Goal: Task Accomplishment & Management: Manage account settings

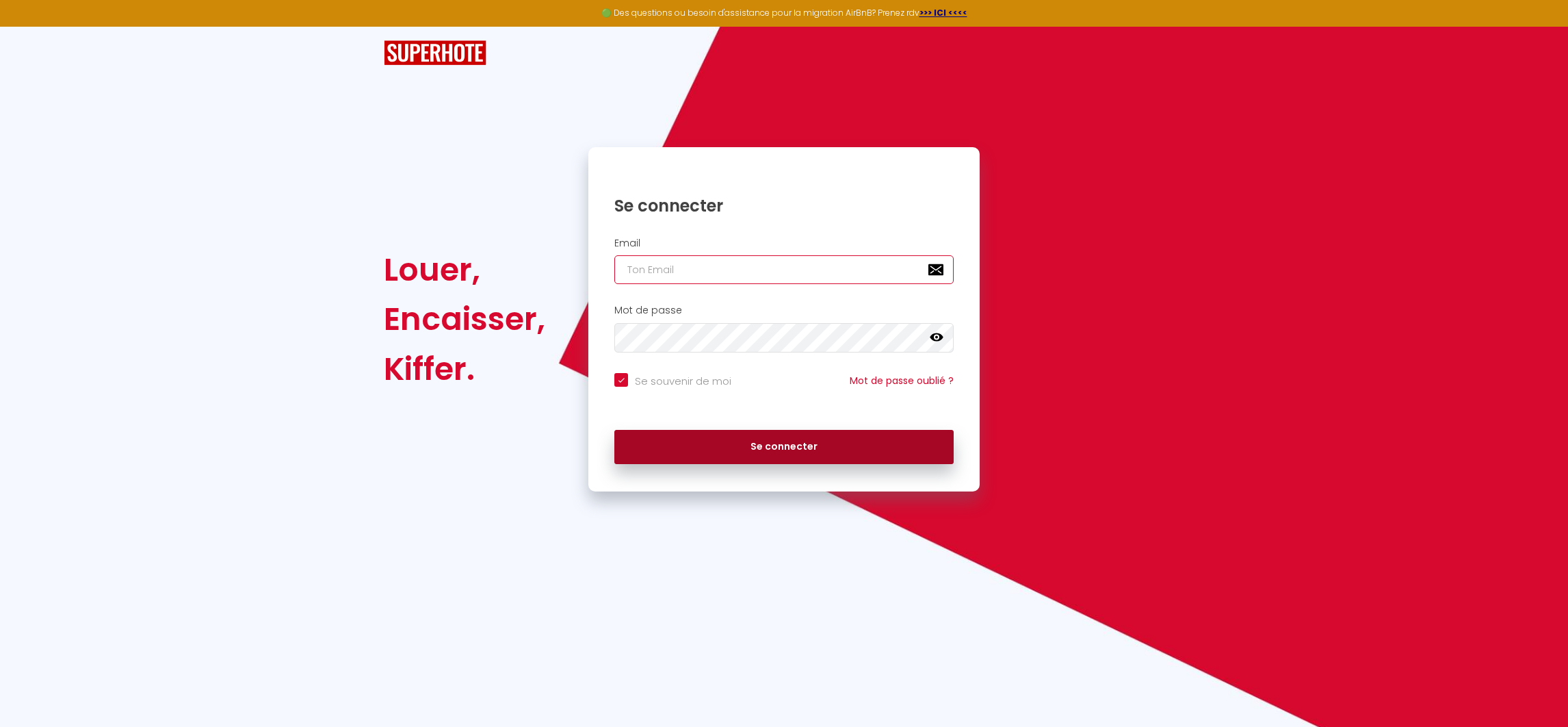
type input "[EMAIL_ADDRESS][DOMAIN_NAME]"
click at [797, 448] on button "Se connecter" at bounding box center [784, 447] width 339 height 34
checkbox input "true"
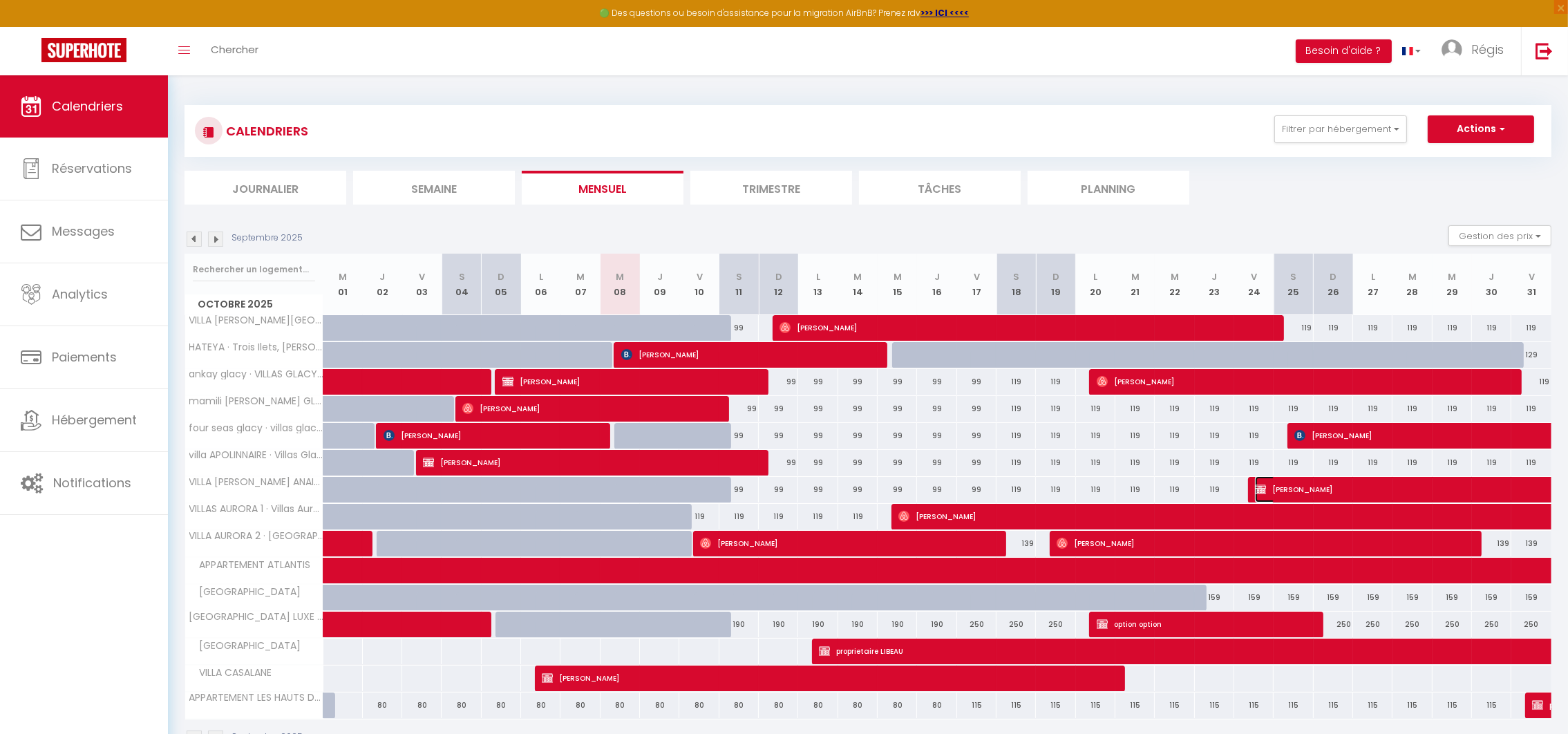
click at [1317, 486] on span "[PERSON_NAME]" at bounding box center [1398, 489] width 286 height 27
select select "KO"
select select "0"
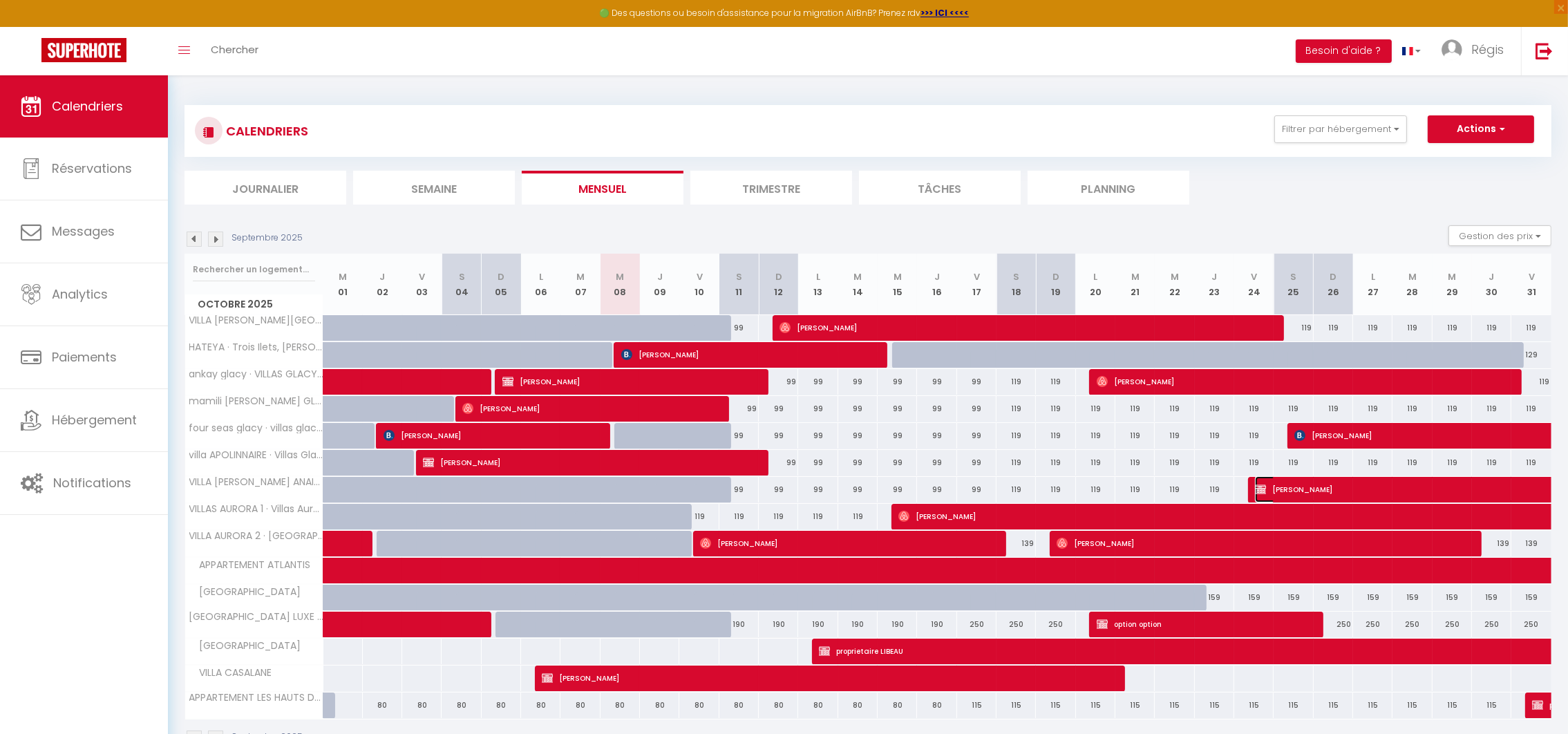
select select "1"
select select
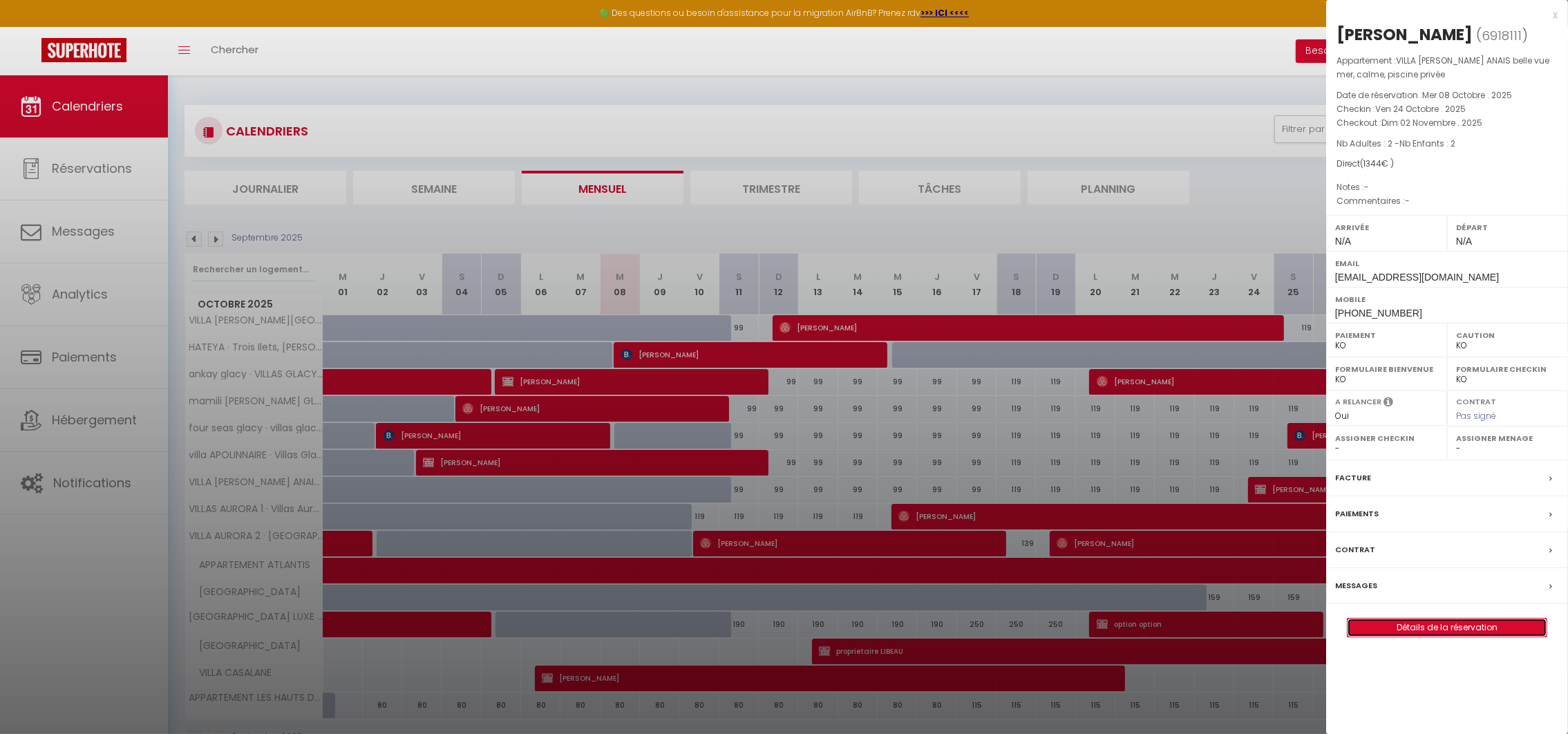
click at [1463, 627] on link "Détails de la réservation" at bounding box center [1447, 627] width 199 height 18
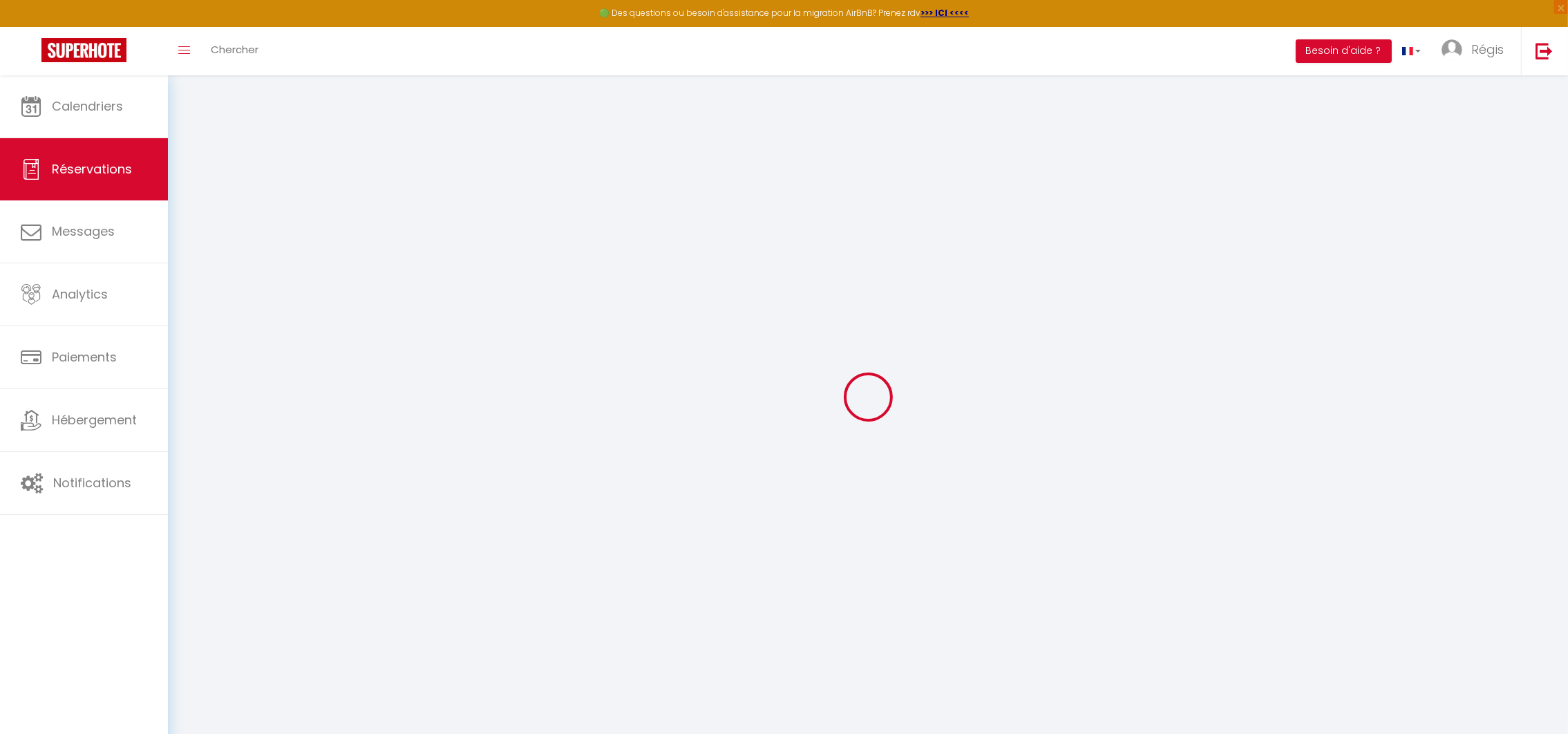
type input "Amandine"
type input "ADE"
type input "[EMAIL_ADDRESS][DOMAIN_NAME]"
type input "[PHONE_NUMBER]"
select select "FR"
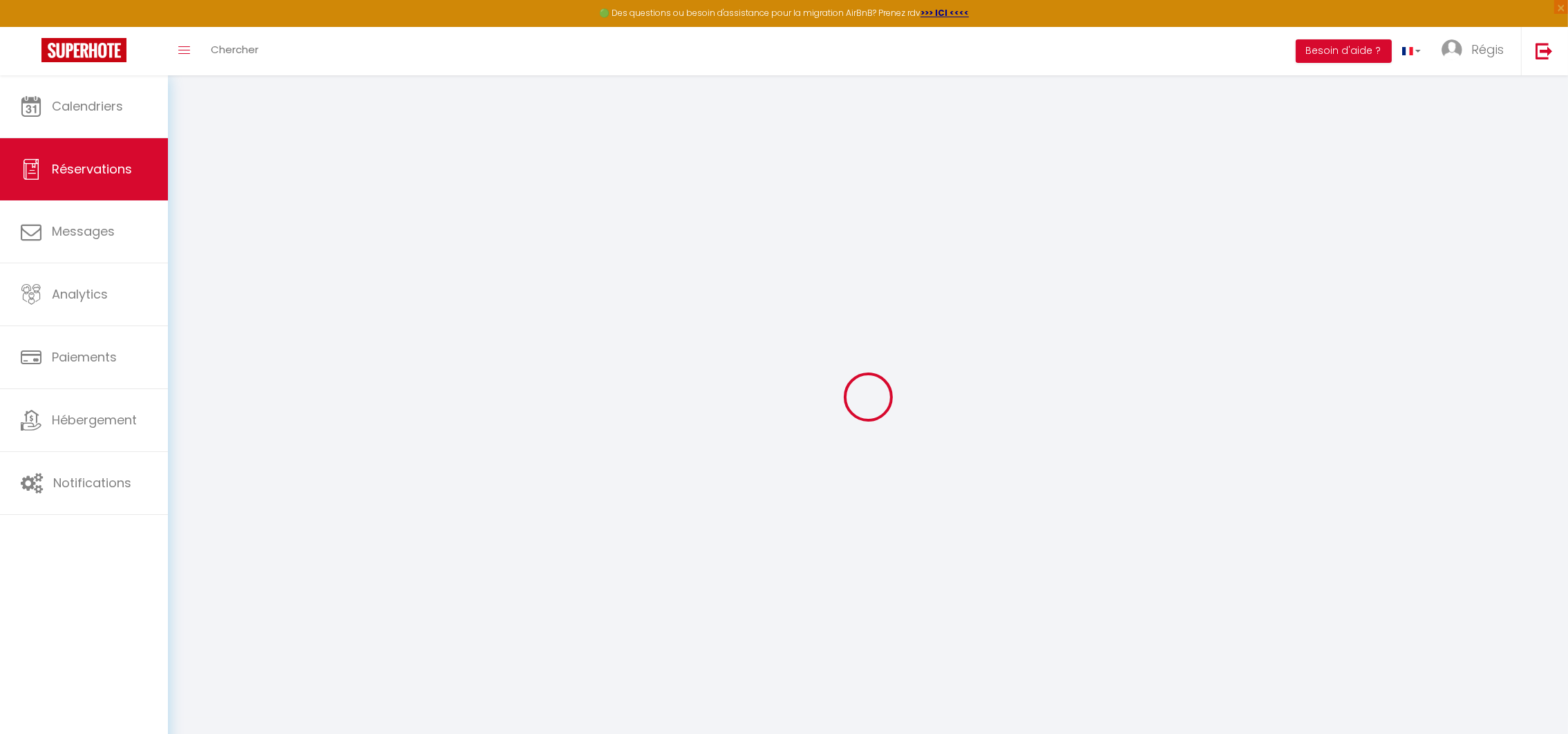
select select "39585"
select select "2"
type input "Ven 24 Octobre 2025"
select select
type input "Dim 02 Novembre 2025"
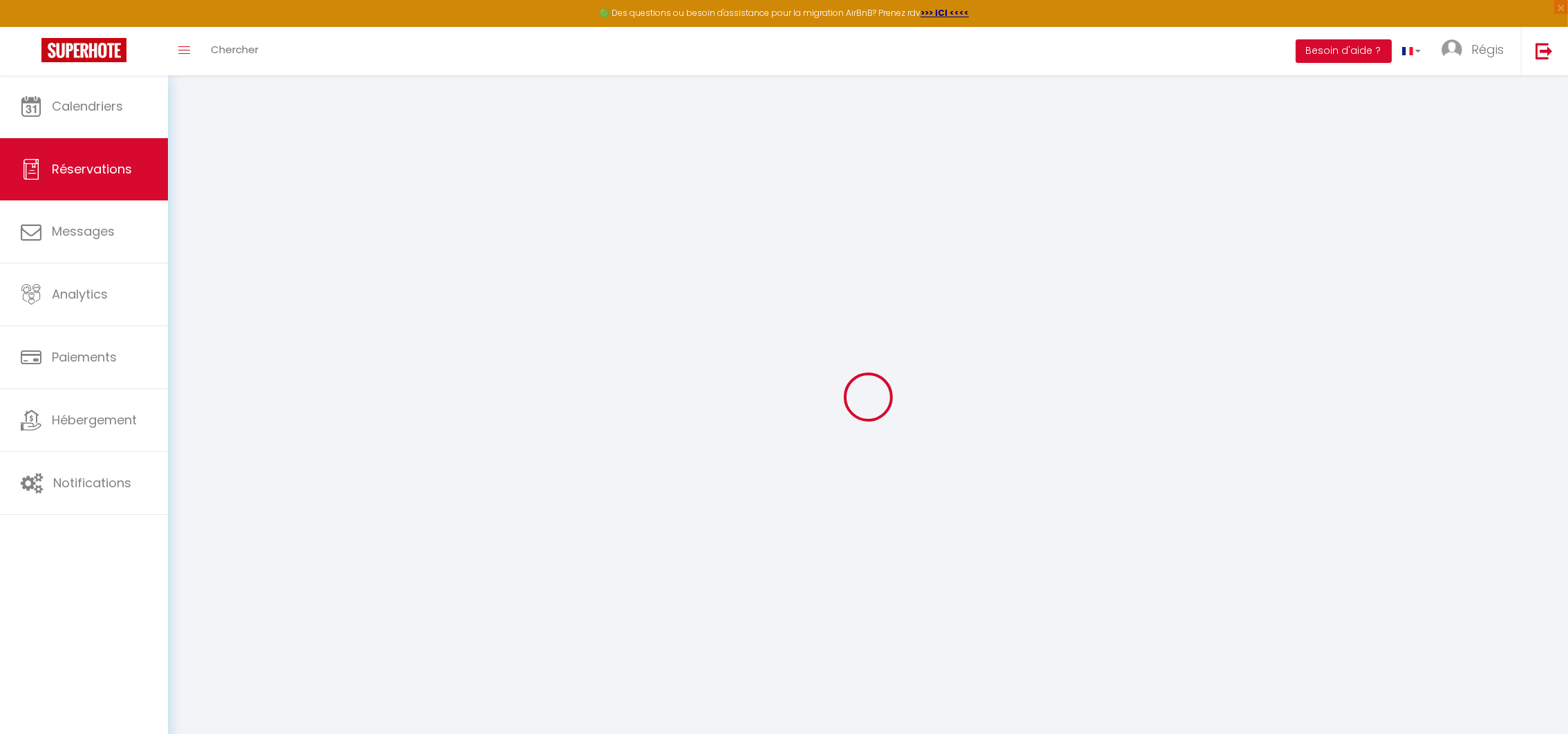
select select
type input "2"
select select "10"
select select
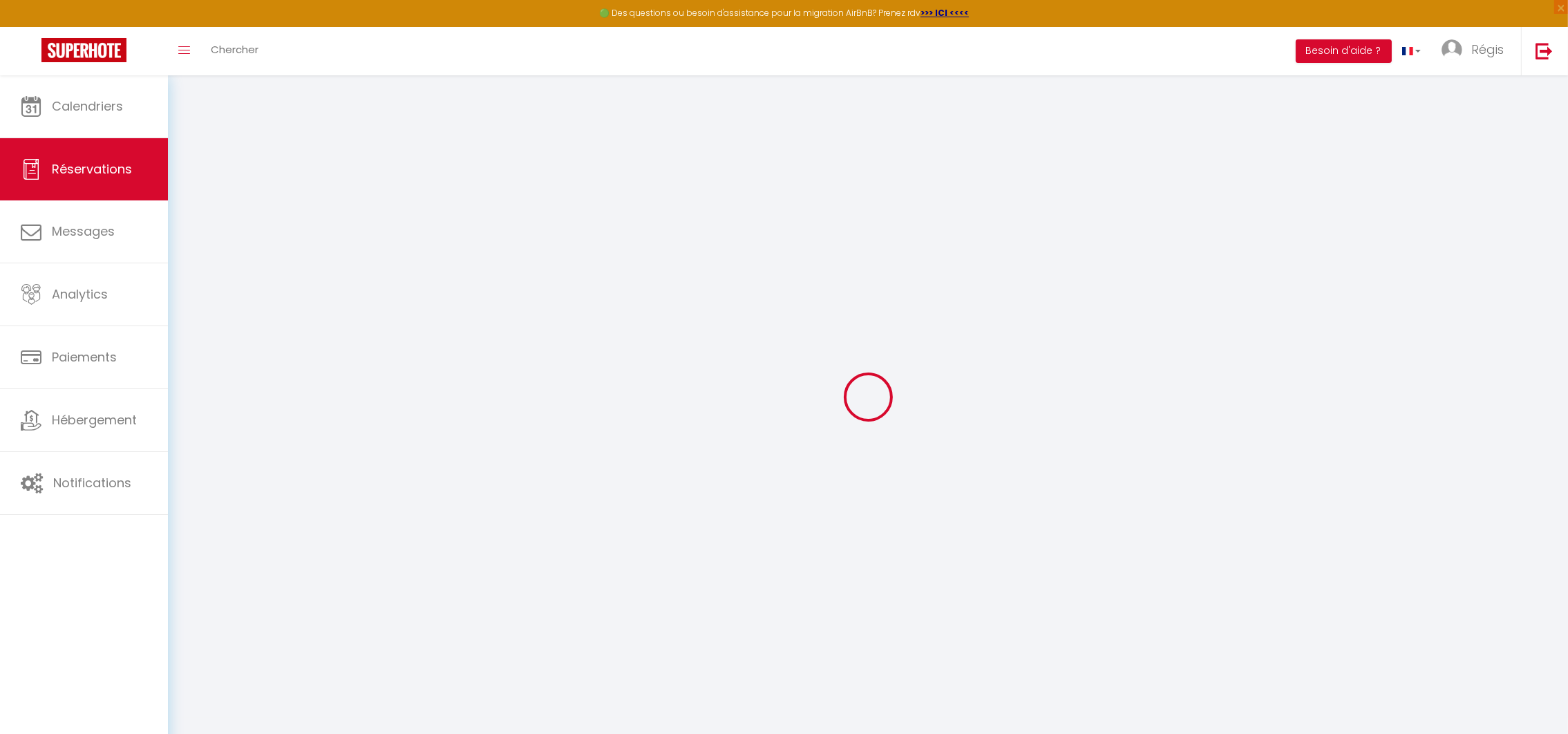
type input "1344"
checkbox input "false"
type input "1344"
type input "0"
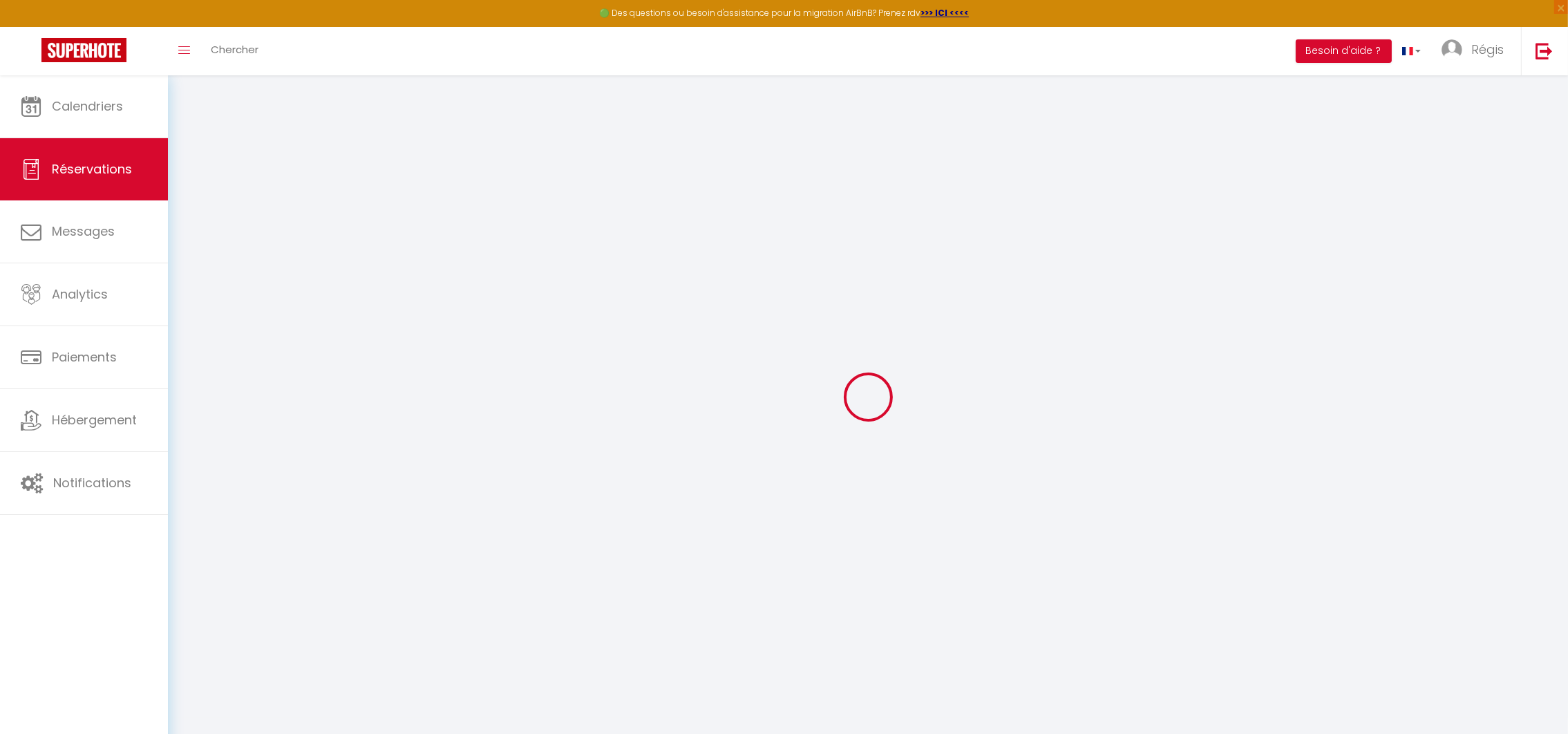
type input "0"
select select
select select "14"
checkbox input "false"
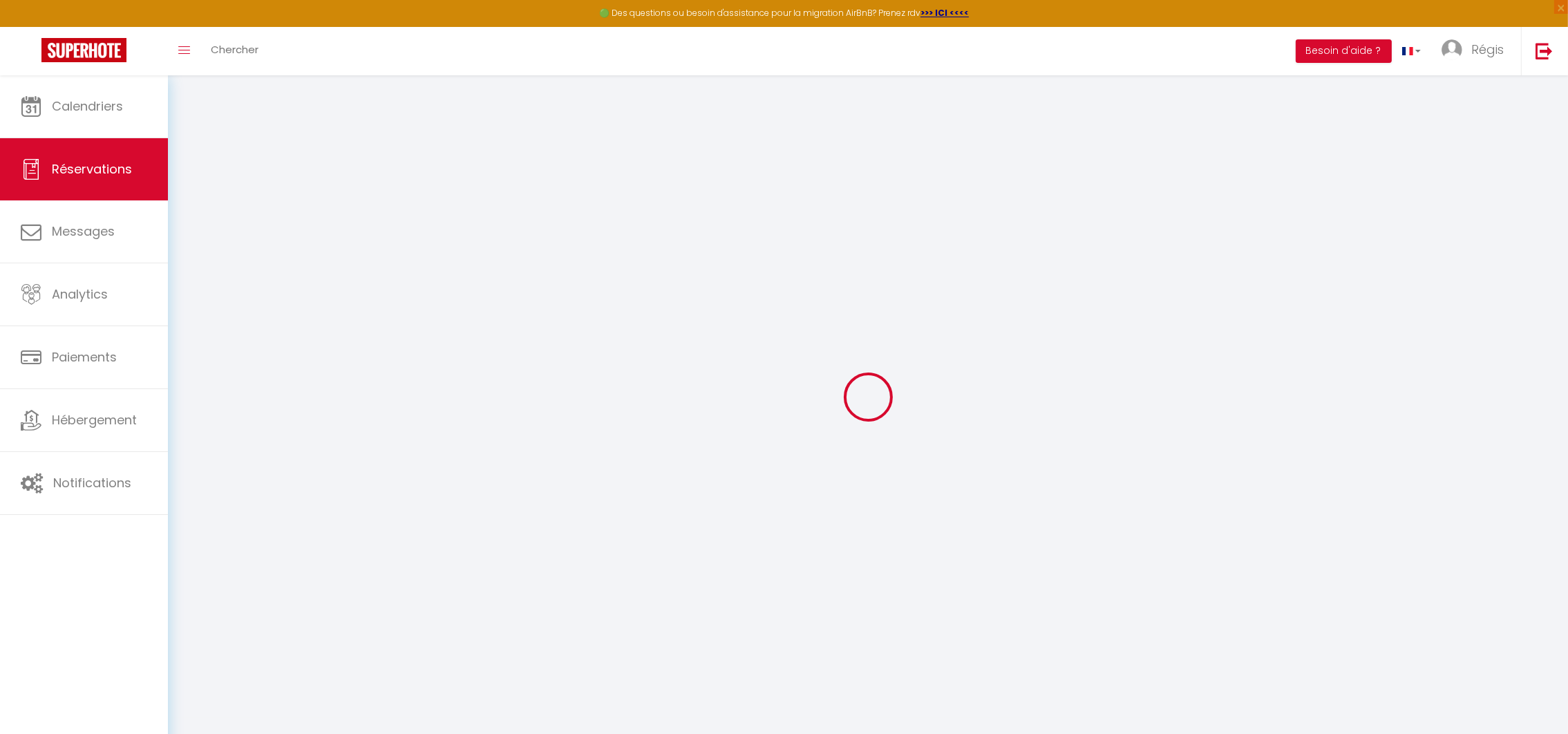
select select
checkbox input "false"
select select
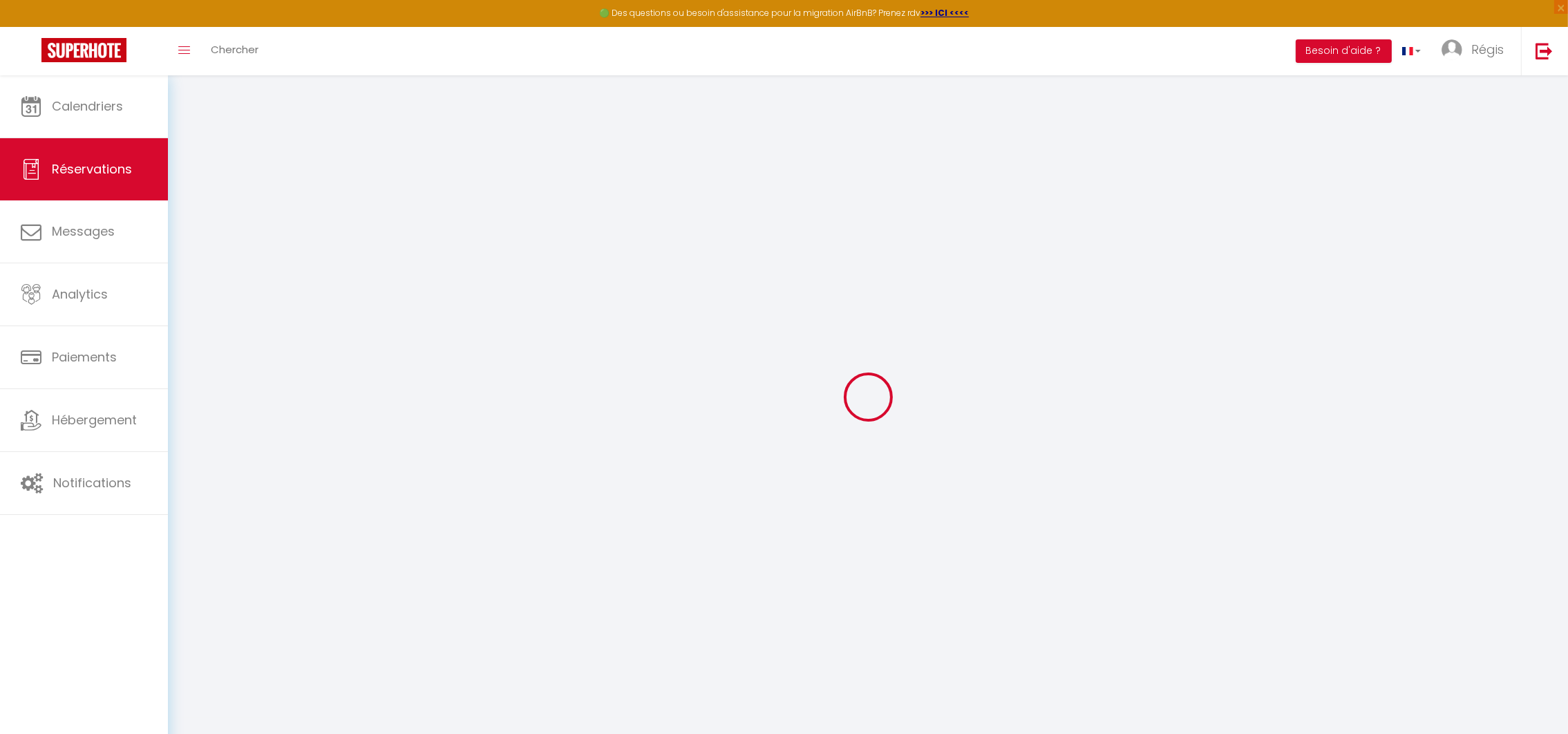
checkbox input "false"
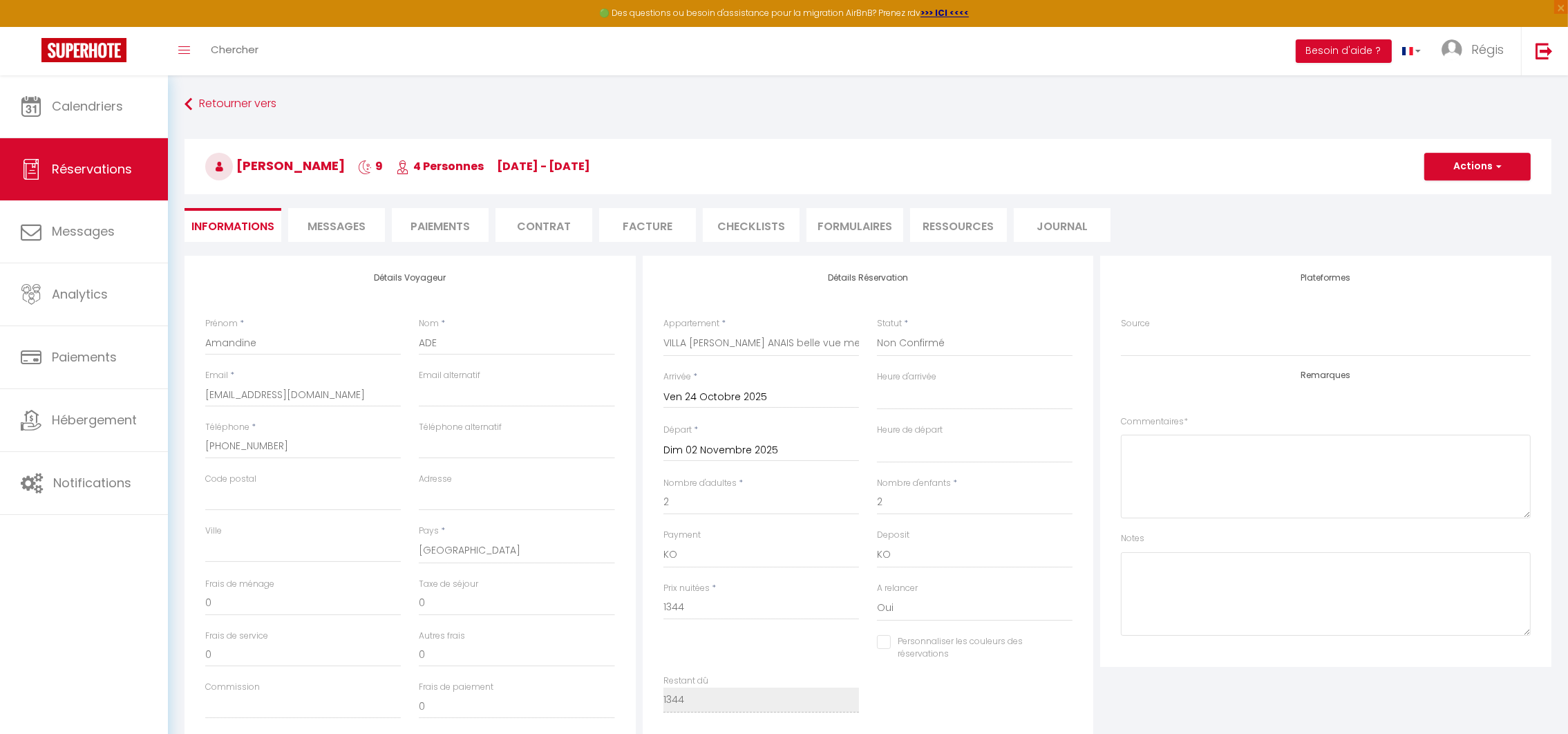
select select
checkbox input "false"
select select
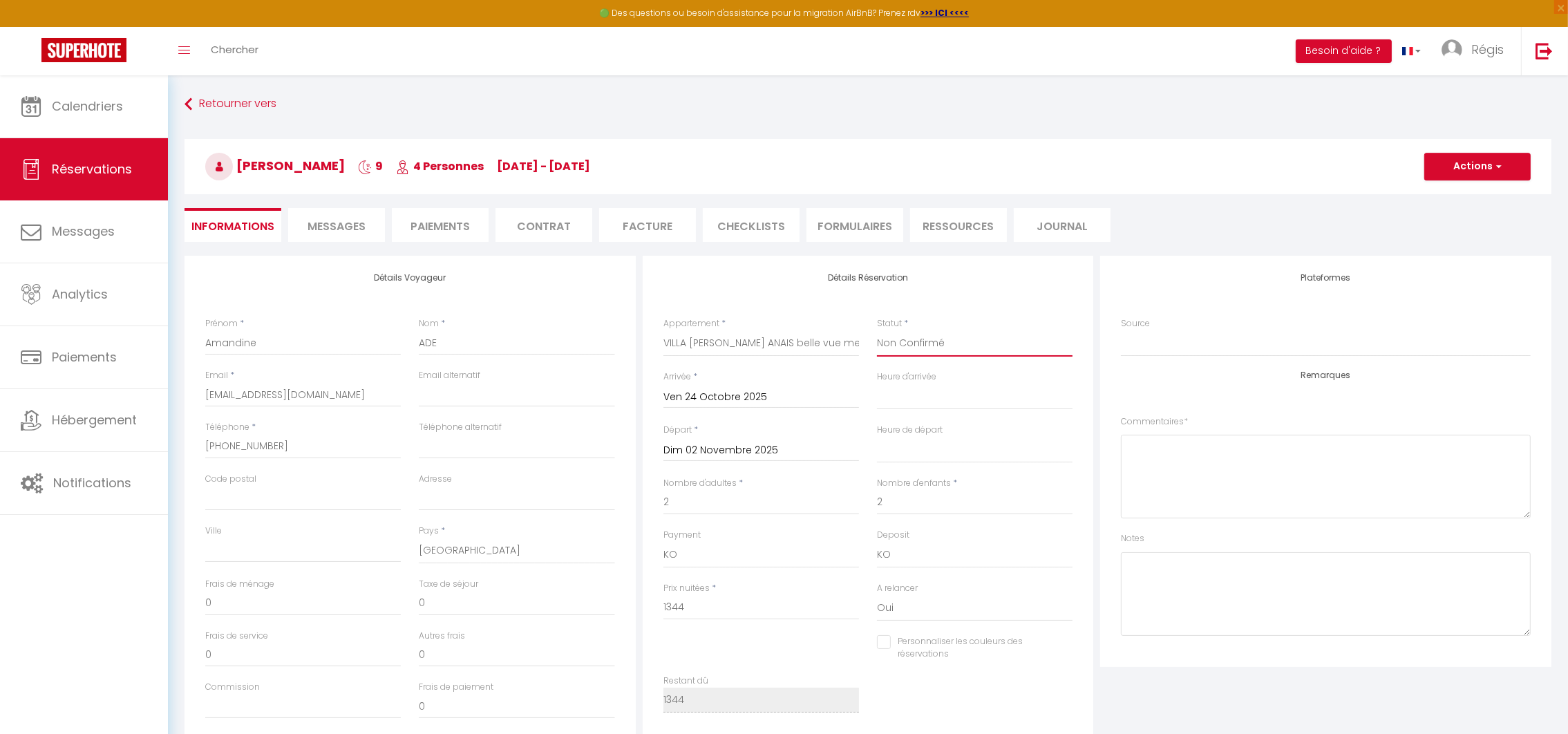
click at [987, 339] on select "Confirmé Non Confirmé [PERSON_NAME] par le voyageur No Show Request" at bounding box center [974, 343] width 195 height 27
select select "1"
click at [877, 330] on select "Confirmé Non Confirmé [PERSON_NAME] par le voyageur No Show Request" at bounding box center [974, 343] width 195 height 27
select select
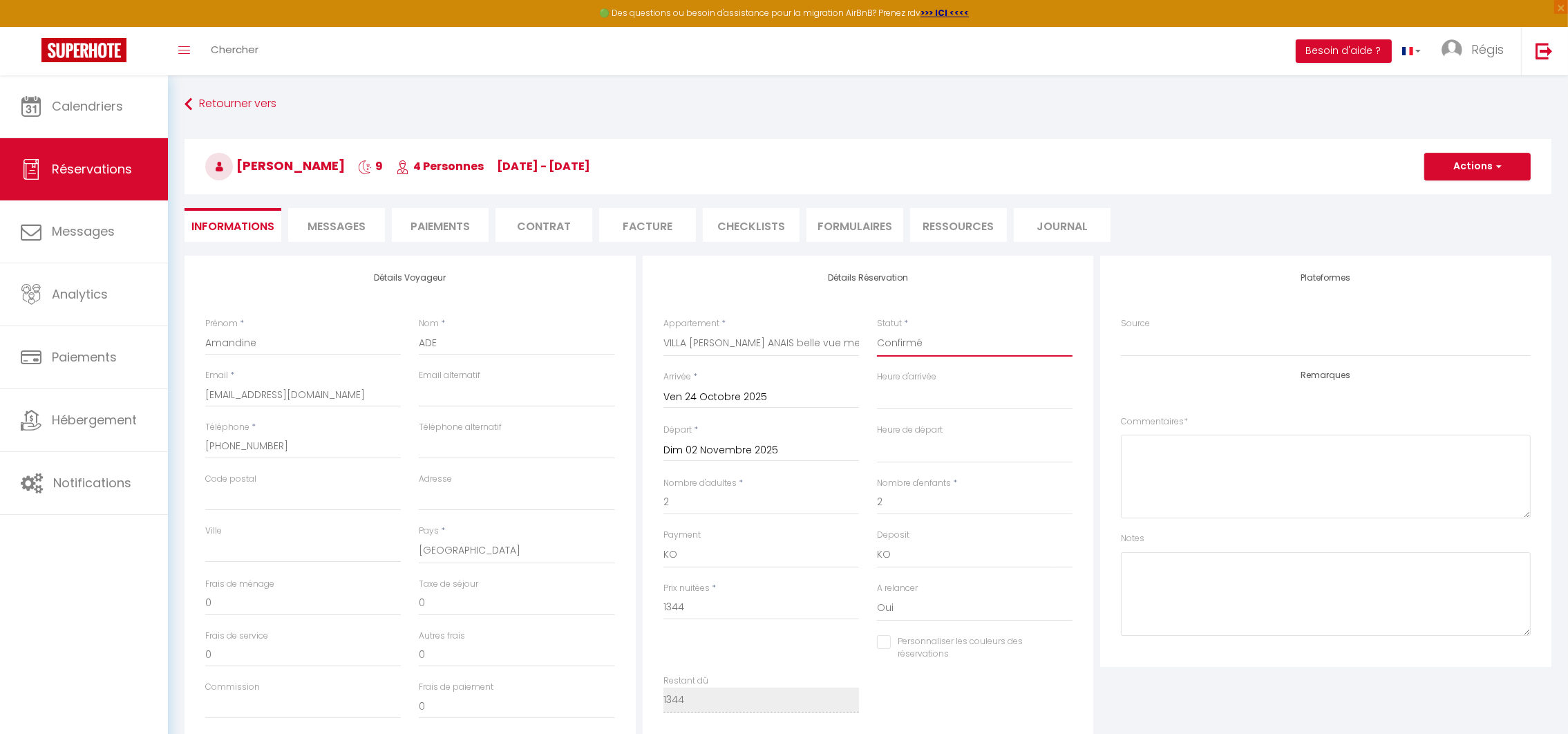
checkbox input "false"
click at [1149, 452] on textarea at bounding box center [1326, 476] width 410 height 83
type textarea "p"
type textarea "2 enfants 4 et 9 ans décharge de responsabilité + solde à encaisser par viremen…"
click at [1457, 171] on button "Actions" at bounding box center [1477, 167] width 106 height 28
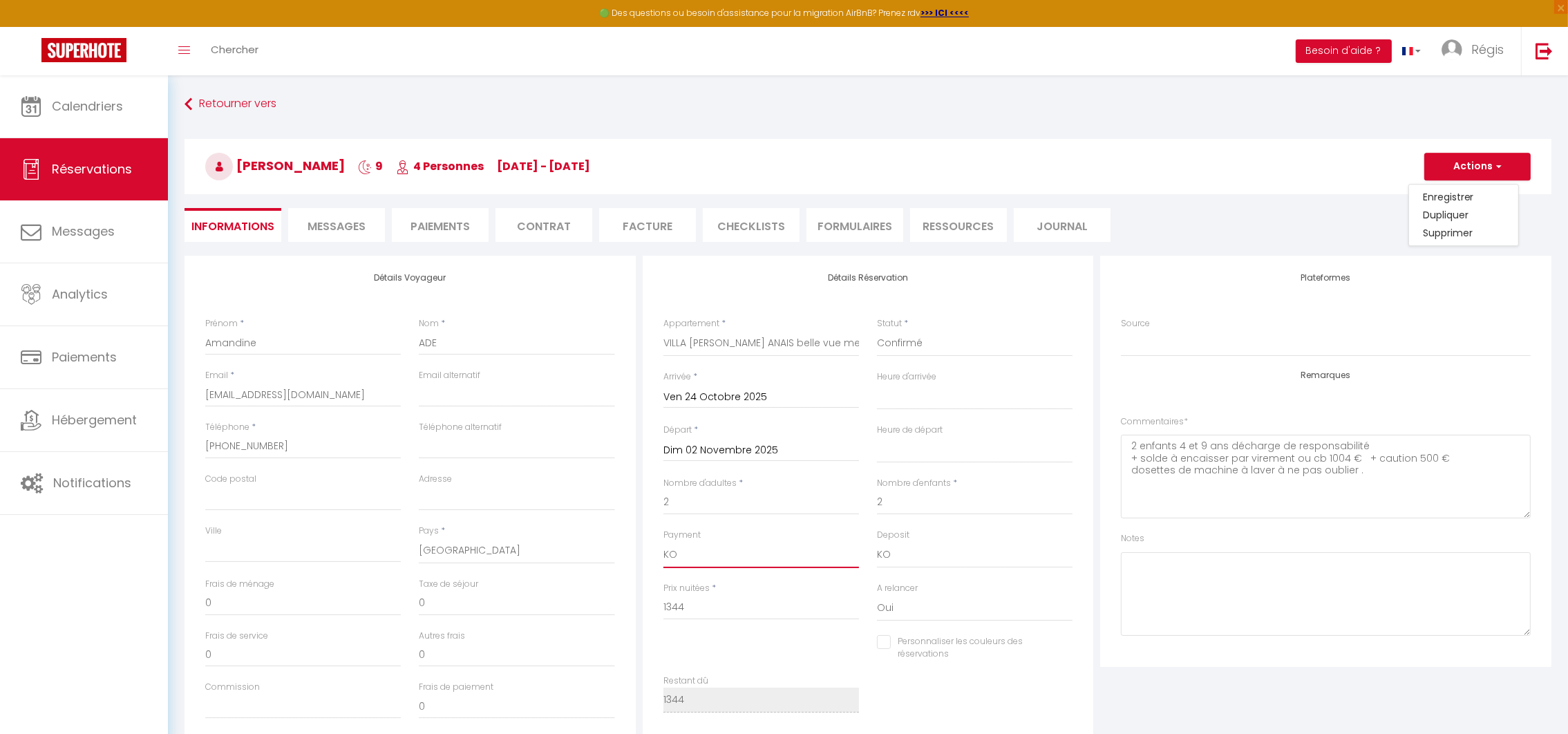
click at [681, 553] on select "OK KO" at bounding box center [760, 555] width 195 height 27
select select "12"
click at [663, 542] on select "OK KO" at bounding box center [760, 555] width 195 height 27
select select
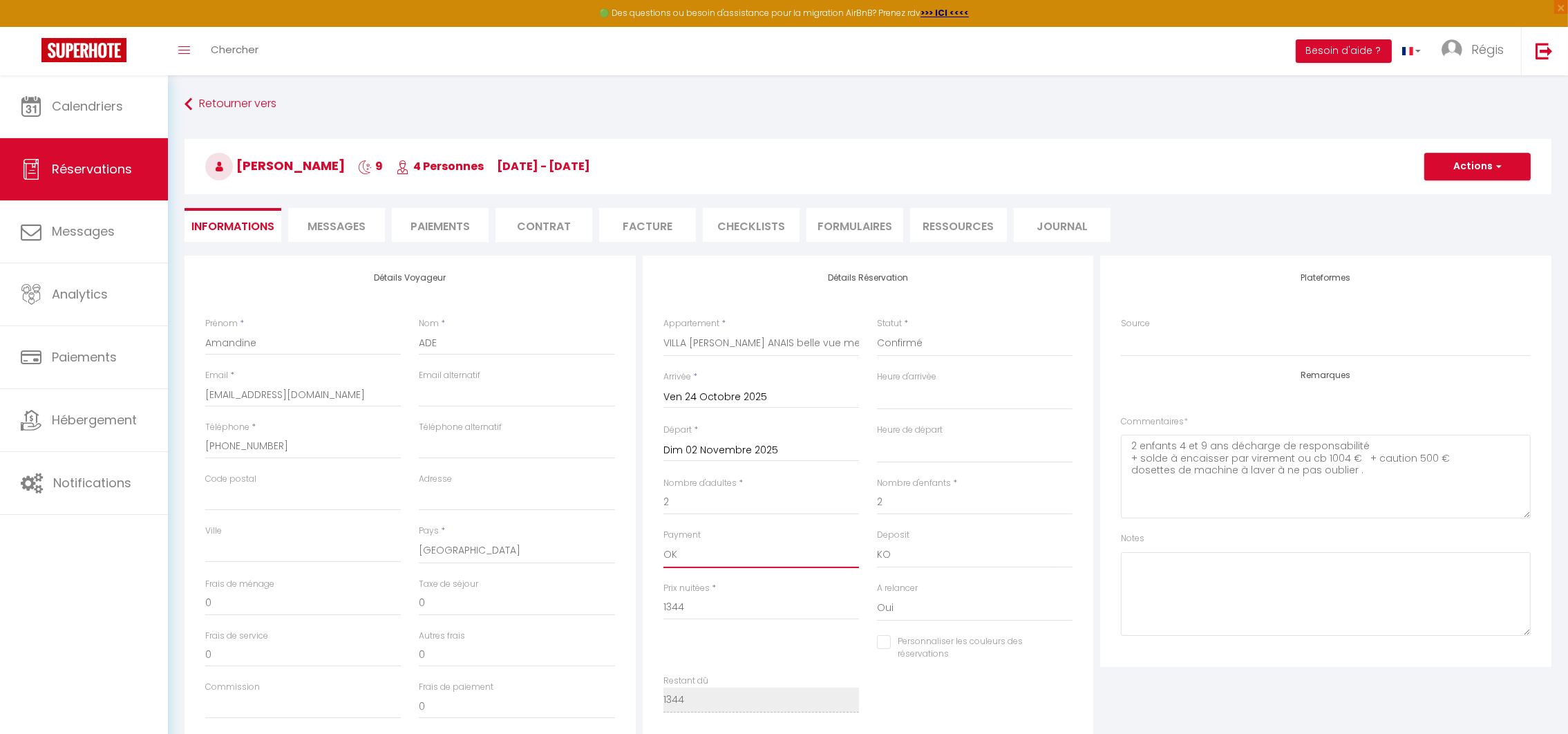
checkbox input "false"
click at [1456, 172] on button "Actions" at bounding box center [1477, 167] width 106 height 28
click at [1439, 195] on link "Enregistrer" at bounding box center [1463, 197] width 109 height 18
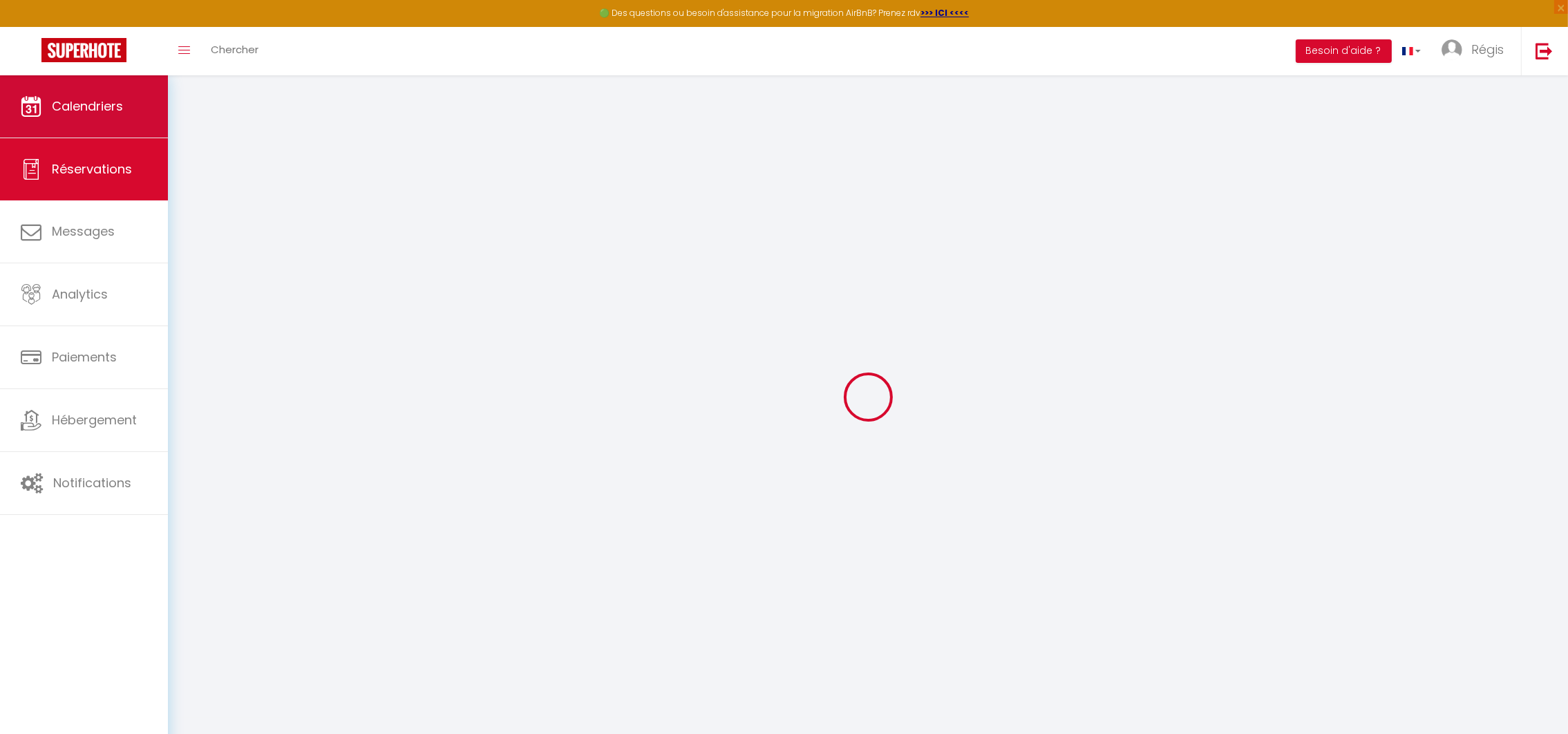
select select "not_cancelled"
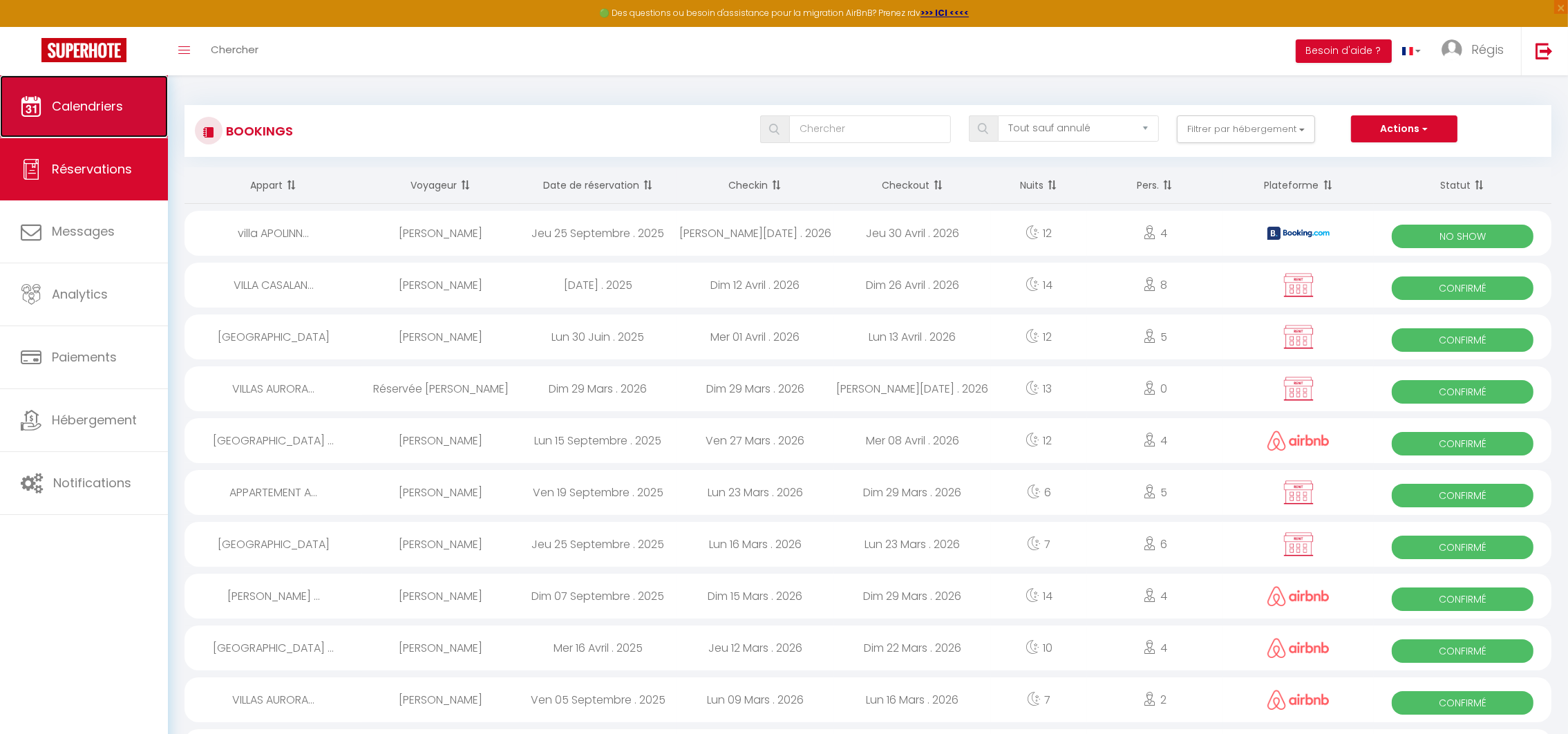
click at [105, 102] on span "Calendriers" at bounding box center [87, 105] width 71 height 17
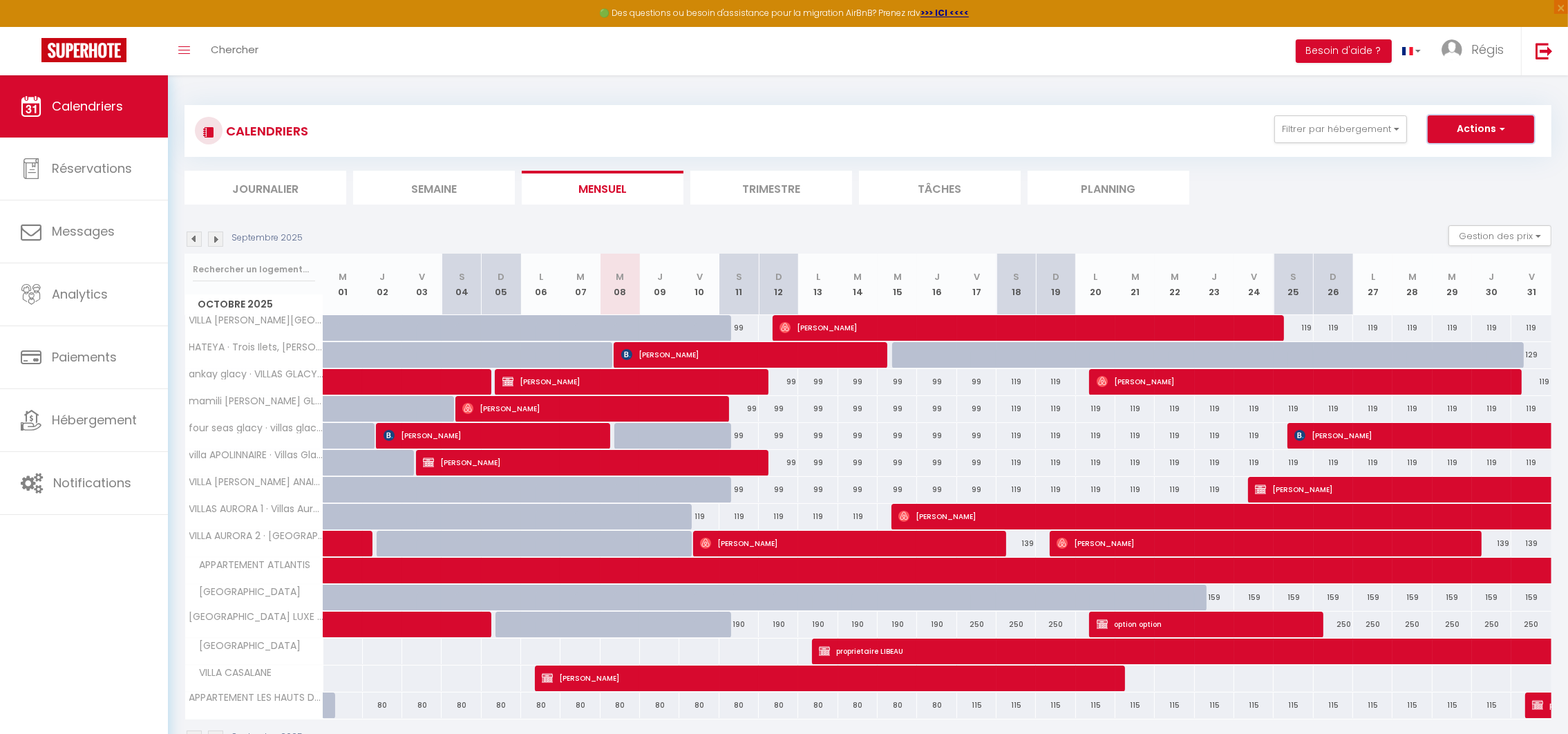
click at [1469, 122] on button "Actions" at bounding box center [1480, 130] width 106 height 28
click at [1438, 156] on link "Nouvelle réservation" at bounding box center [1466, 161] width 120 height 21
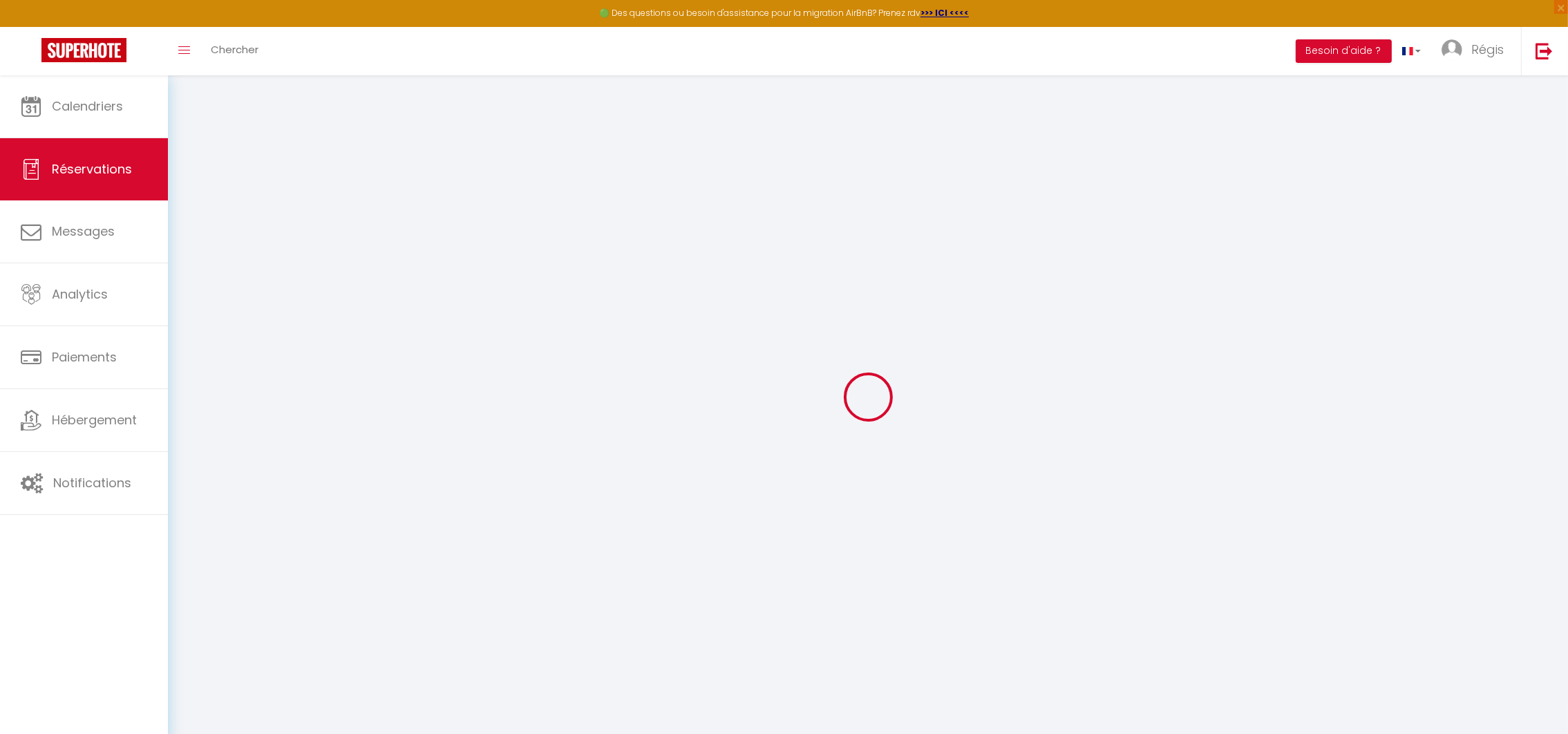
select select
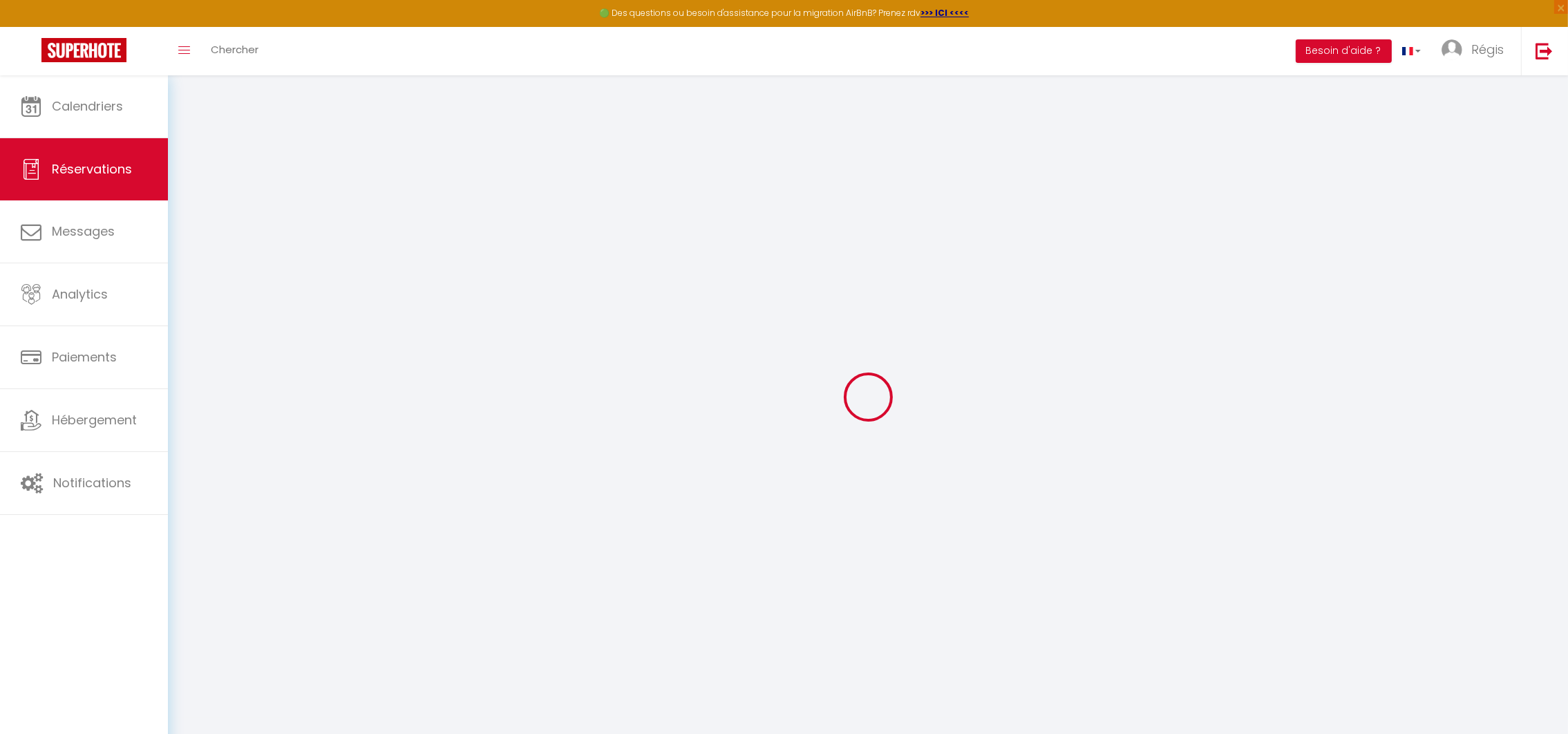
select select
checkbox input "false"
select select
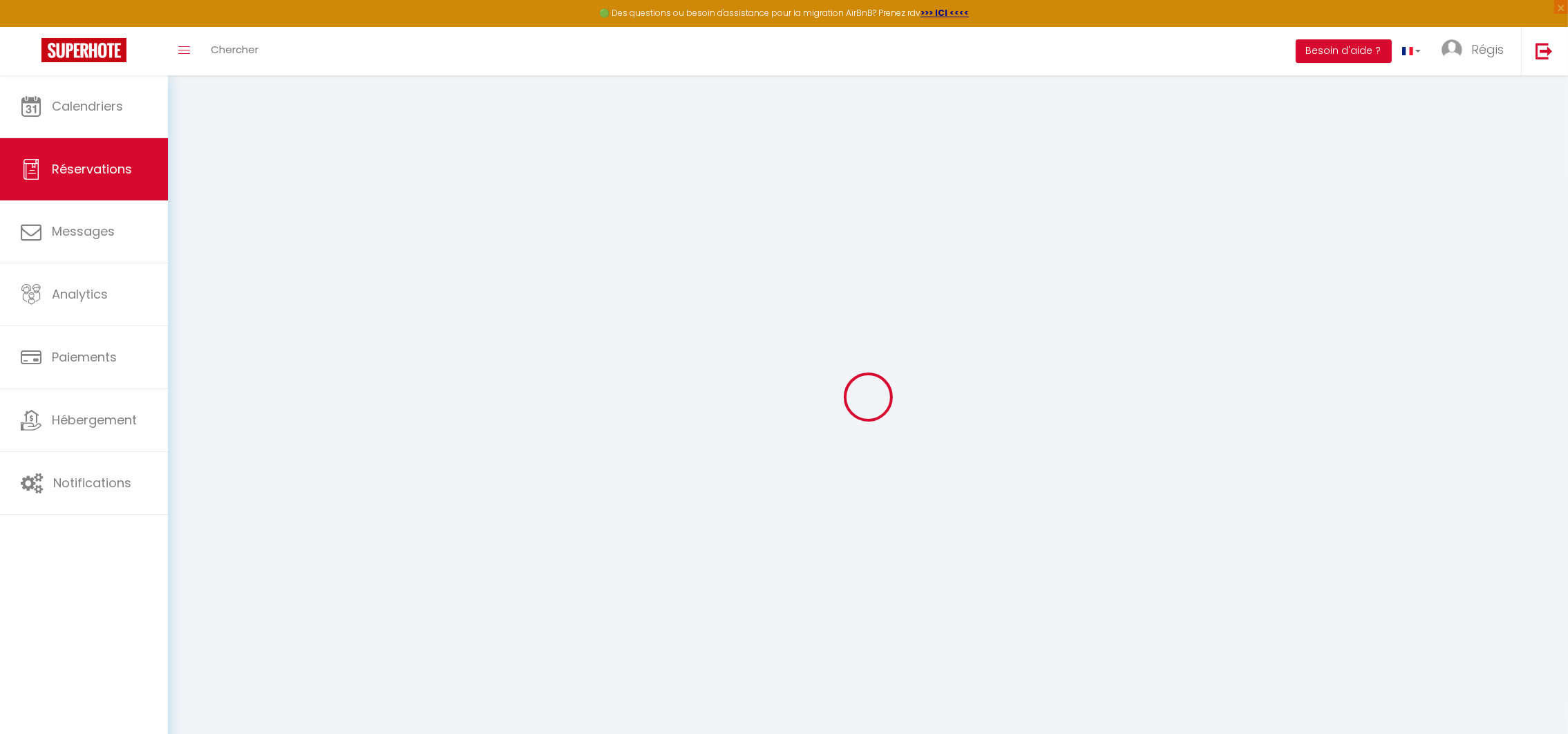
select select
checkbox input "false"
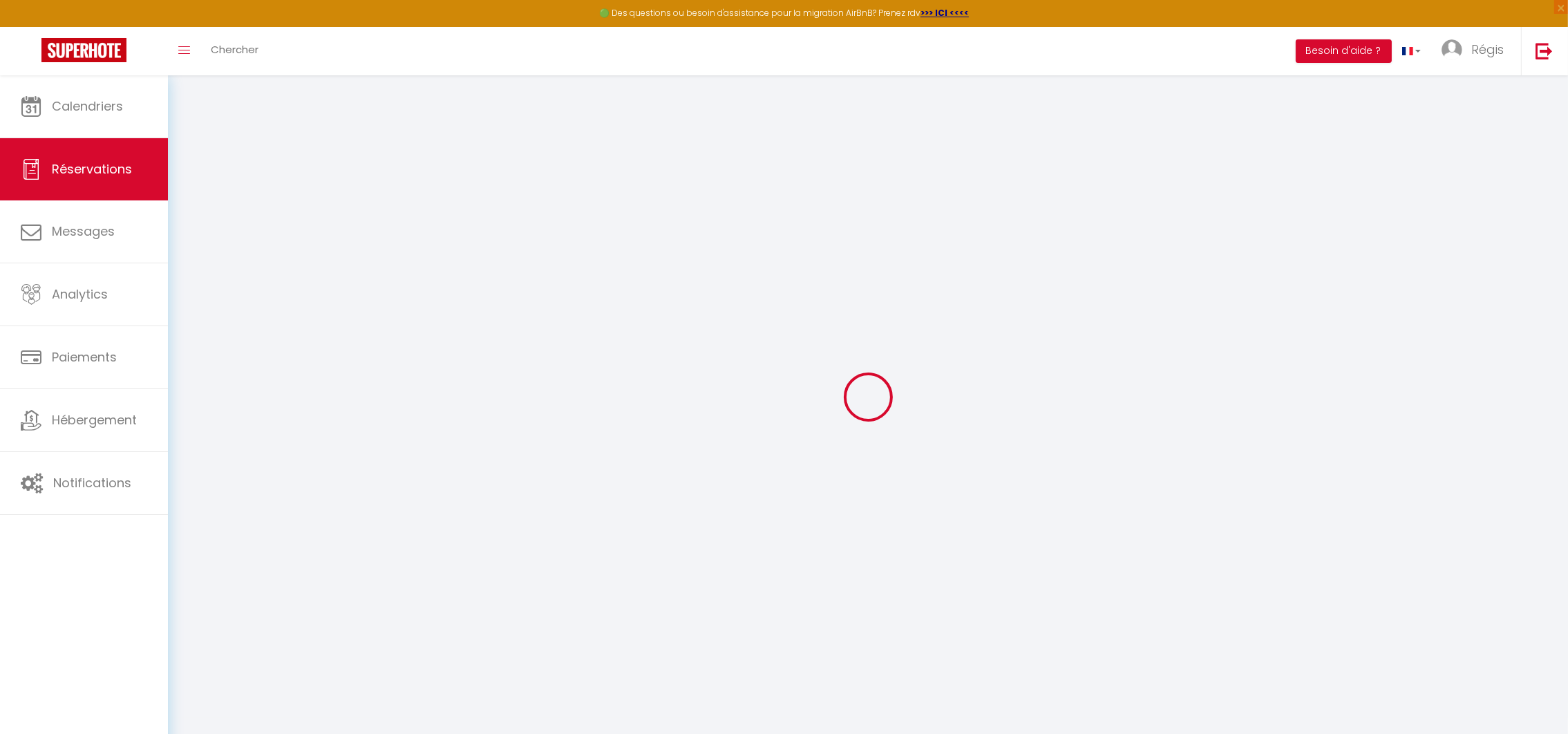
select select
checkbox input "false"
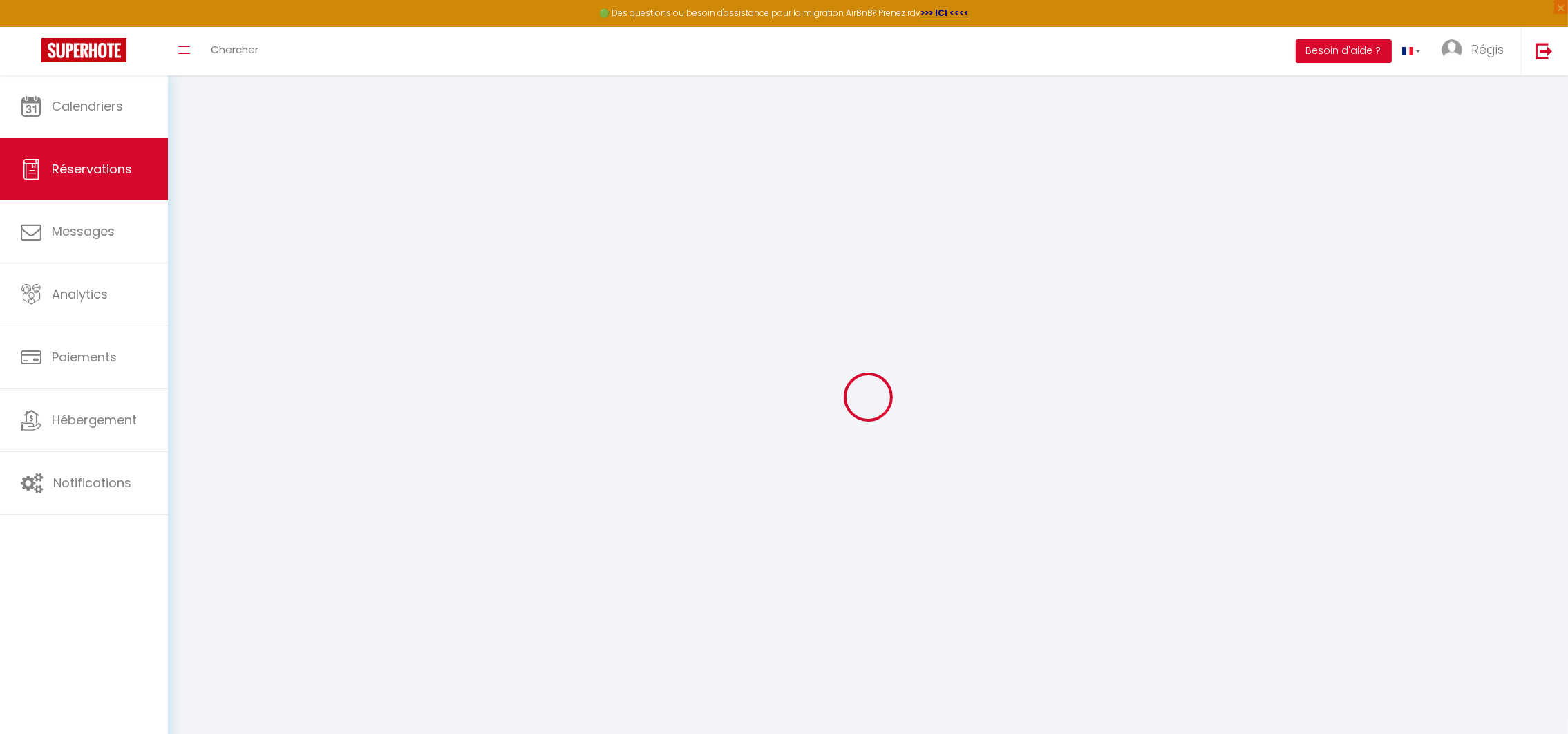
select select
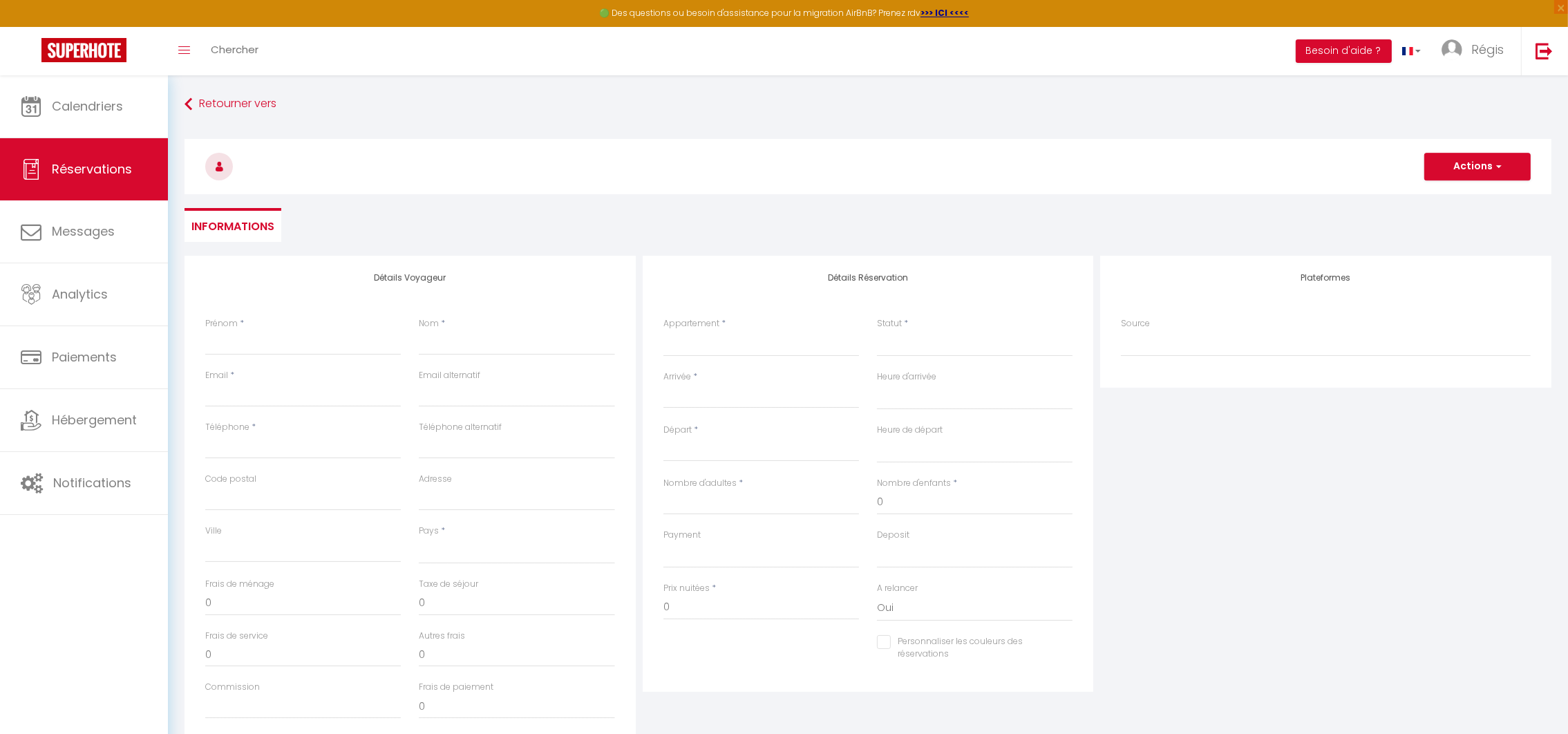
click at [329, 358] on div "Prénom *" at bounding box center [303, 343] width 214 height 52
click at [289, 352] on input "Prénom" at bounding box center [303, 343] width 195 height 25
type input "t"
select select
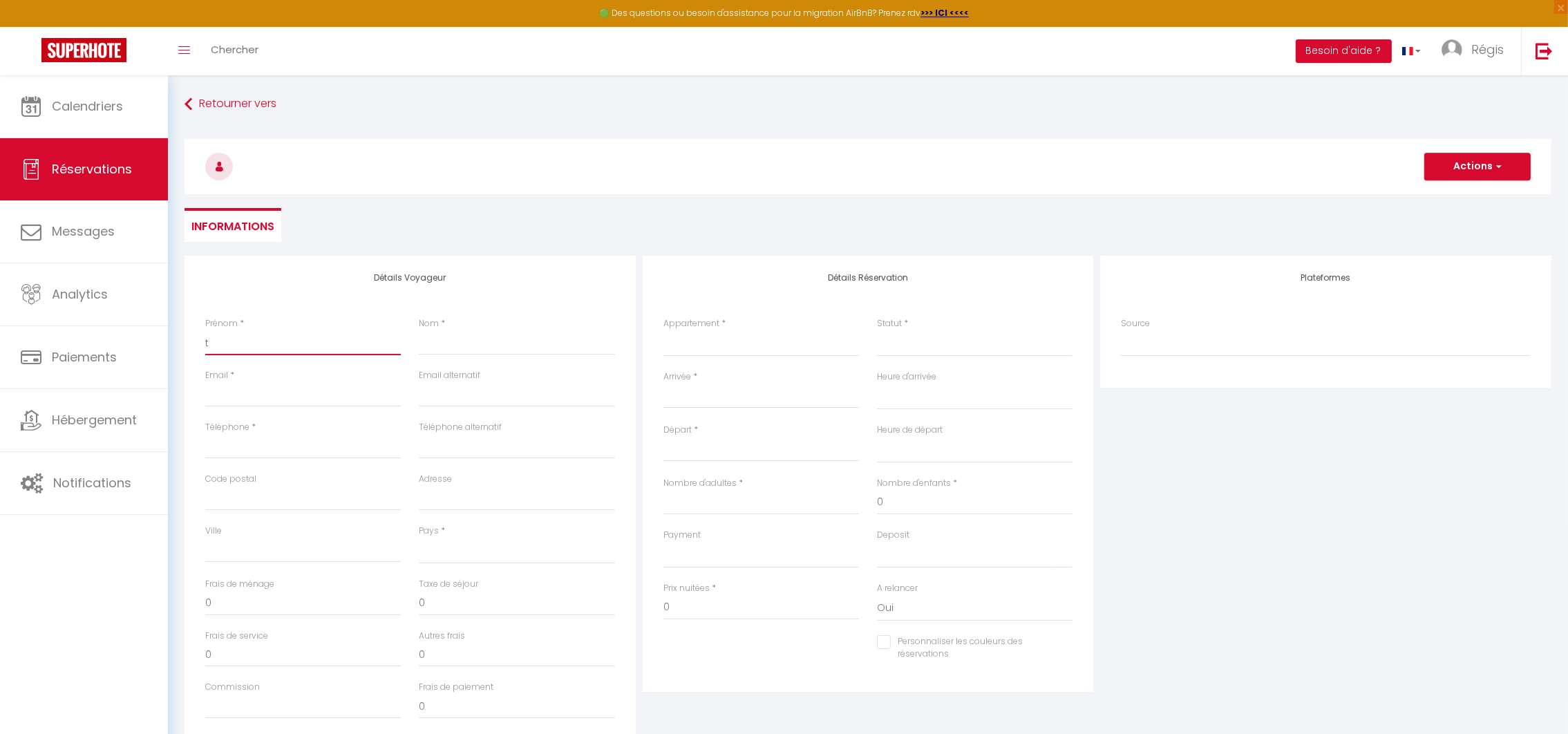
select select
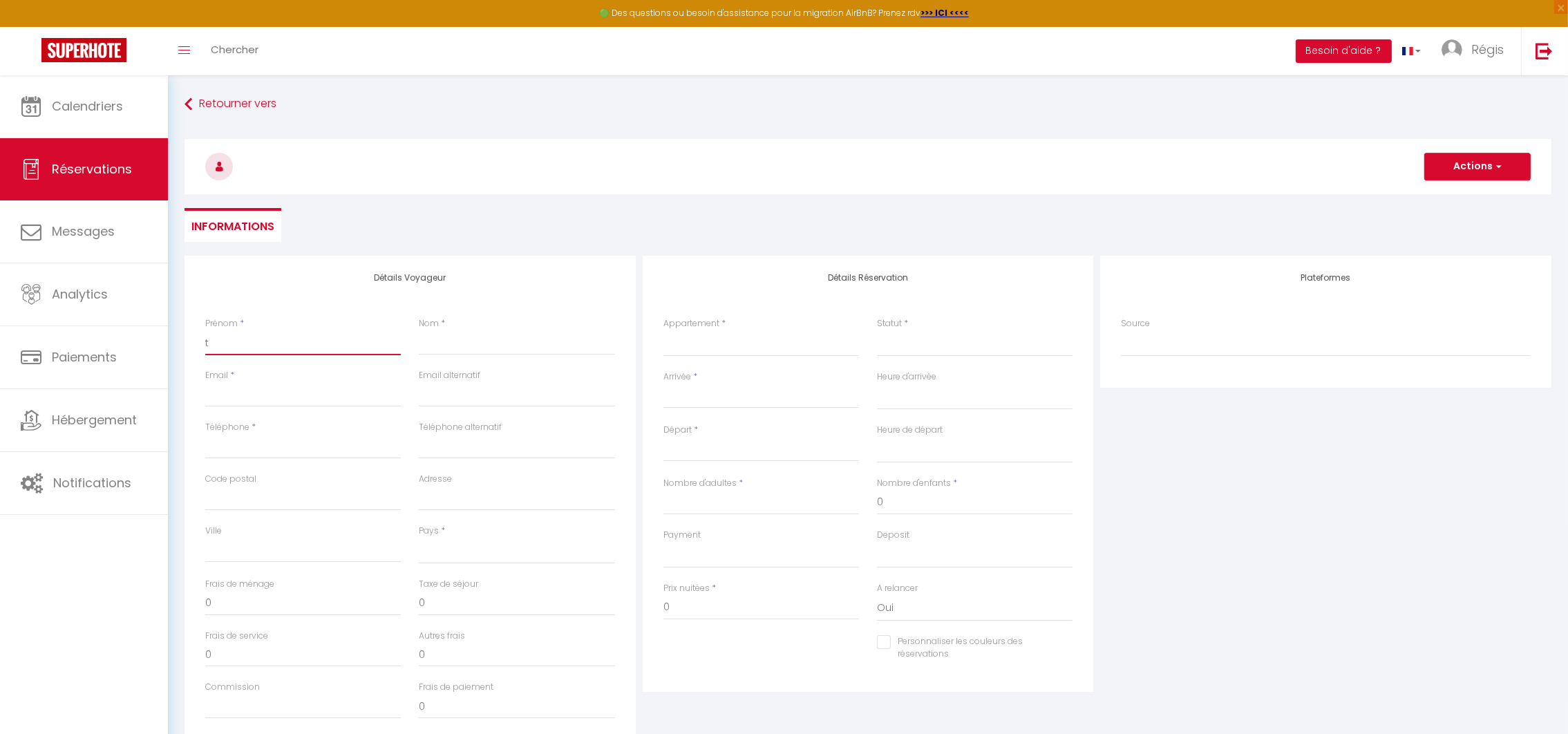
checkbox input "false"
type input "ta"
select select
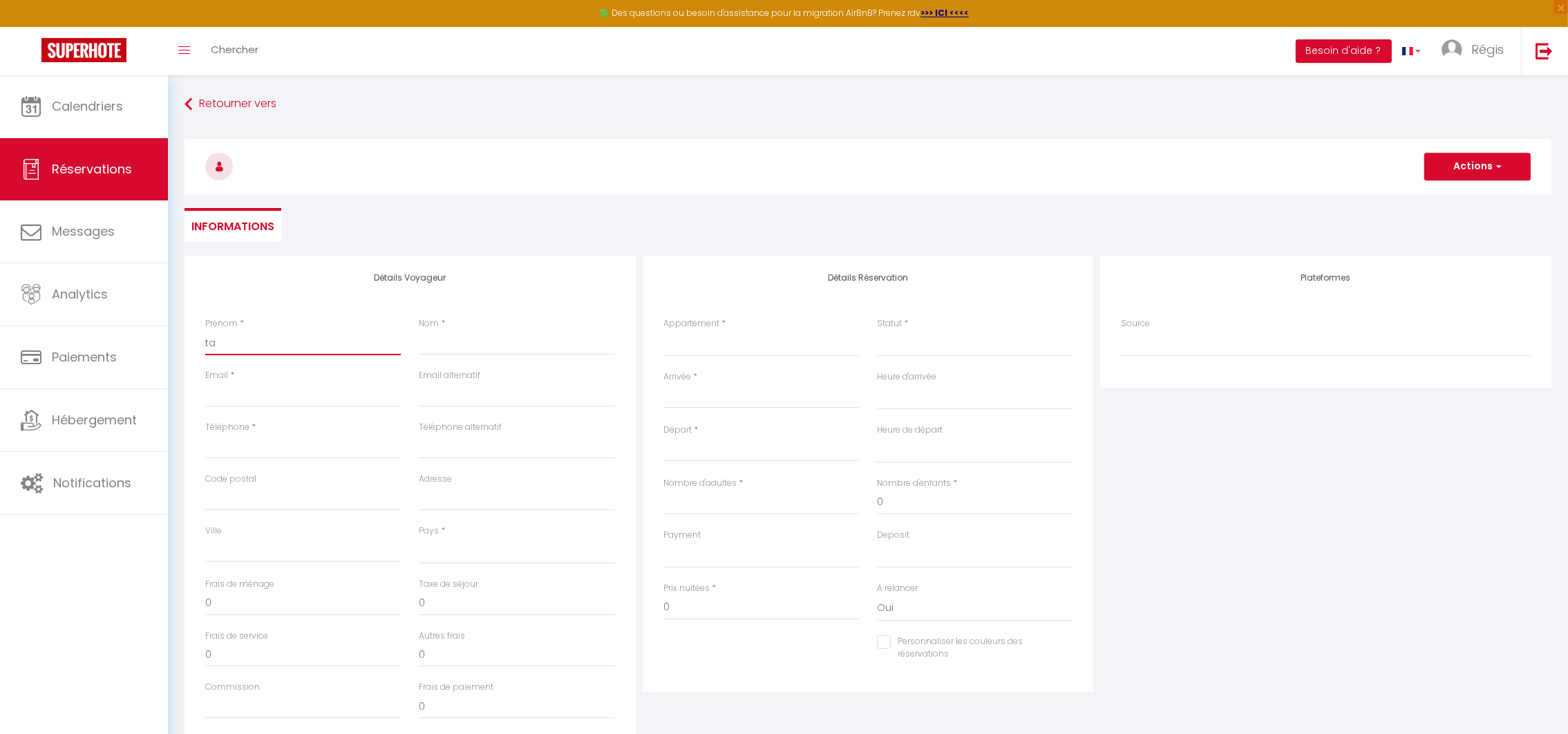
select select
checkbox input "false"
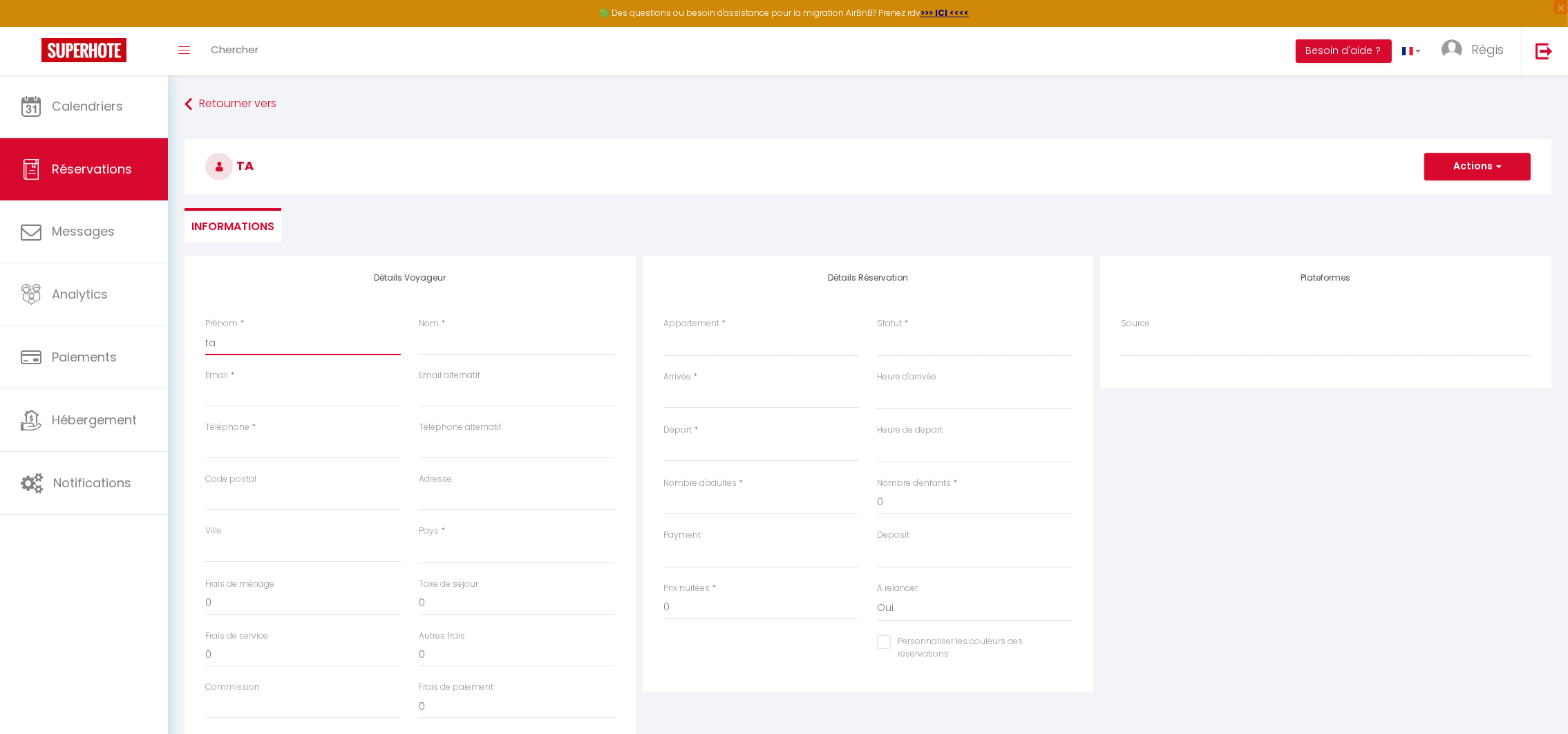
type input "tav"
select select
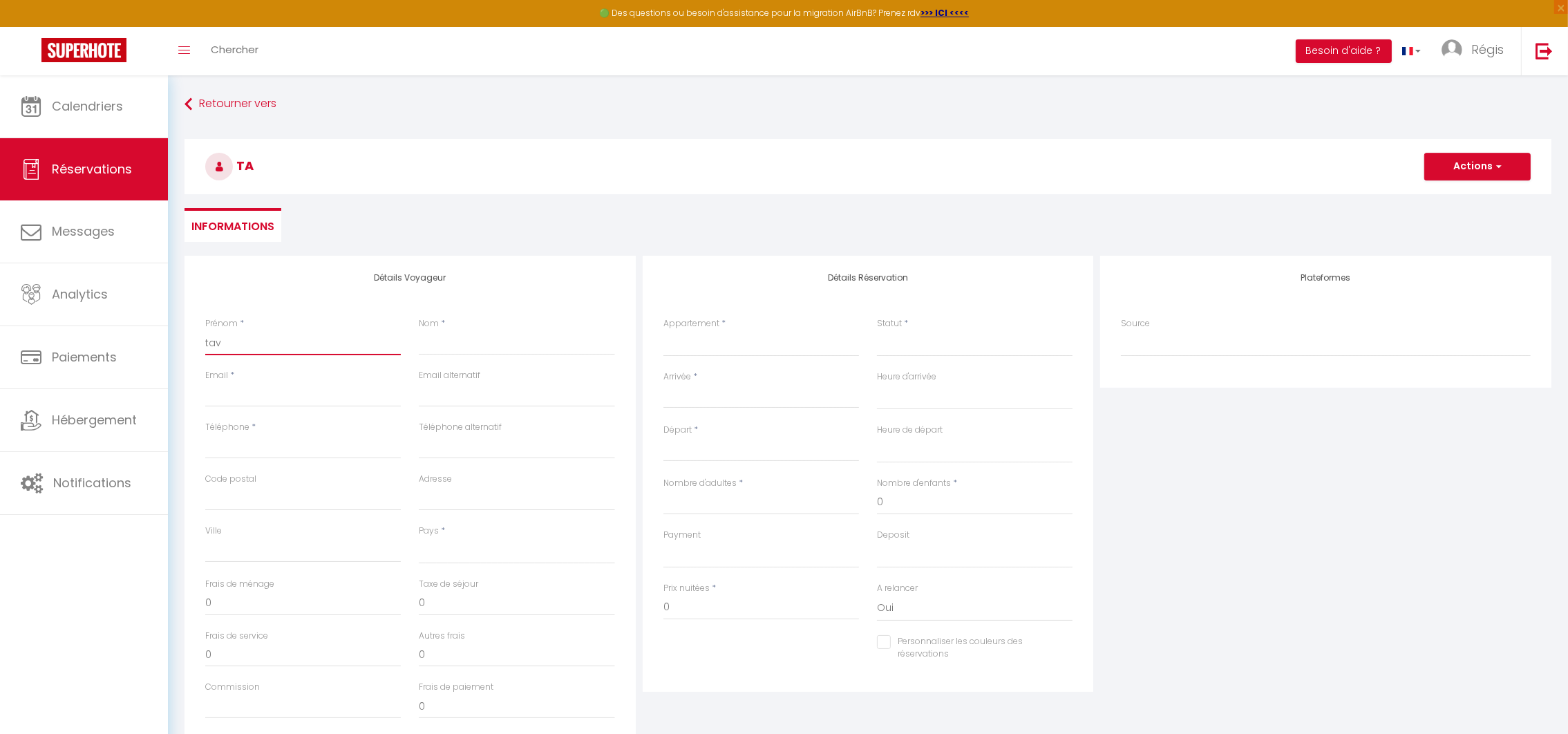
select select
checkbox input "false"
type input "tava"
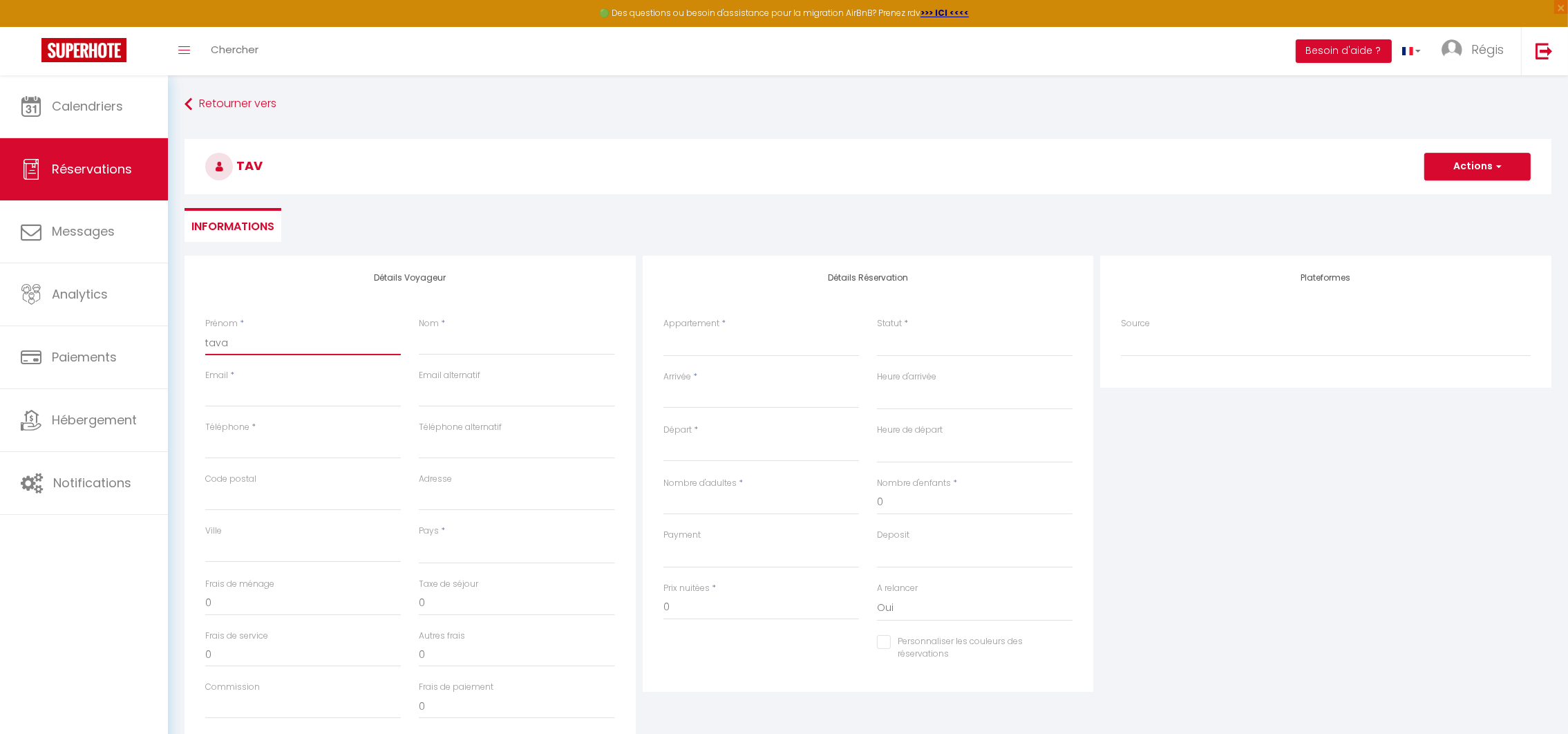
select select
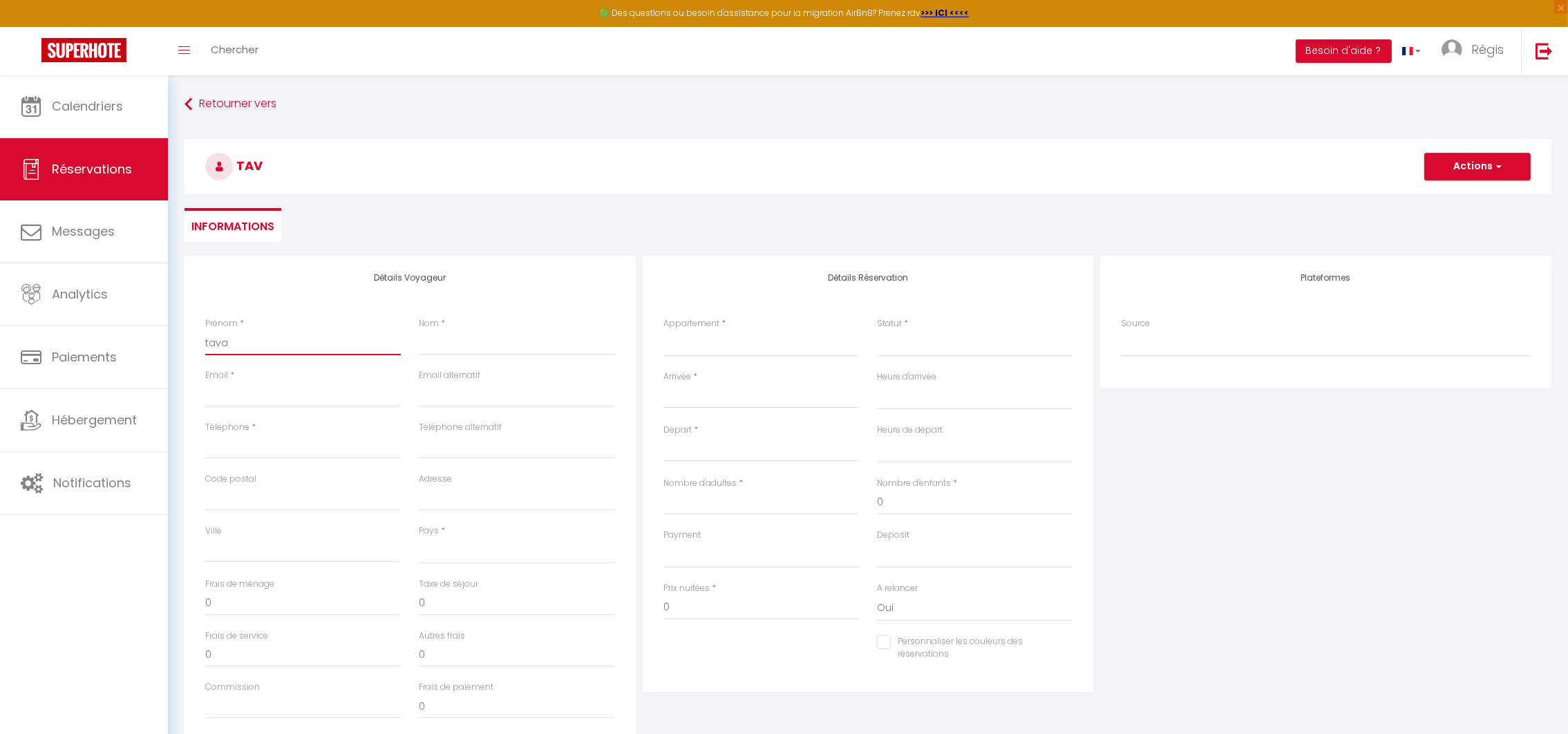
select select
checkbox input "false"
type input "tavau"
select select
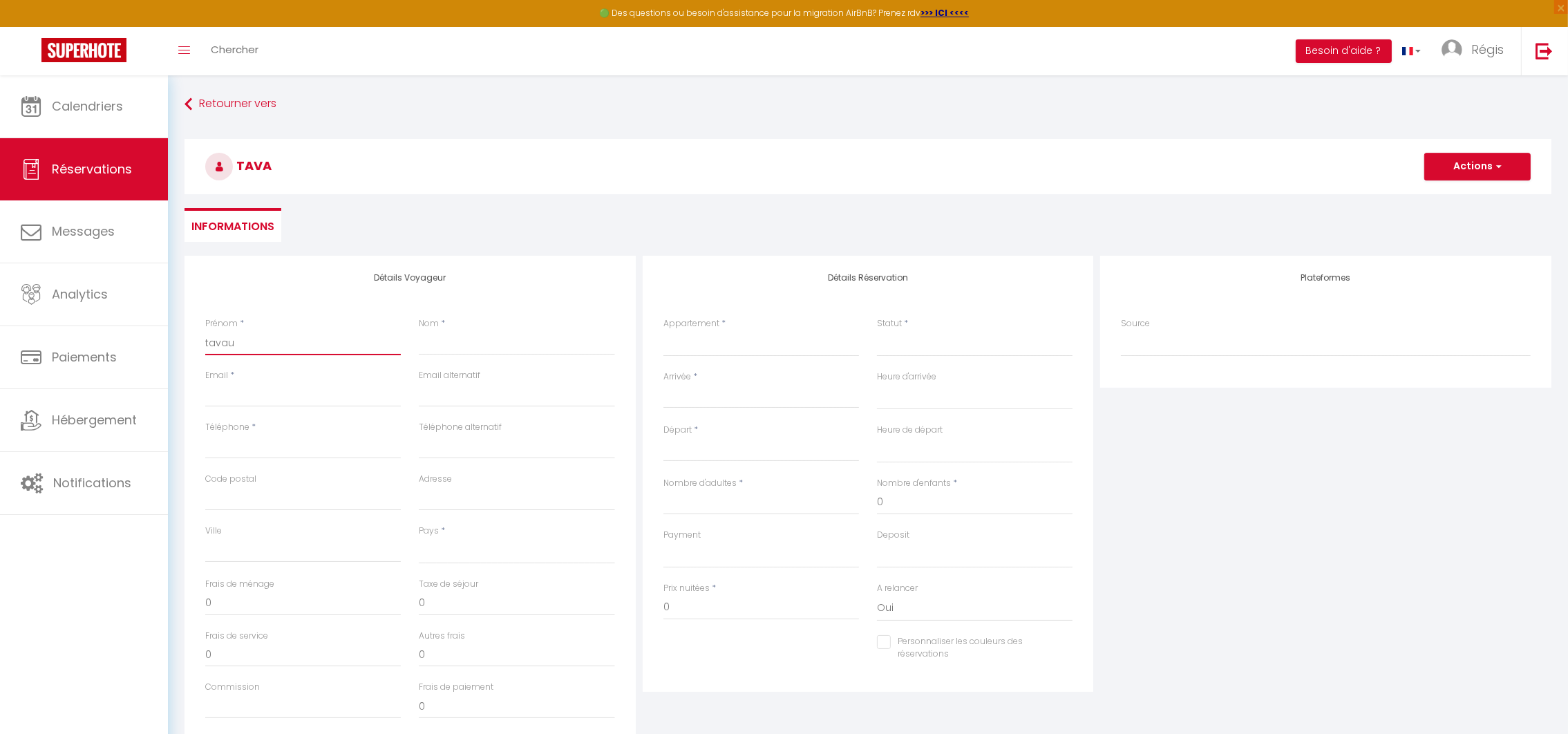
select select
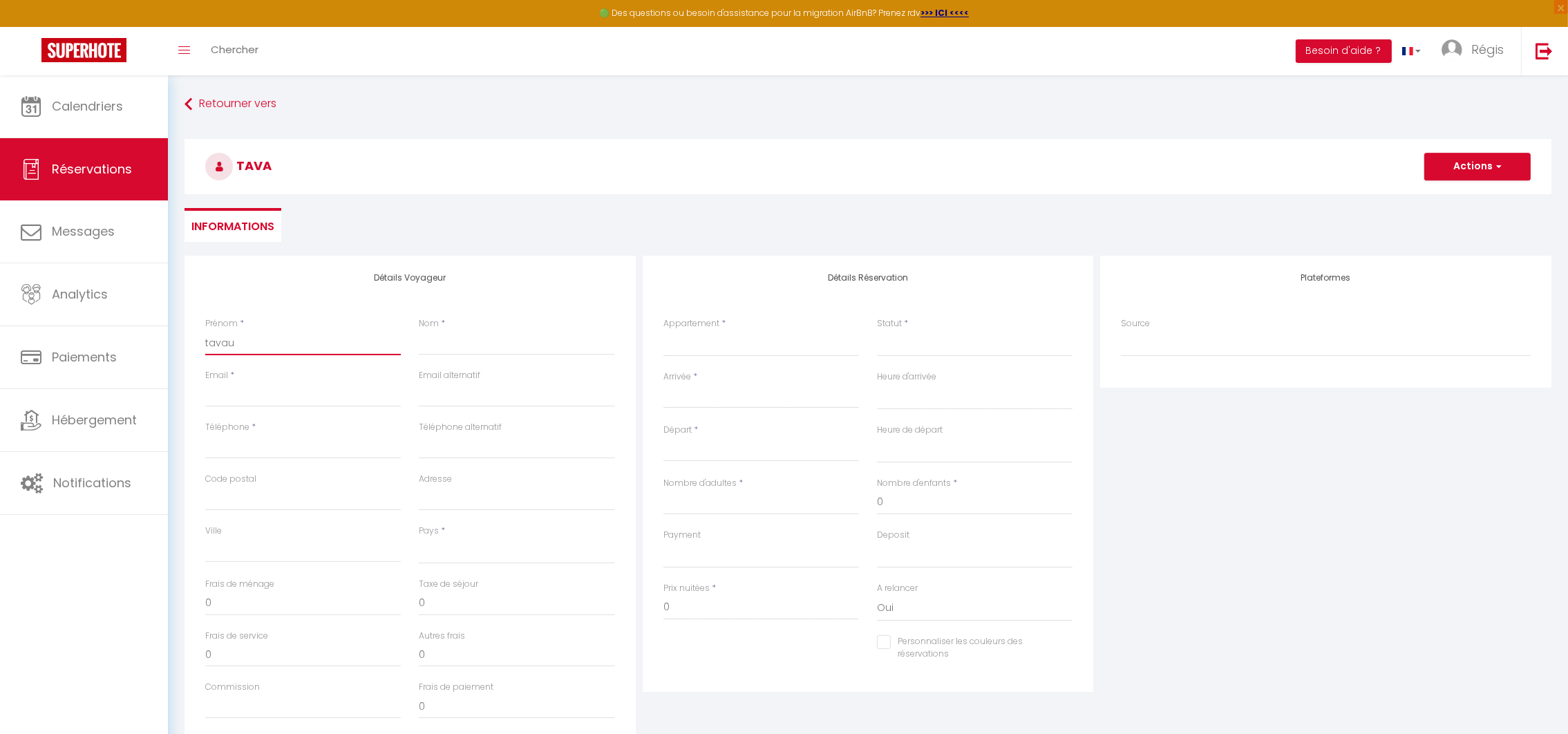
select select
checkbox input "false"
type input "tavaux"
select select
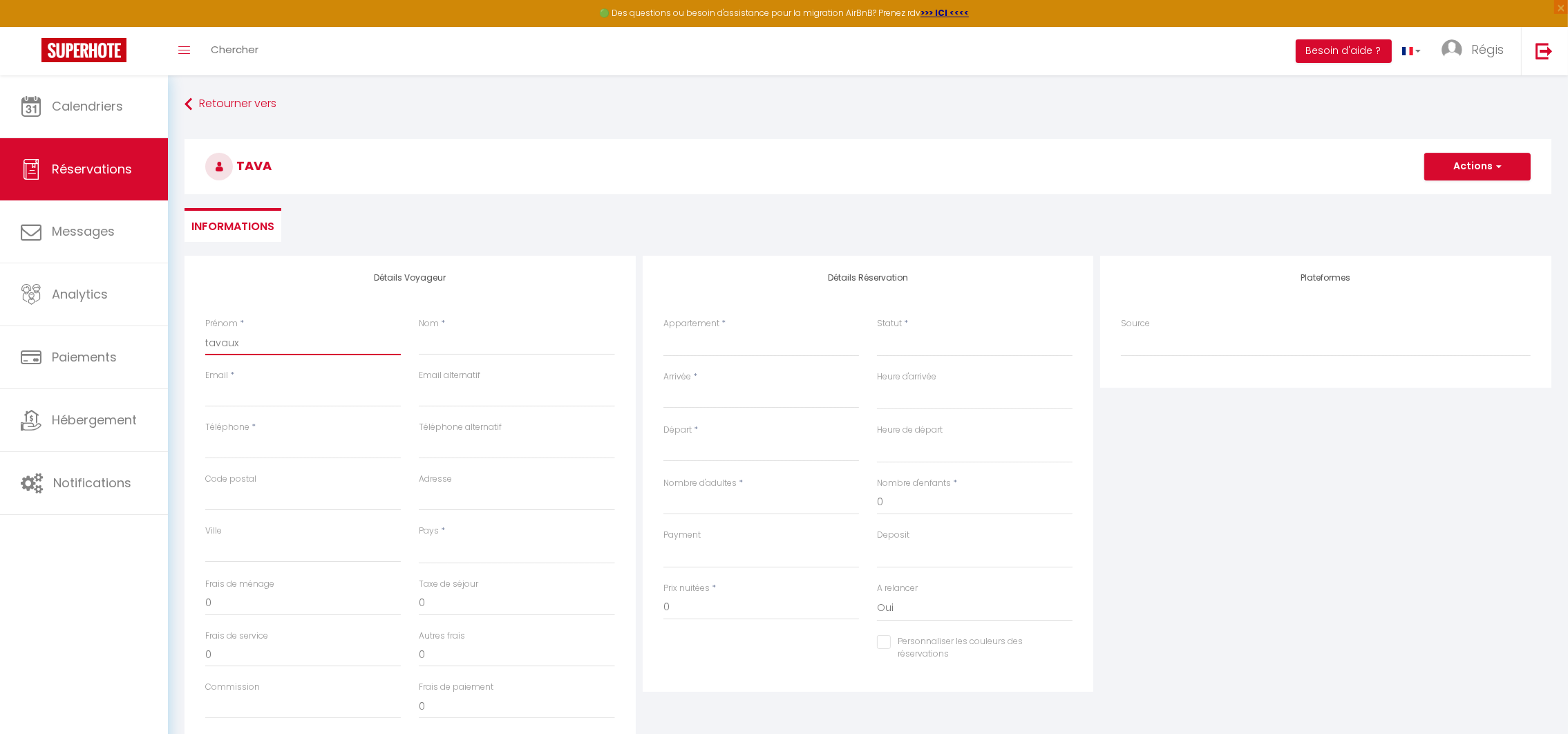
select select
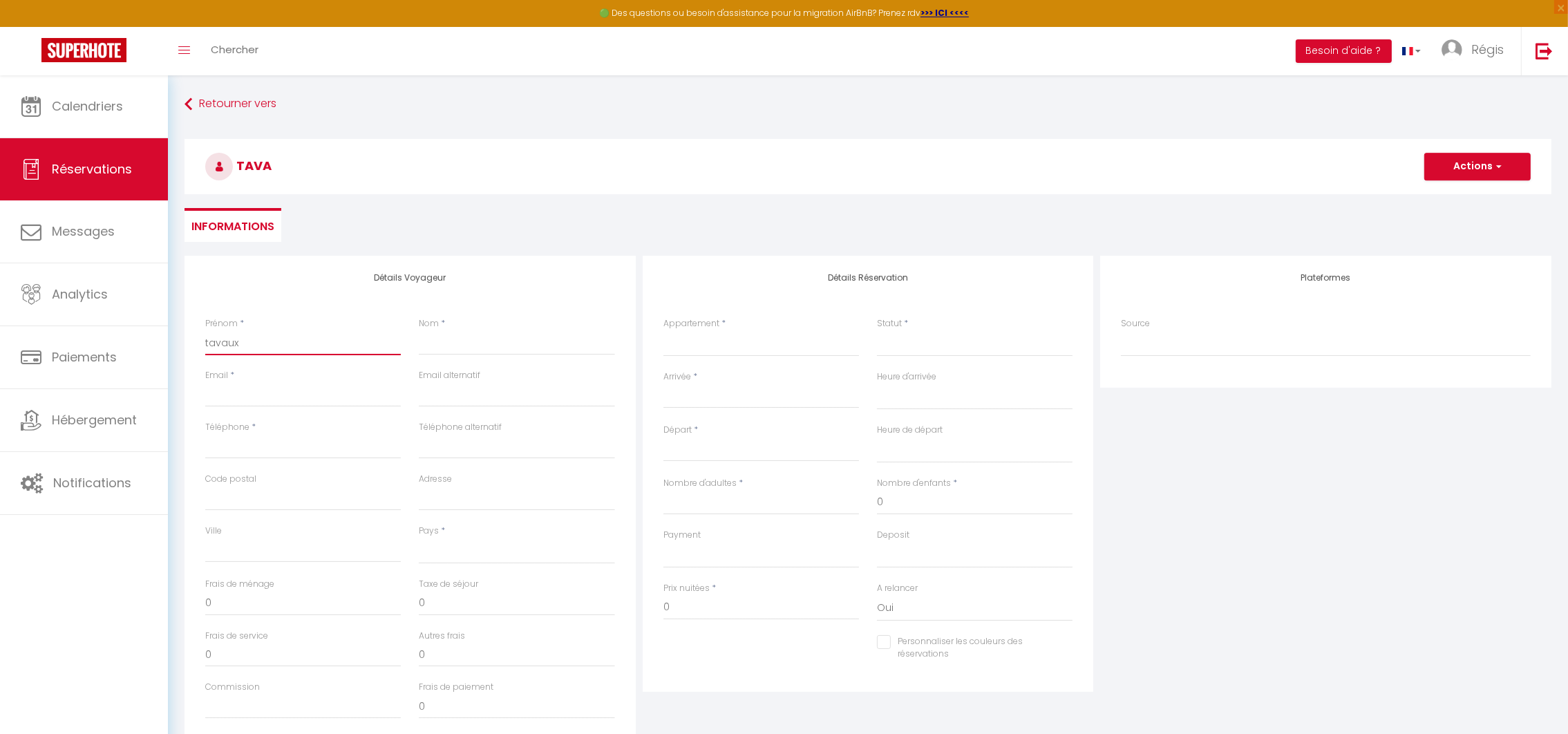
checkbox input "false"
type input "tavaux"
click at [457, 340] on input "Nom" at bounding box center [516, 343] width 195 height 25
type input "t"
select select
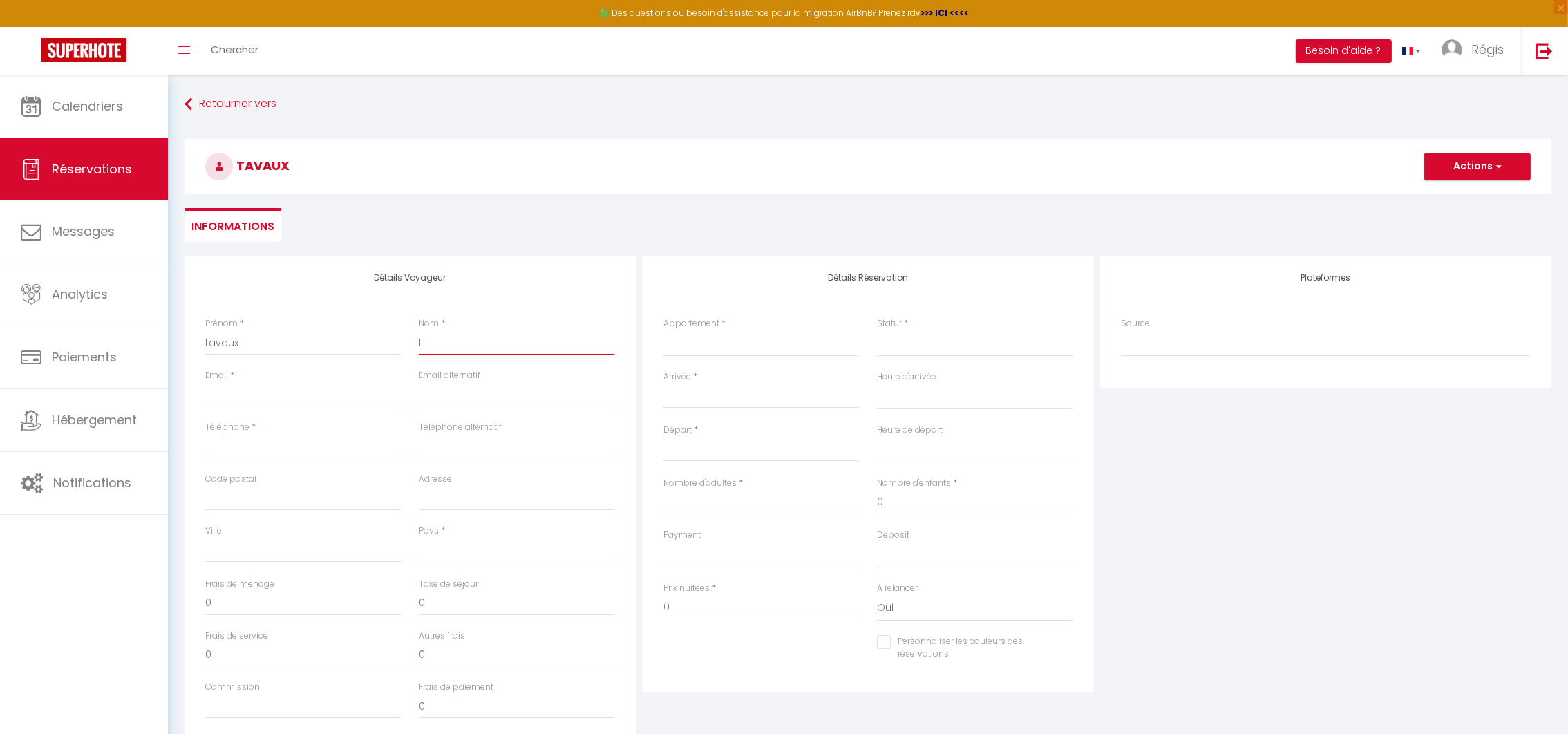
select select
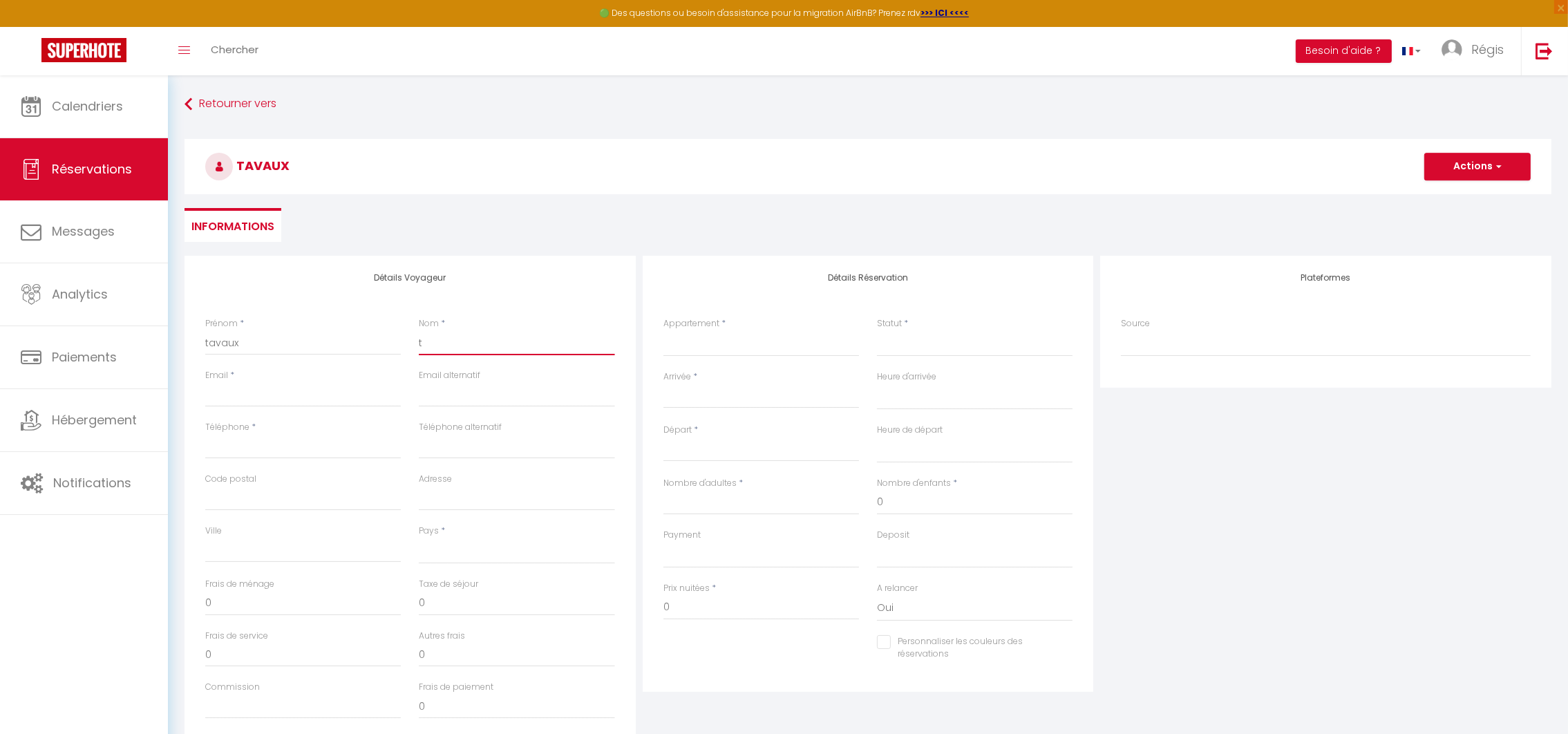
select select
checkbox input "false"
type input "tr"
select select
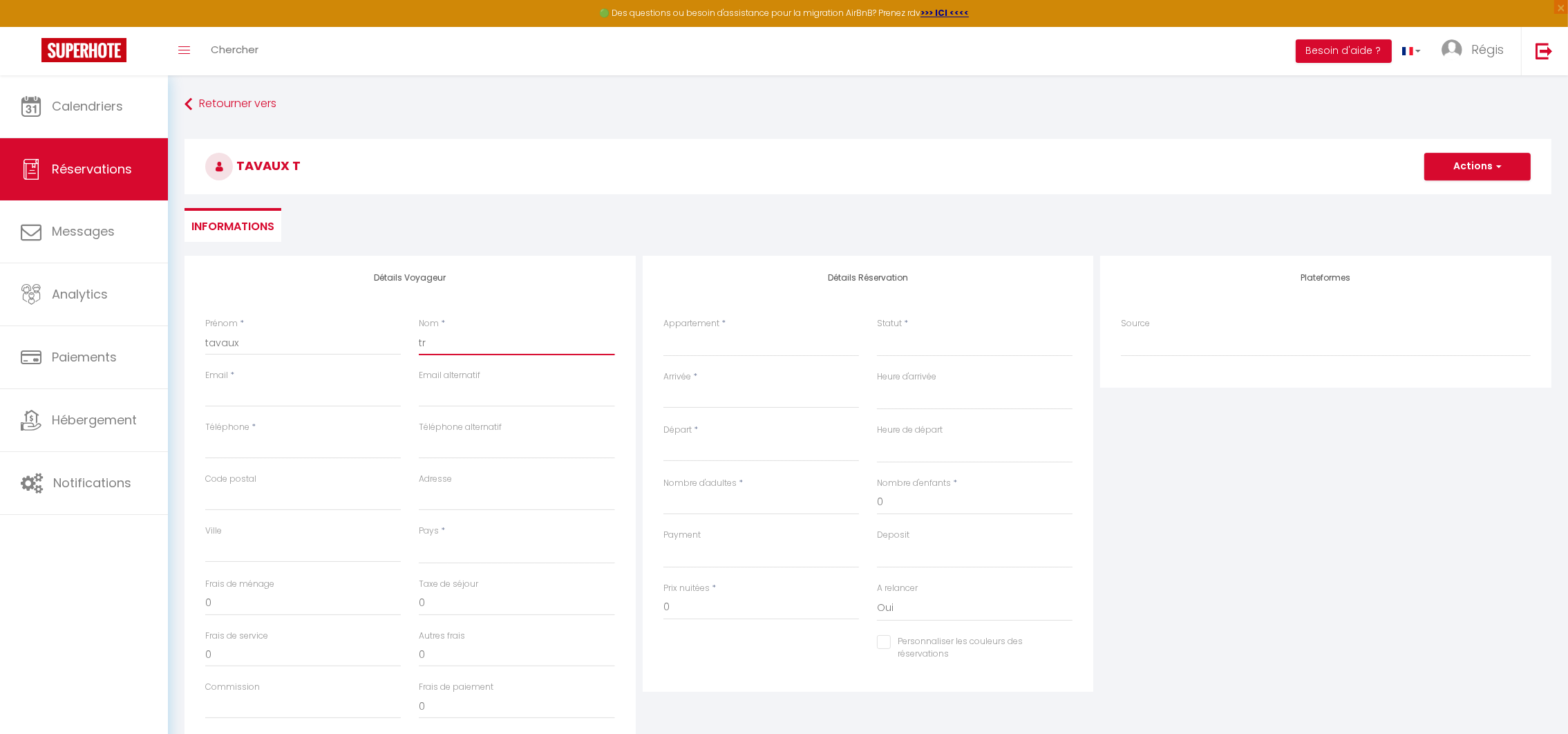
select select
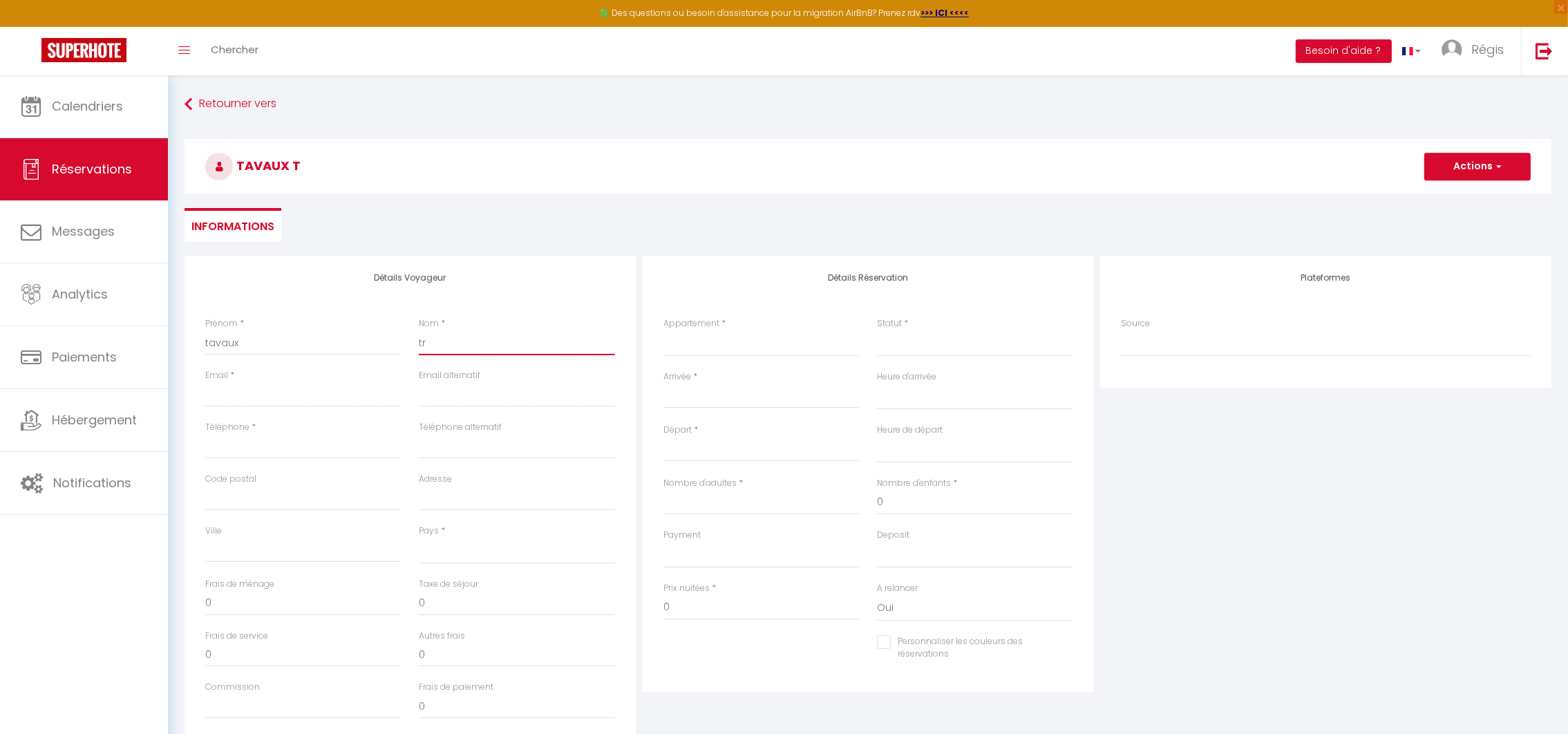
checkbox input "false"
type input "tra"
select select
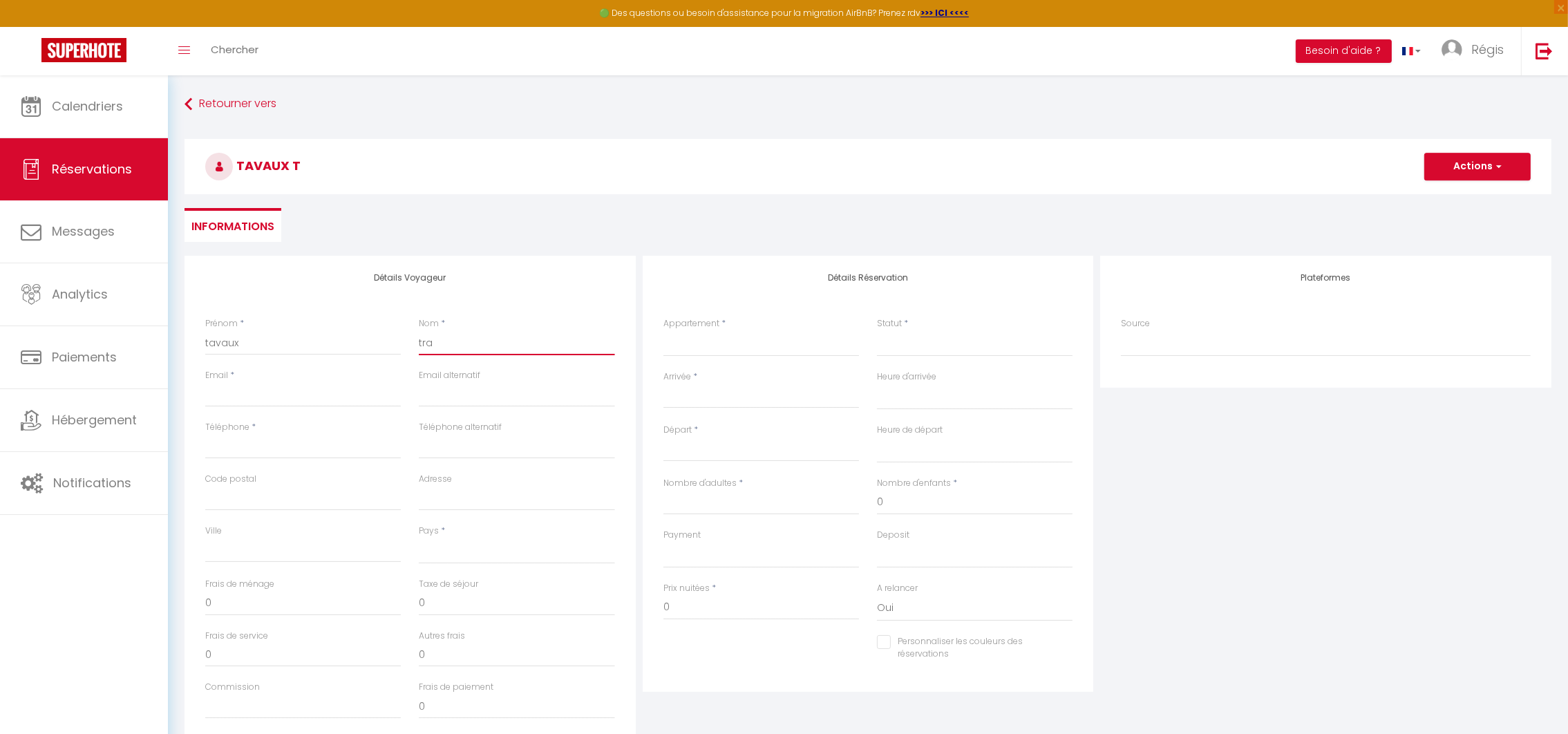
select select
checkbox input "false"
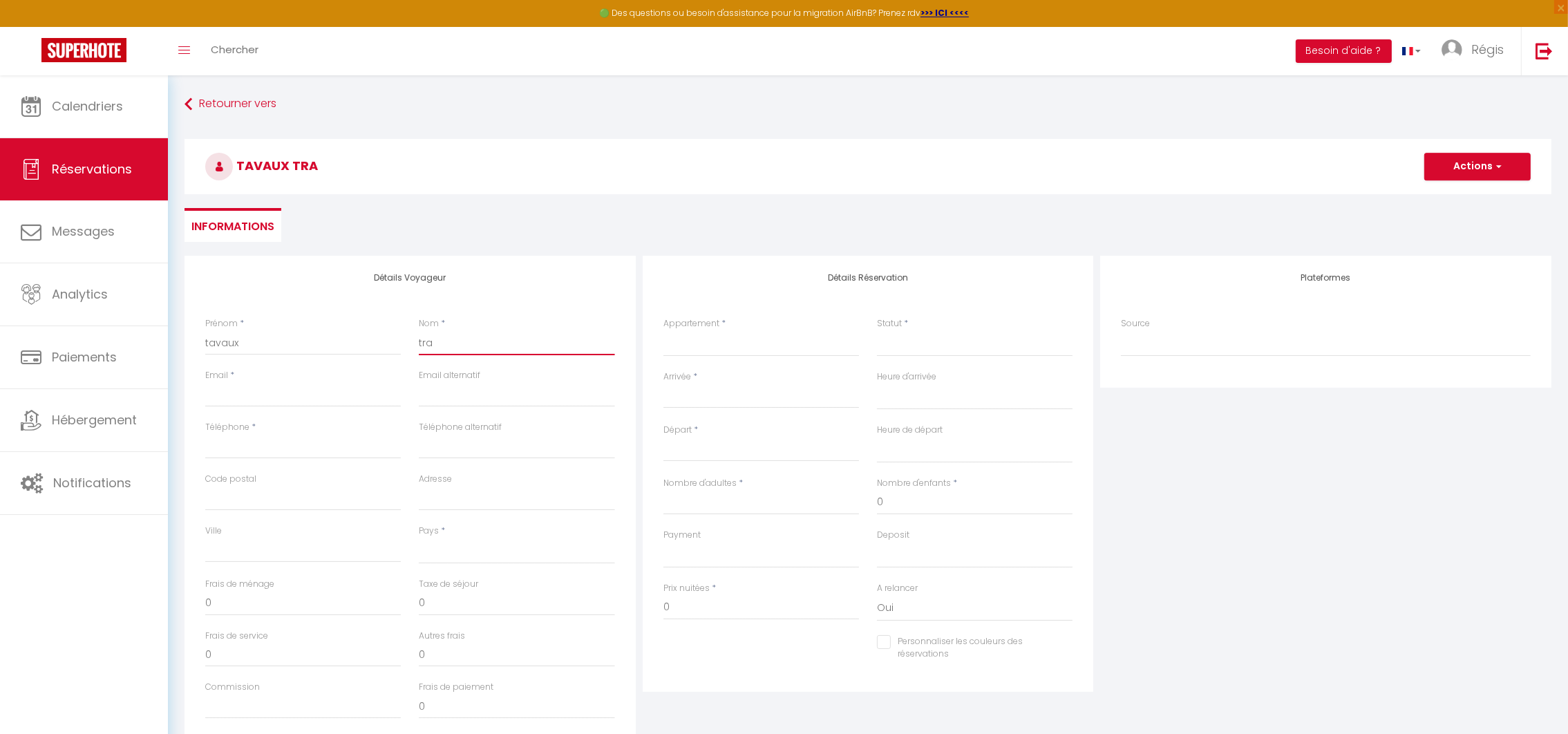
type input "trav"
select select
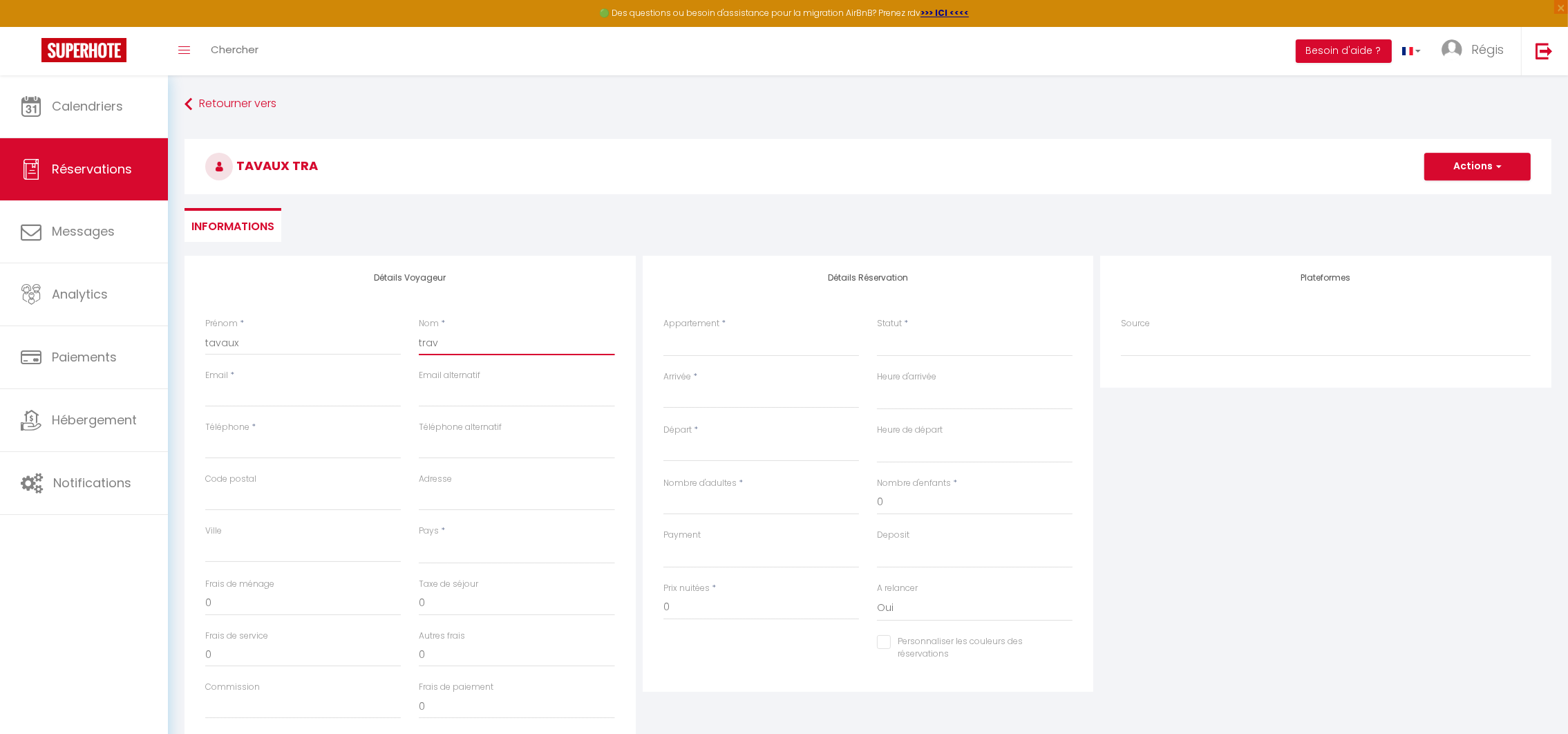
select select
checkbox input "false"
type input "trava"
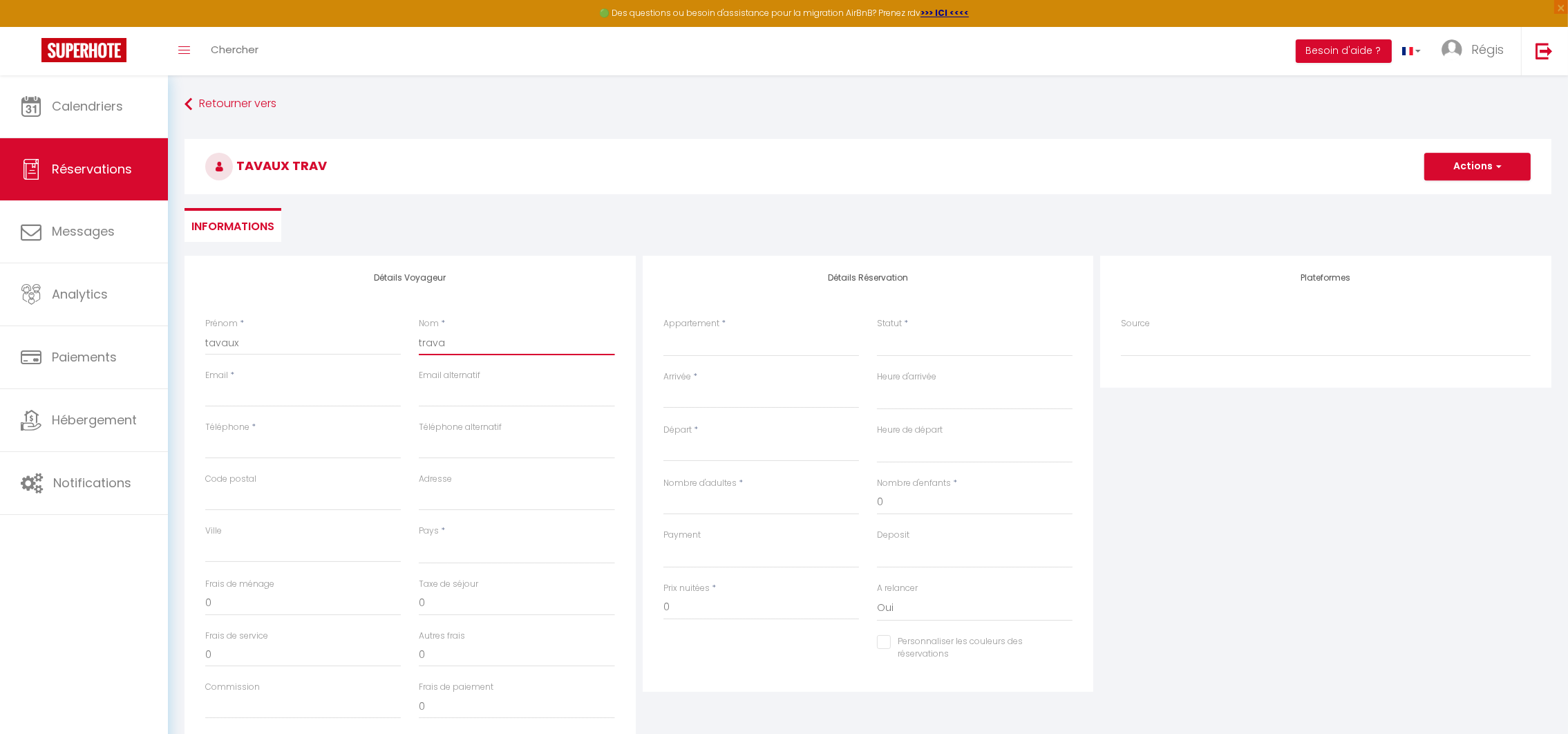
select select
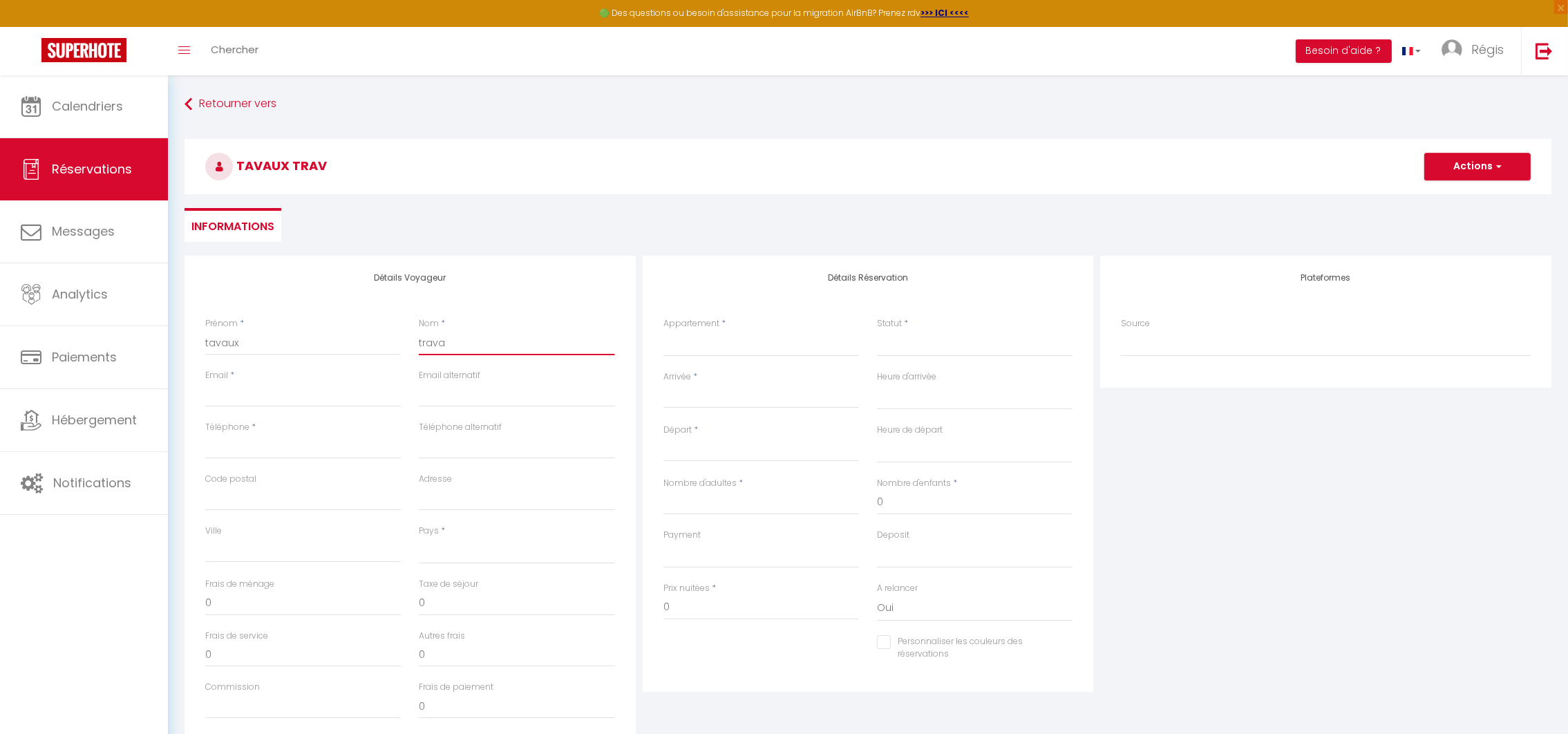
select select
checkbox input "false"
type input "travau"
select select
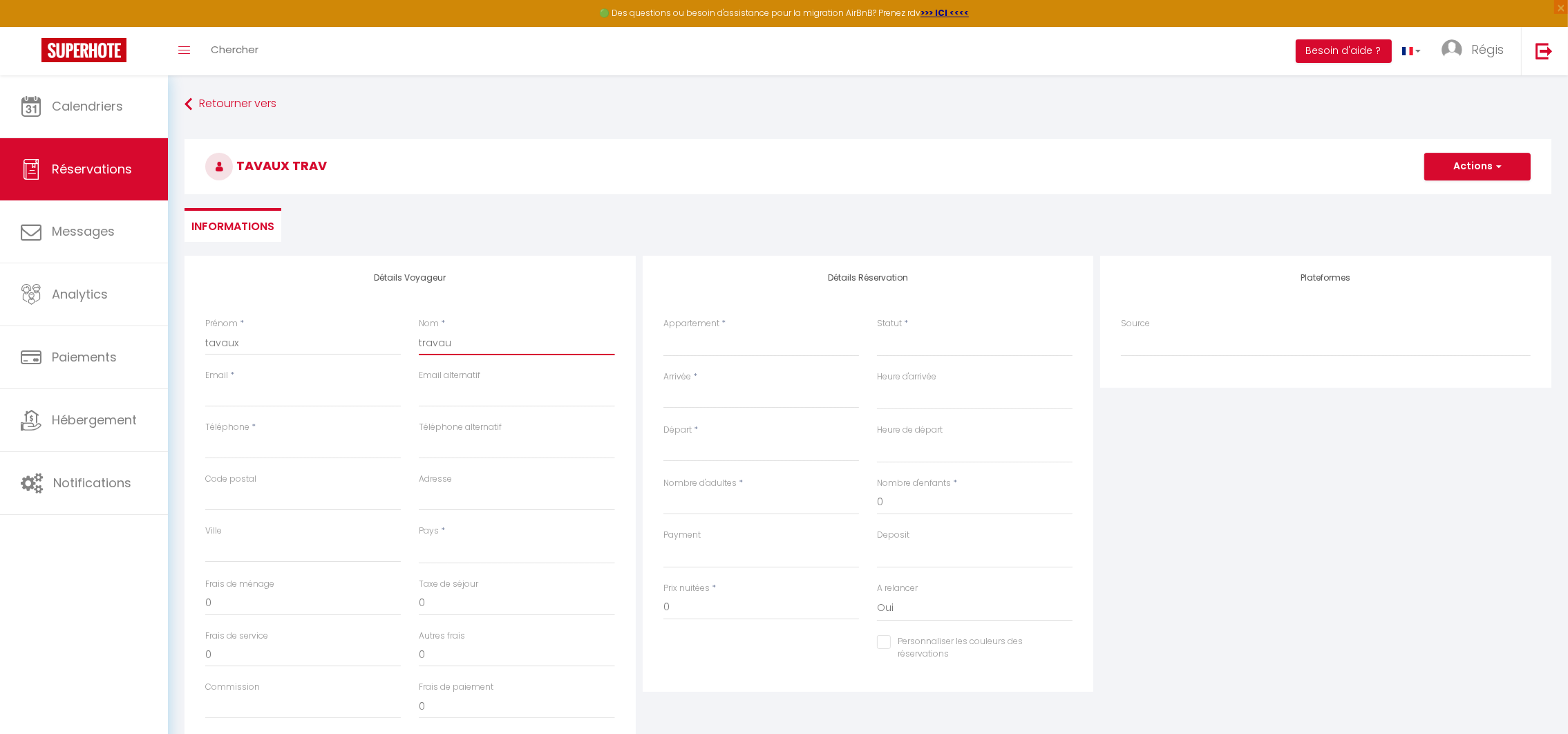
select select
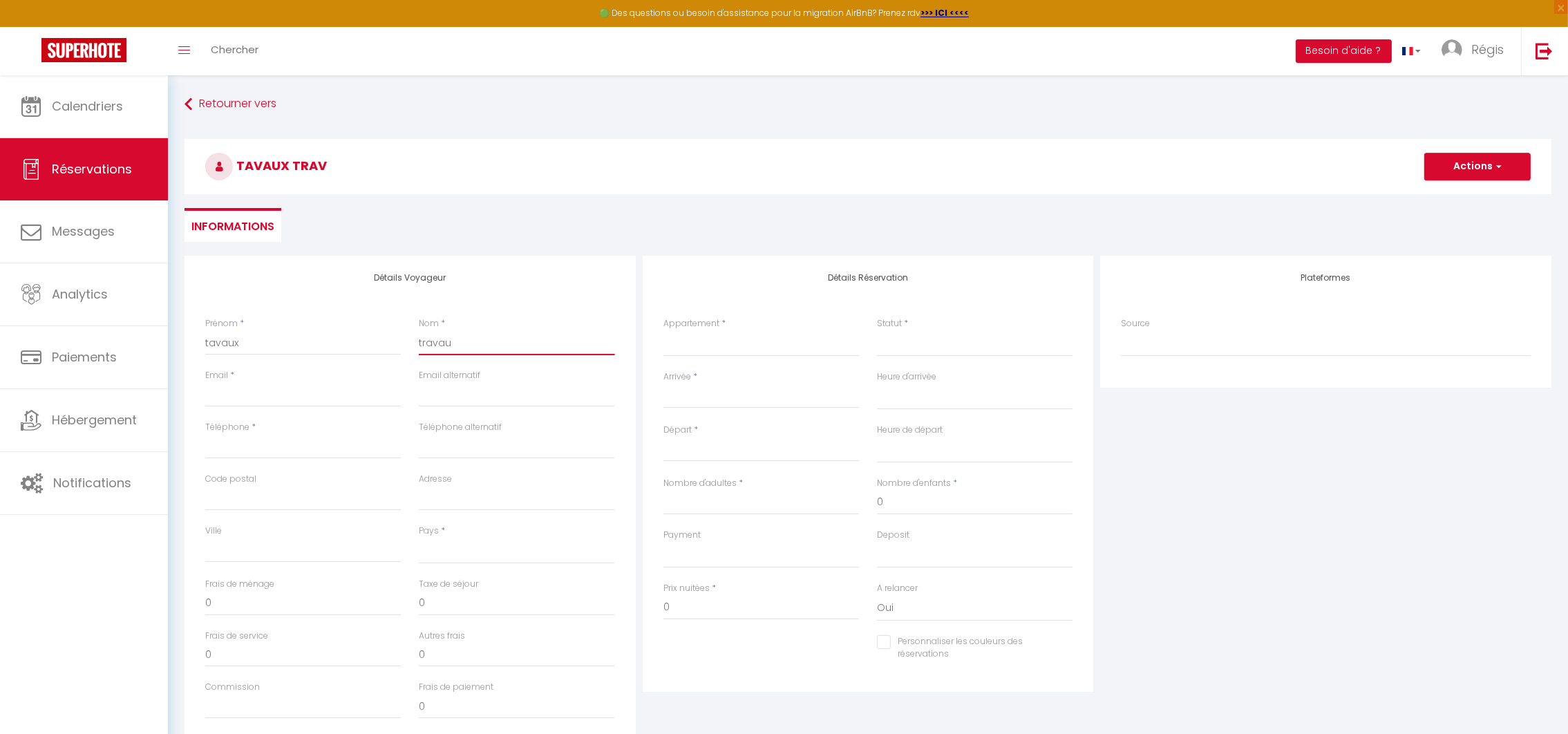
select select
checkbox input "false"
type input "travaux"
select select
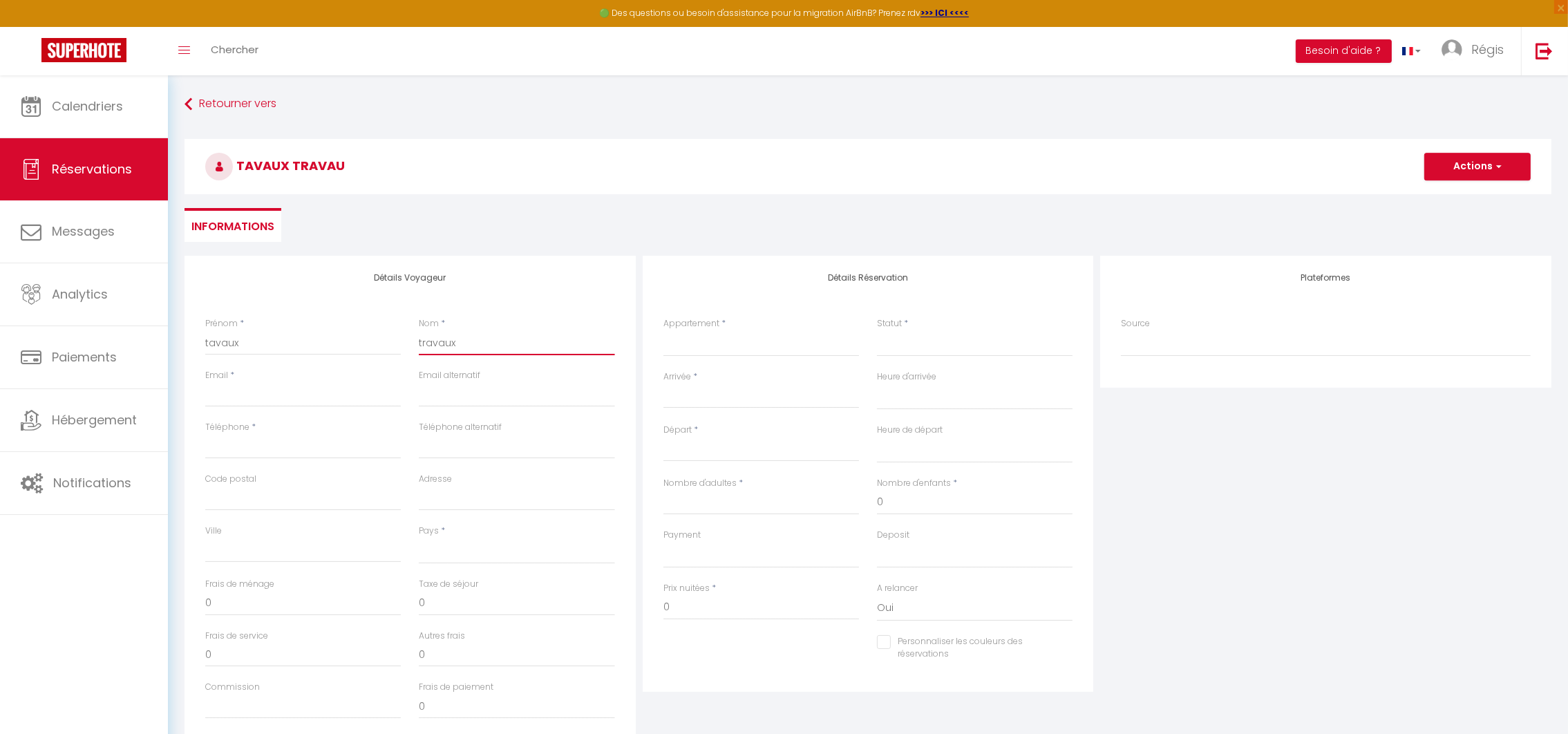
select select
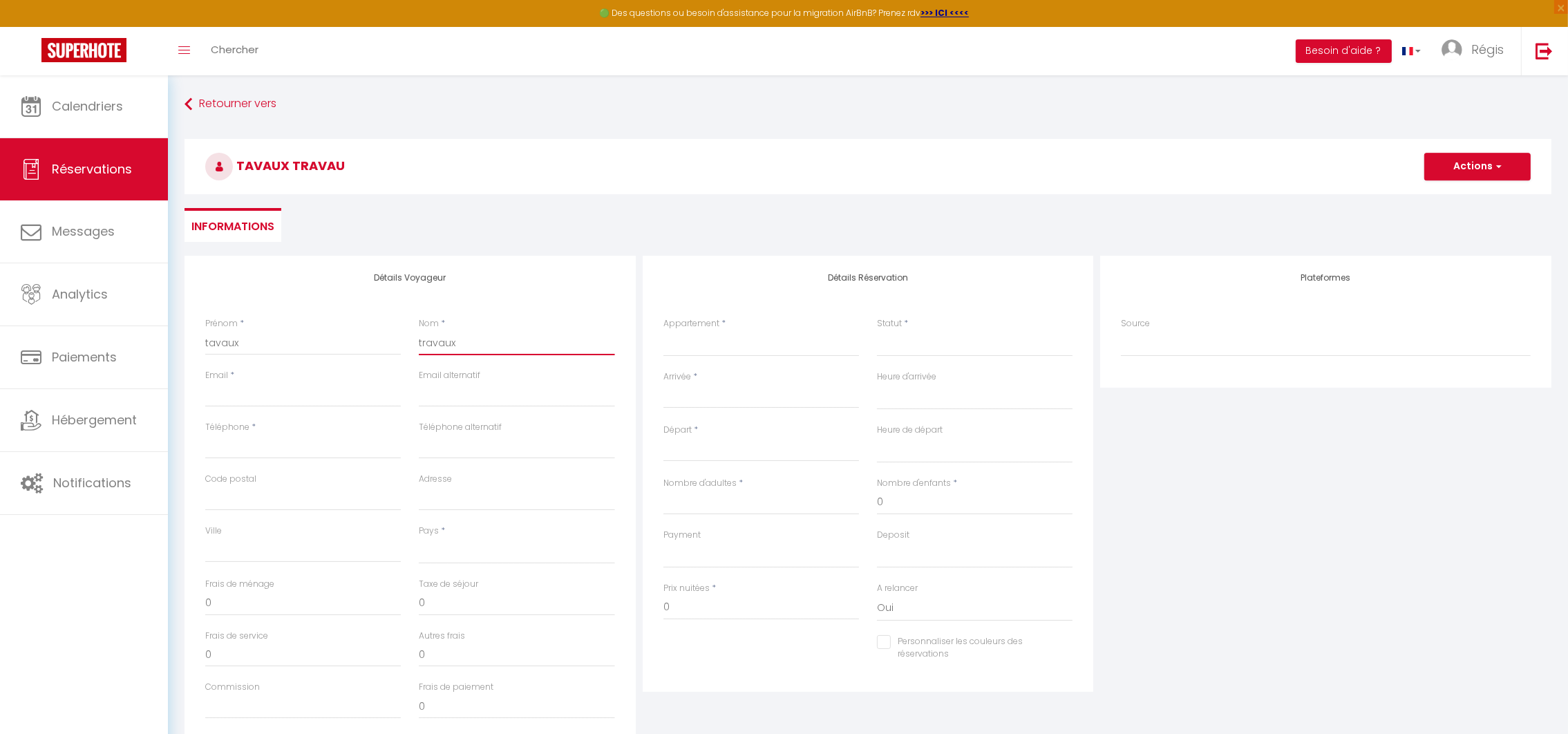
checkbox input "false"
type input "travaux"
type input "b"
select select
click at [733, 355] on select "[GEOGRAPHIC_DATA] ANSE APPARTEMENT ATLANTIS APPARTEMENT LES HAUTS DE CREOLE [GE…" at bounding box center [760, 343] width 195 height 27
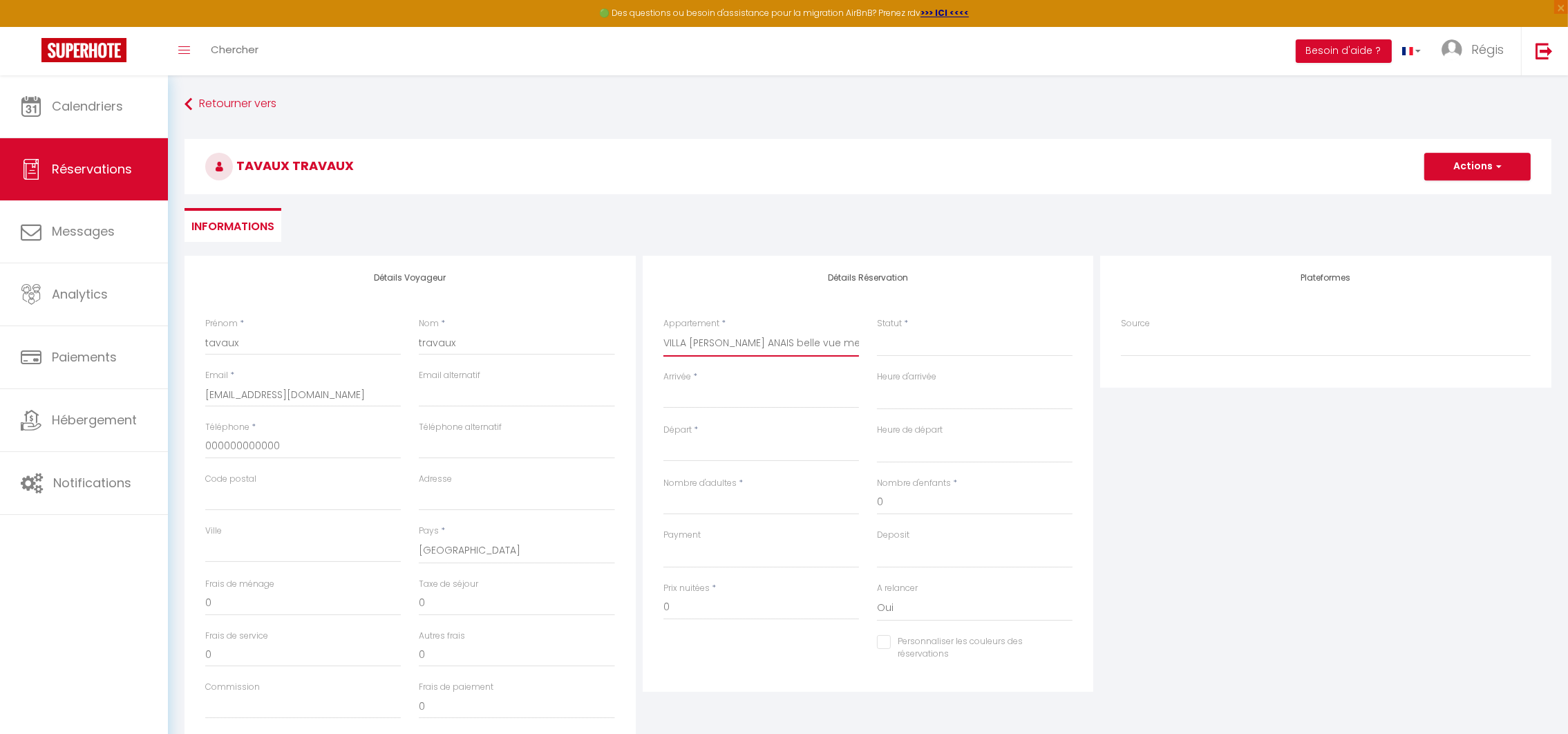
click at [663, 330] on select "[GEOGRAPHIC_DATA] ANSE APPARTEMENT ATLANTIS APPARTEMENT LES HAUTS DE CREOLE [GE…" at bounding box center [760, 343] width 195 height 27
click at [897, 345] on select "Confirmé Non Confirmé [PERSON_NAME] par le voyageur No Show Request" at bounding box center [974, 343] width 195 height 27
click at [877, 330] on select "Confirmé Non Confirmé [PERSON_NAME] par le voyageur No Show Request" at bounding box center [974, 343] width 195 height 27
click at [689, 392] on input "Arrivée" at bounding box center [760, 397] width 195 height 18
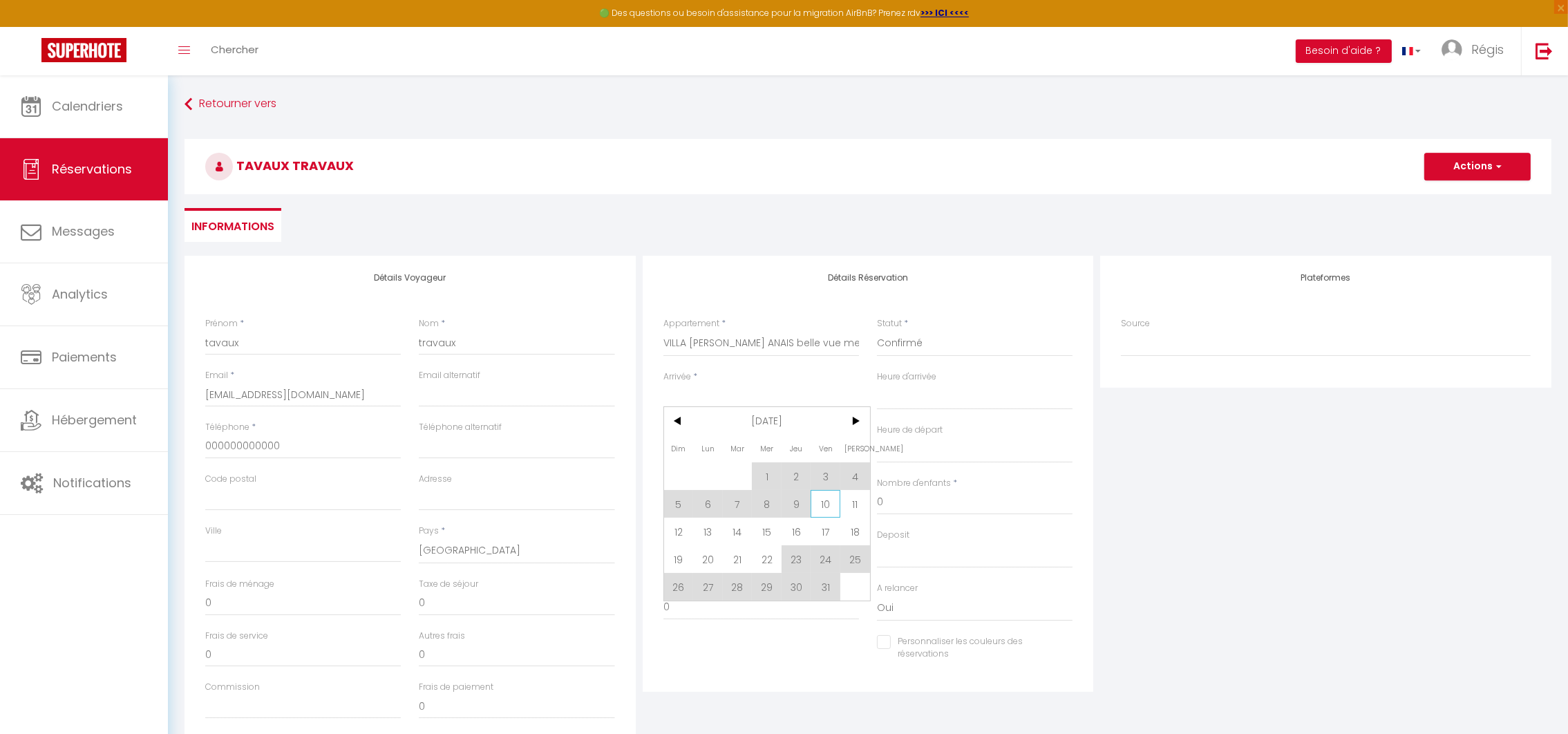
click at [824, 505] on span "10" at bounding box center [825, 504] width 29 height 28
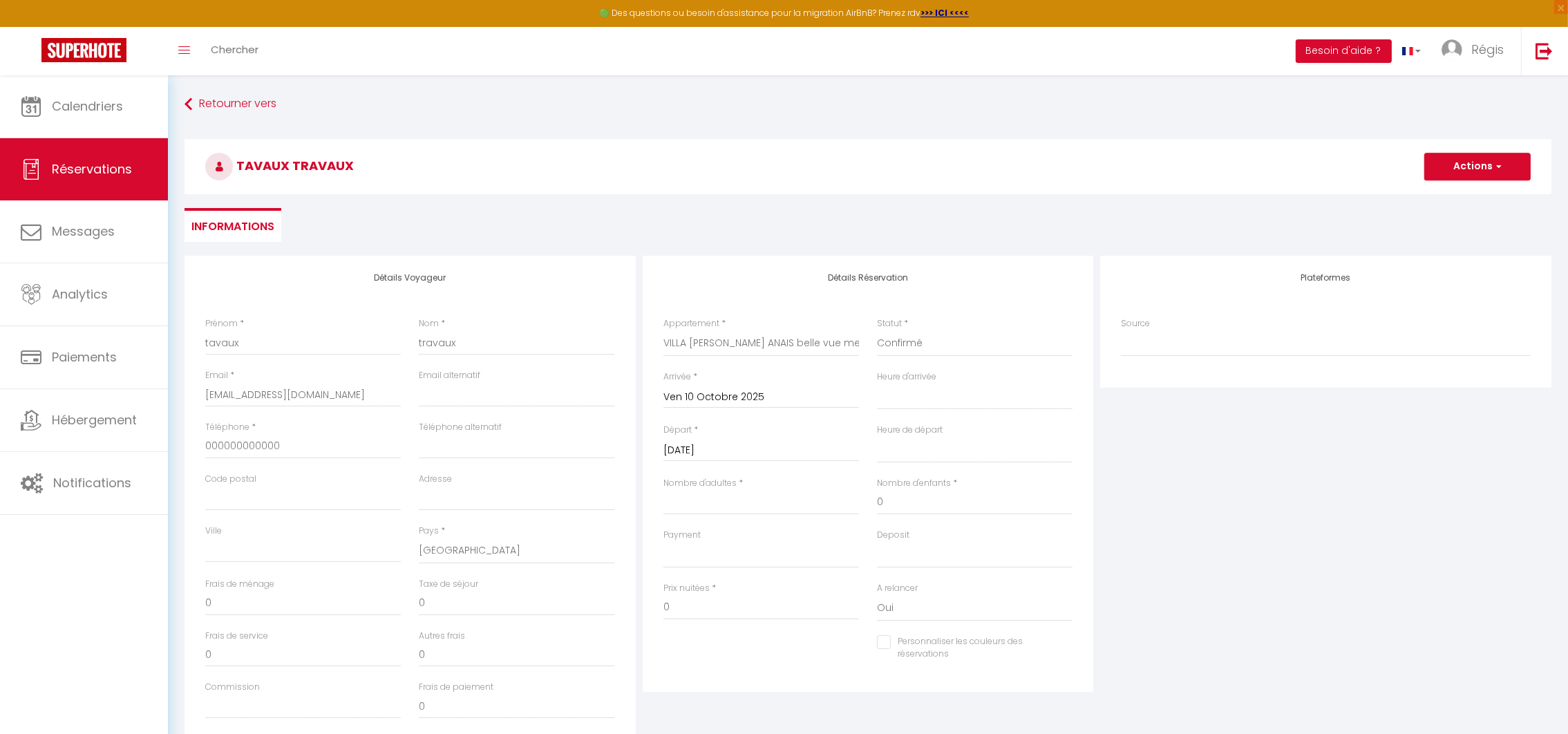
click at [675, 447] on input "[DATE]" at bounding box center [760, 450] width 195 height 18
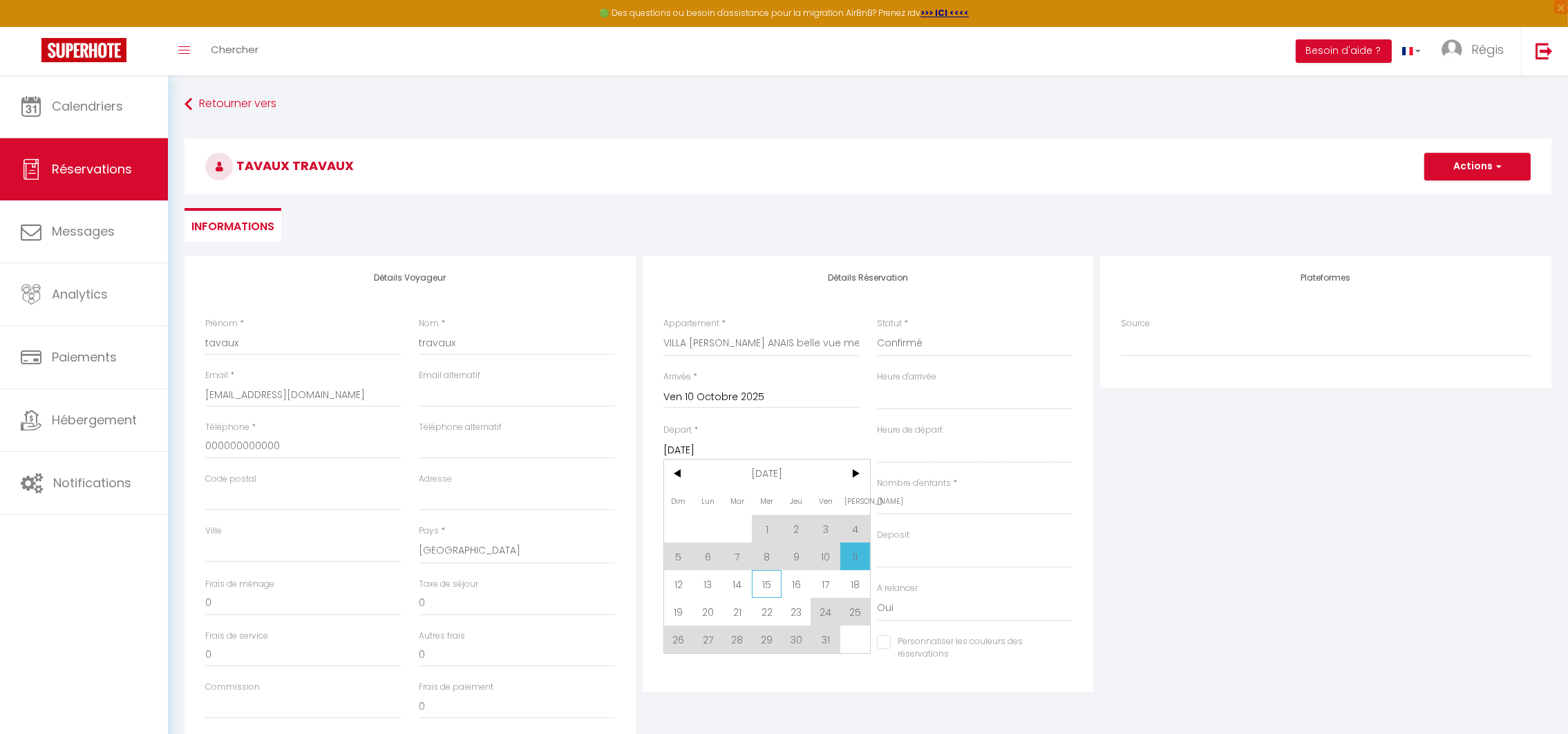
click at [760, 583] on span "15" at bounding box center [766, 584] width 29 height 28
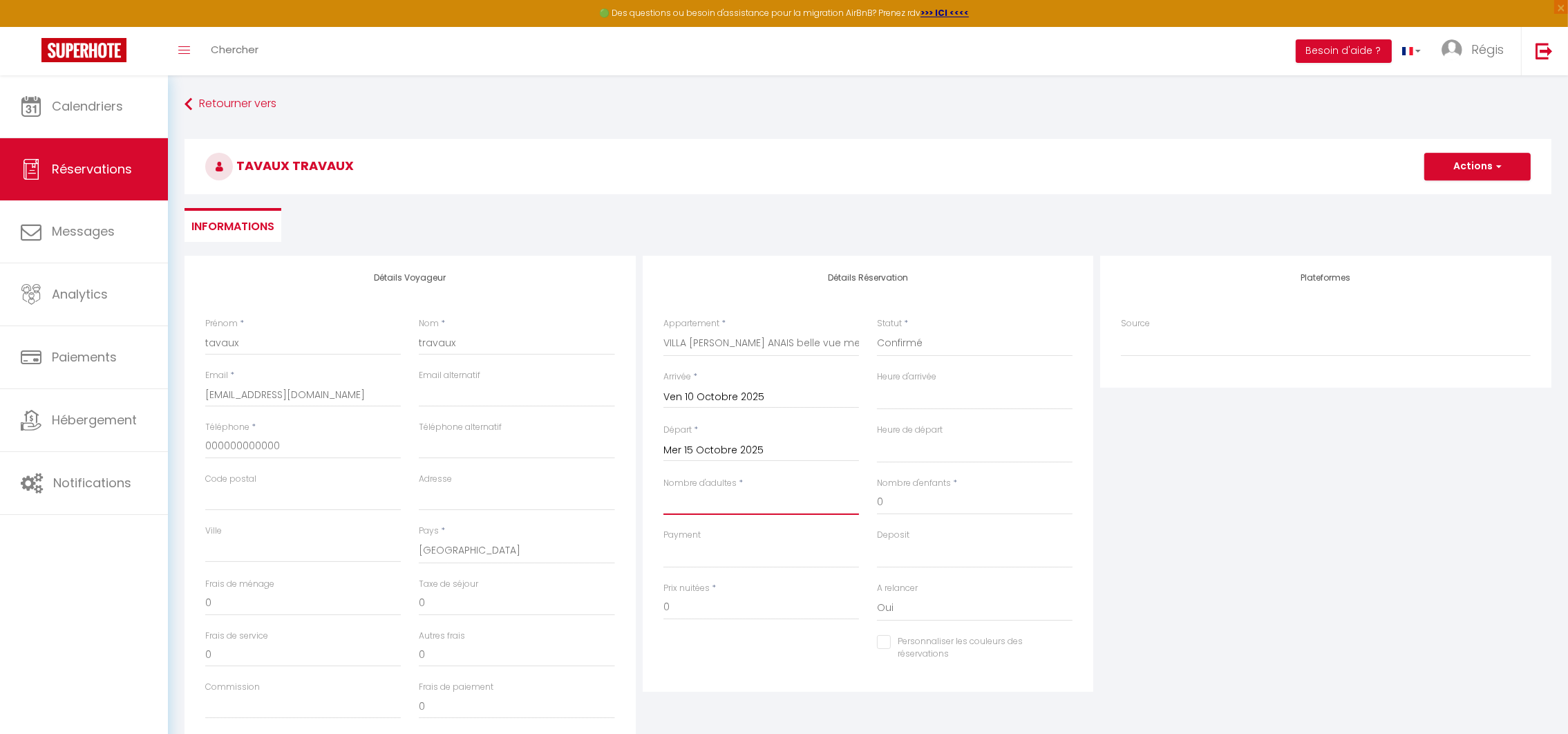
click at [678, 504] on input "Nombre d'adultes" at bounding box center [760, 503] width 195 height 25
click at [1477, 169] on button "Actions" at bounding box center [1477, 167] width 106 height 28
click at [1441, 198] on link "Enregistrer" at bounding box center [1463, 197] width 109 height 18
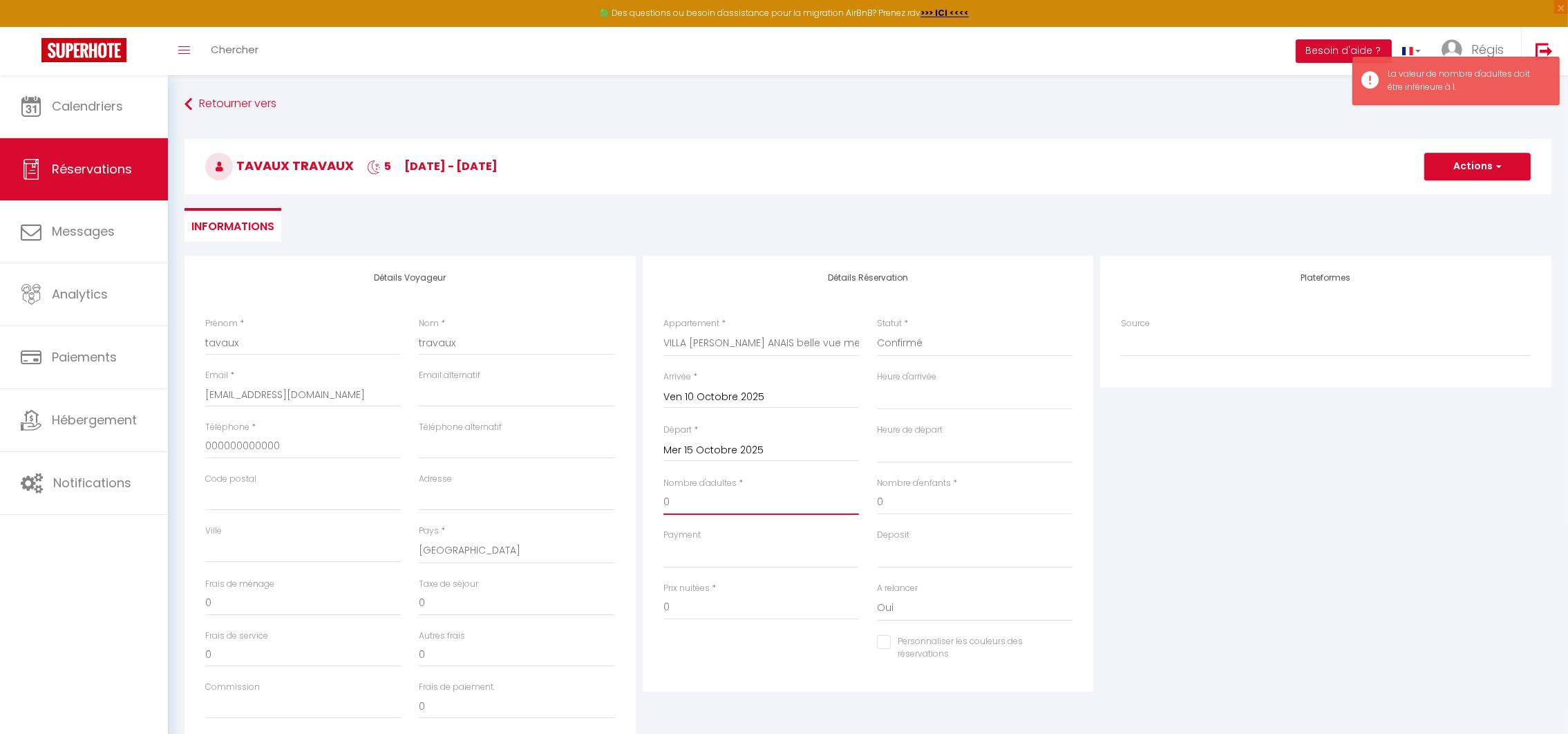
drag, startPoint x: 694, startPoint y: 505, endPoint x: 619, endPoint y: 497, distance: 75.4
click at [619, 497] on div "Détails Voyageur Prénom * tavaux Nom * travaux Email * [EMAIL_ADDRESS][DOMAIN_N…" at bounding box center [868, 503] width 1373 height 494
click at [1474, 165] on button "Actions" at bounding box center [1477, 167] width 106 height 28
click at [1437, 197] on link "Enregistrer" at bounding box center [1463, 197] width 109 height 18
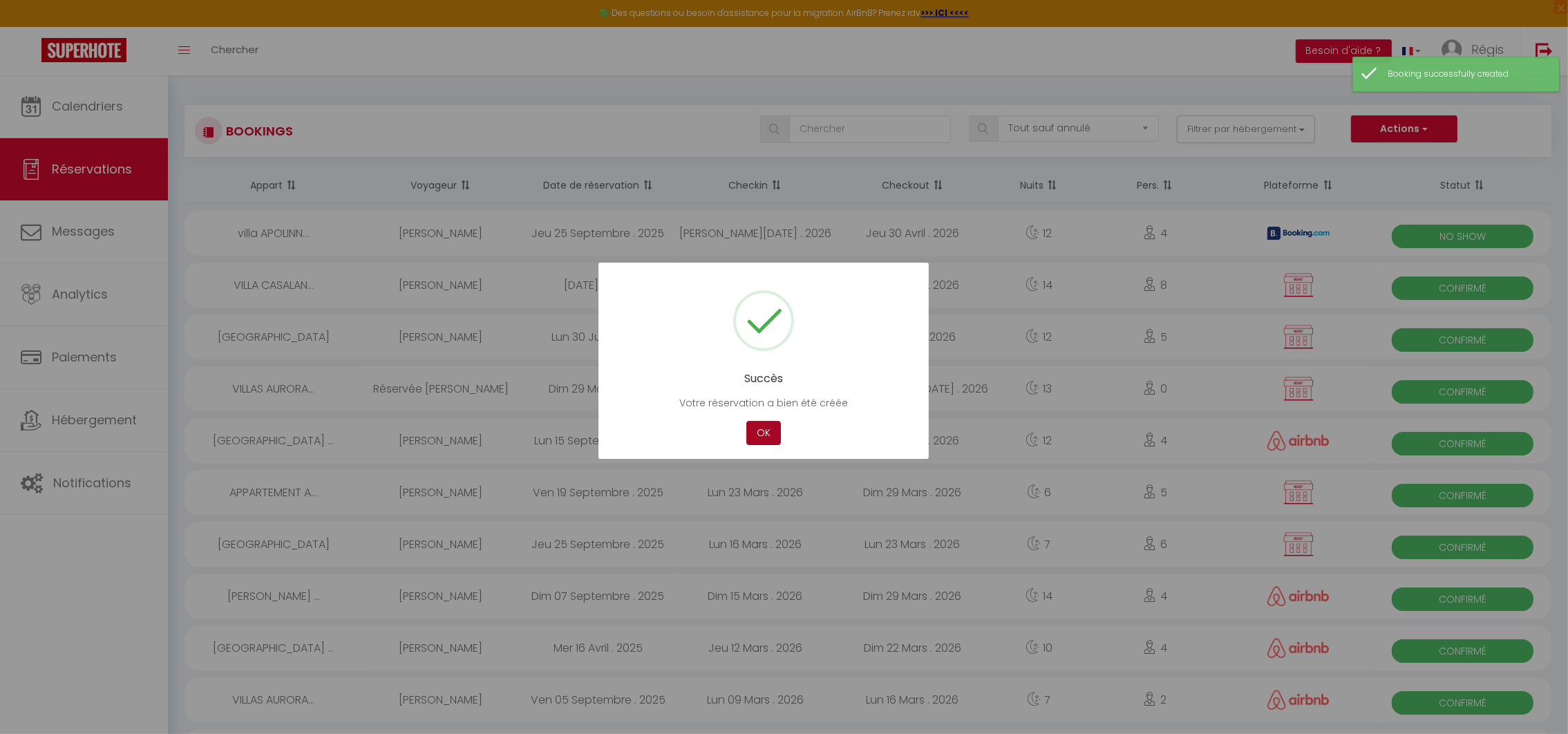
click at [760, 427] on button "OK" at bounding box center [763, 433] width 35 height 24
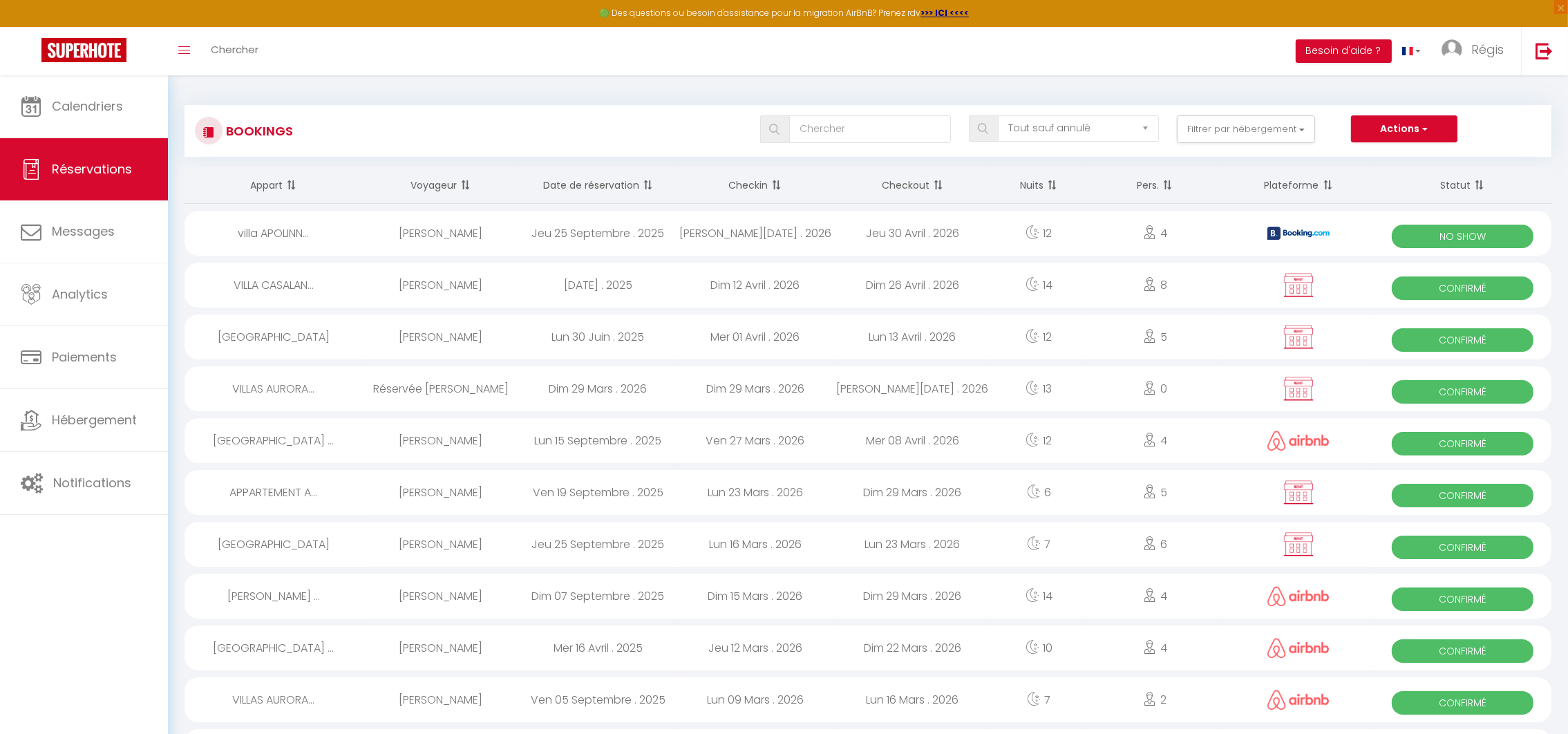
click at [270, 231] on div "villa APOLINN..." at bounding box center [273, 233] width 178 height 45
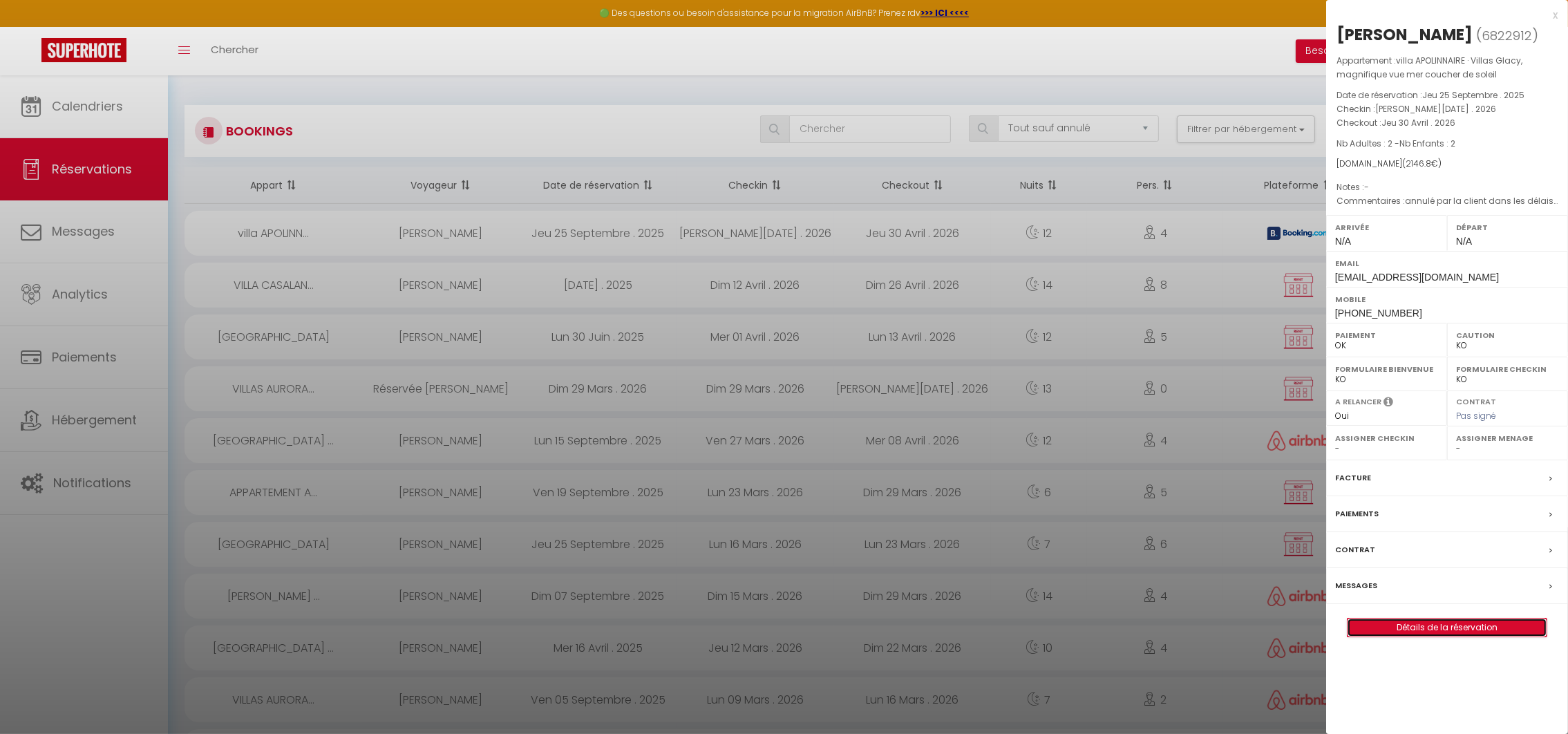
click at [1454, 628] on link "Détails de la réservation" at bounding box center [1447, 627] width 199 height 18
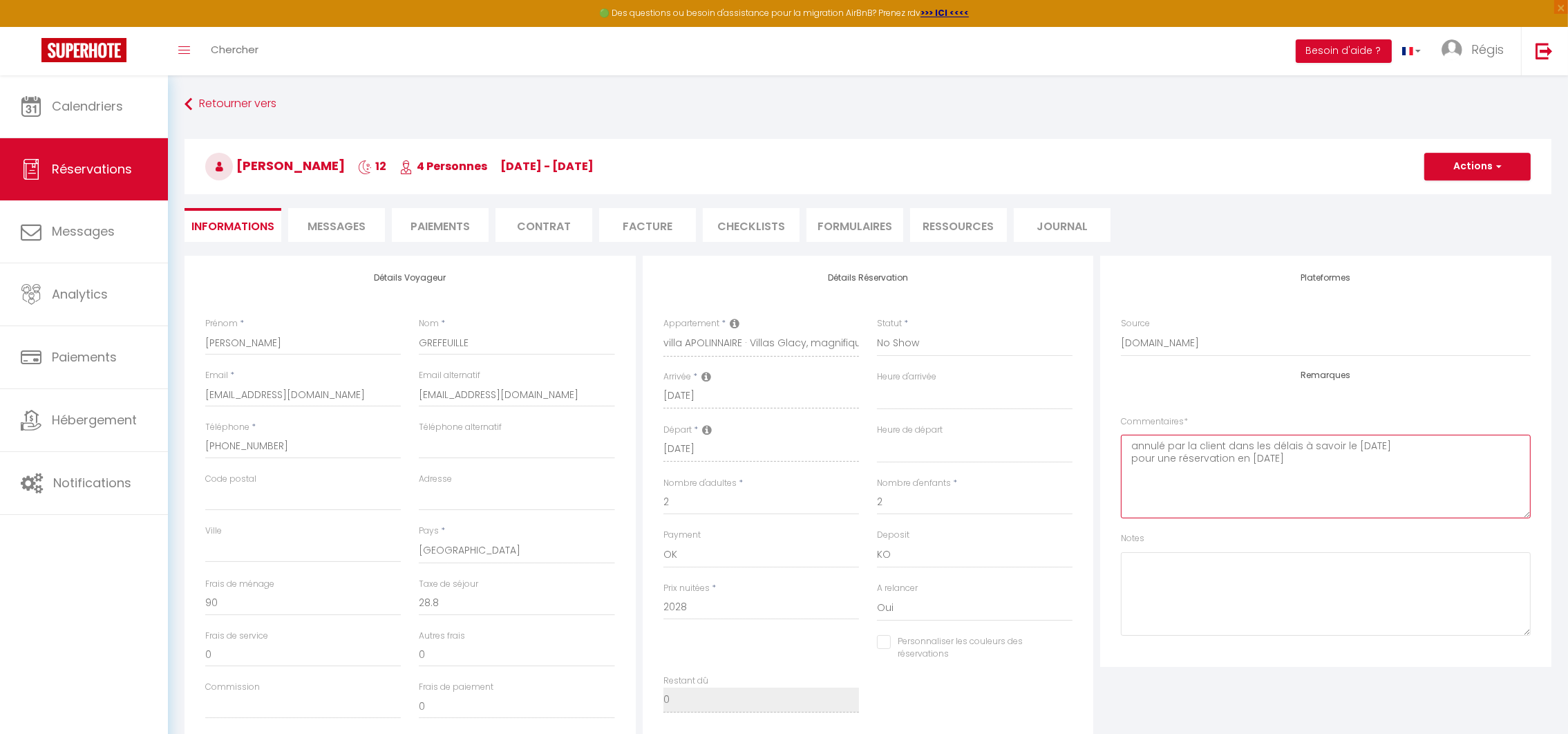
click at [1329, 460] on textarea "annulé par la client dans les délais à savoir le [DATE] pour une réservation en…" at bounding box center [1326, 476] width 410 height 83
click at [1149, 340] on select "Direct [DOMAIN_NAME] [DOMAIN_NAME] Chalet montagne Expedia Gite de [GEOGRAPHIC_…" at bounding box center [1326, 343] width 410 height 27
click at [1121, 330] on select "Direct [DOMAIN_NAME] [DOMAIN_NAME] Chalet montagne Expedia Gite de [GEOGRAPHIC_…" at bounding box center [1326, 343] width 410 height 27
click at [1436, 169] on button "Actions" at bounding box center [1477, 167] width 106 height 28
click at [1434, 195] on link "Enregistrer" at bounding box center [1463, 197] width 109 height 18
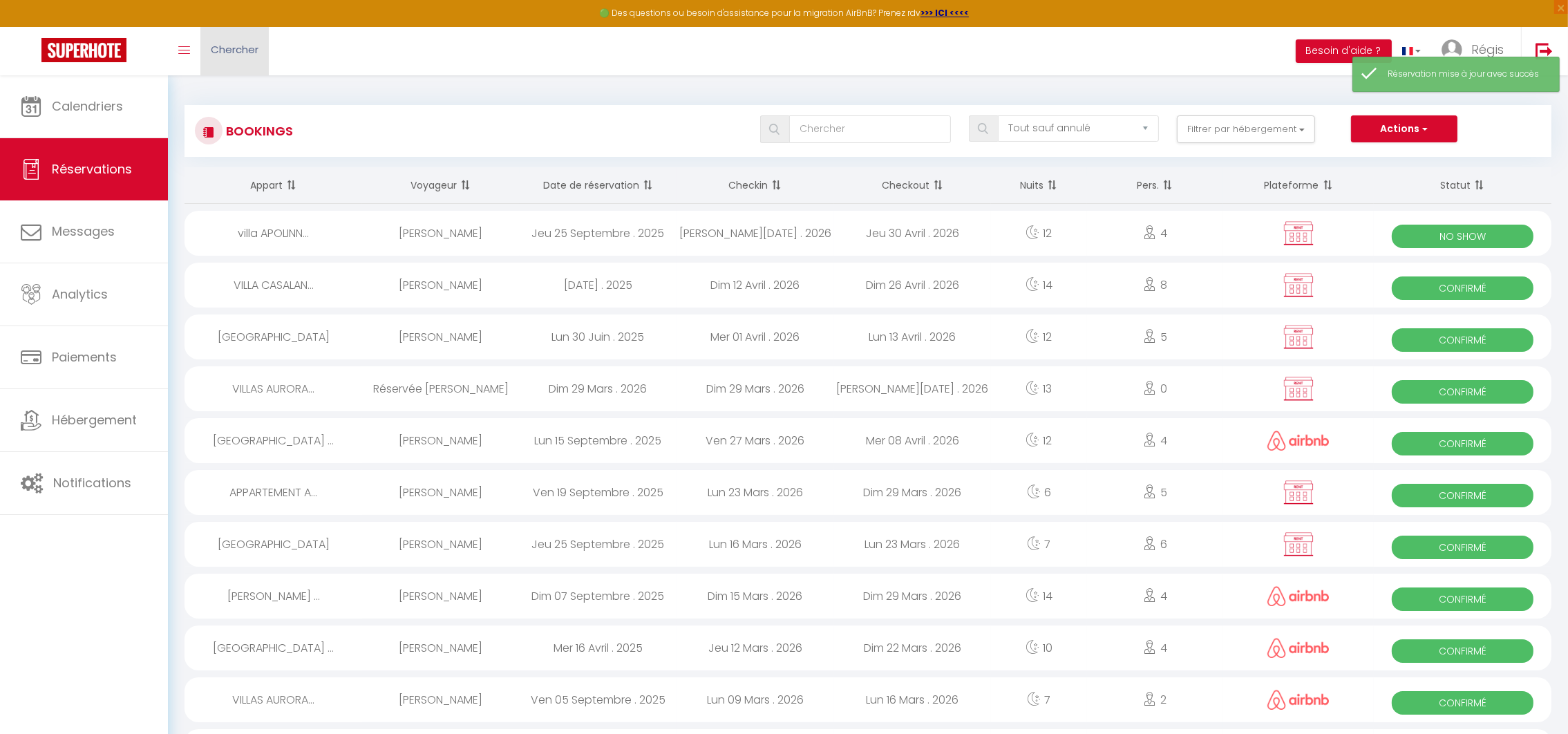
click at [217, 49] on span "Chercher" at bounding box center [234, 49] width 48 height 15
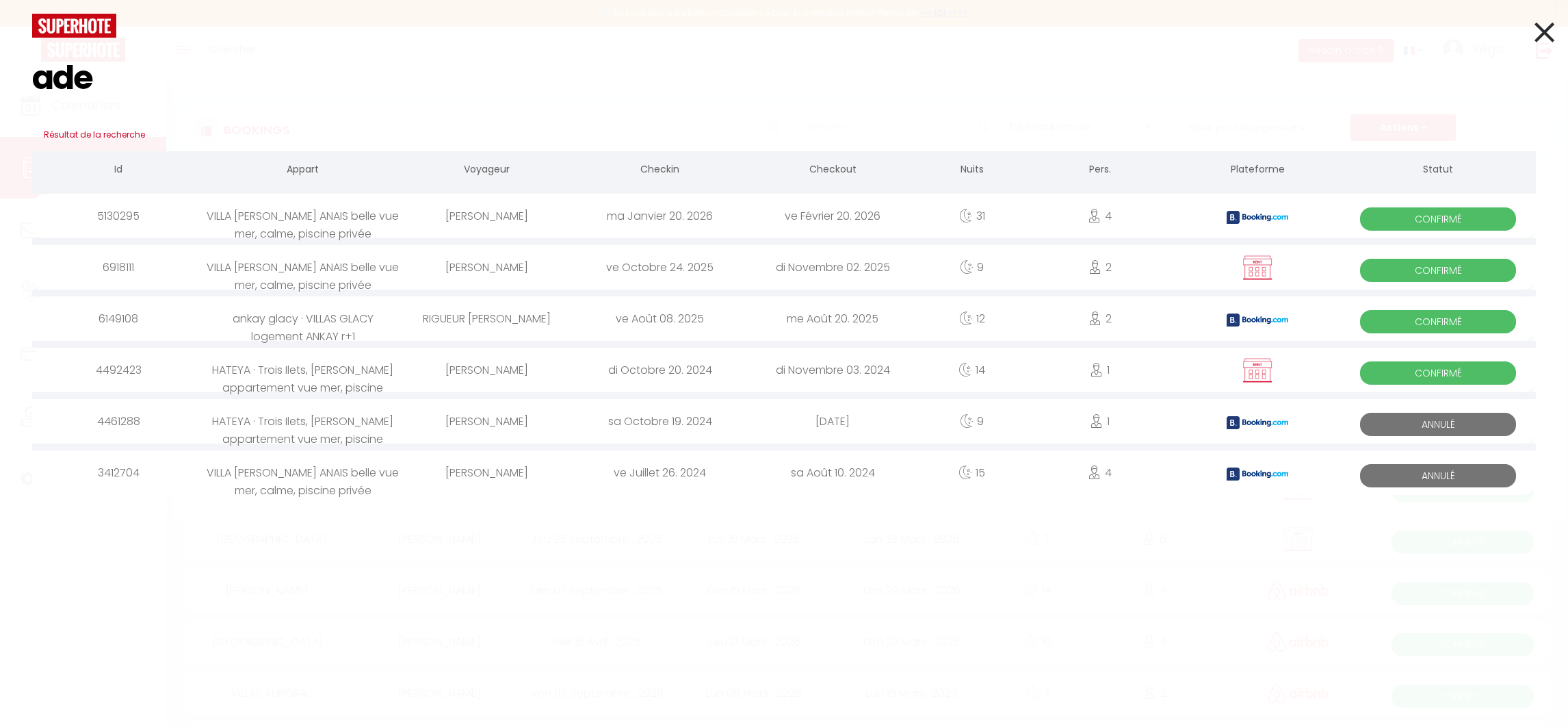
click at [334, 269] on div "VILLA [PERSON_NAME] ANAIS belle vue mer, calme, piscine privée" at bounding box center [303, 267] width 196 height 45
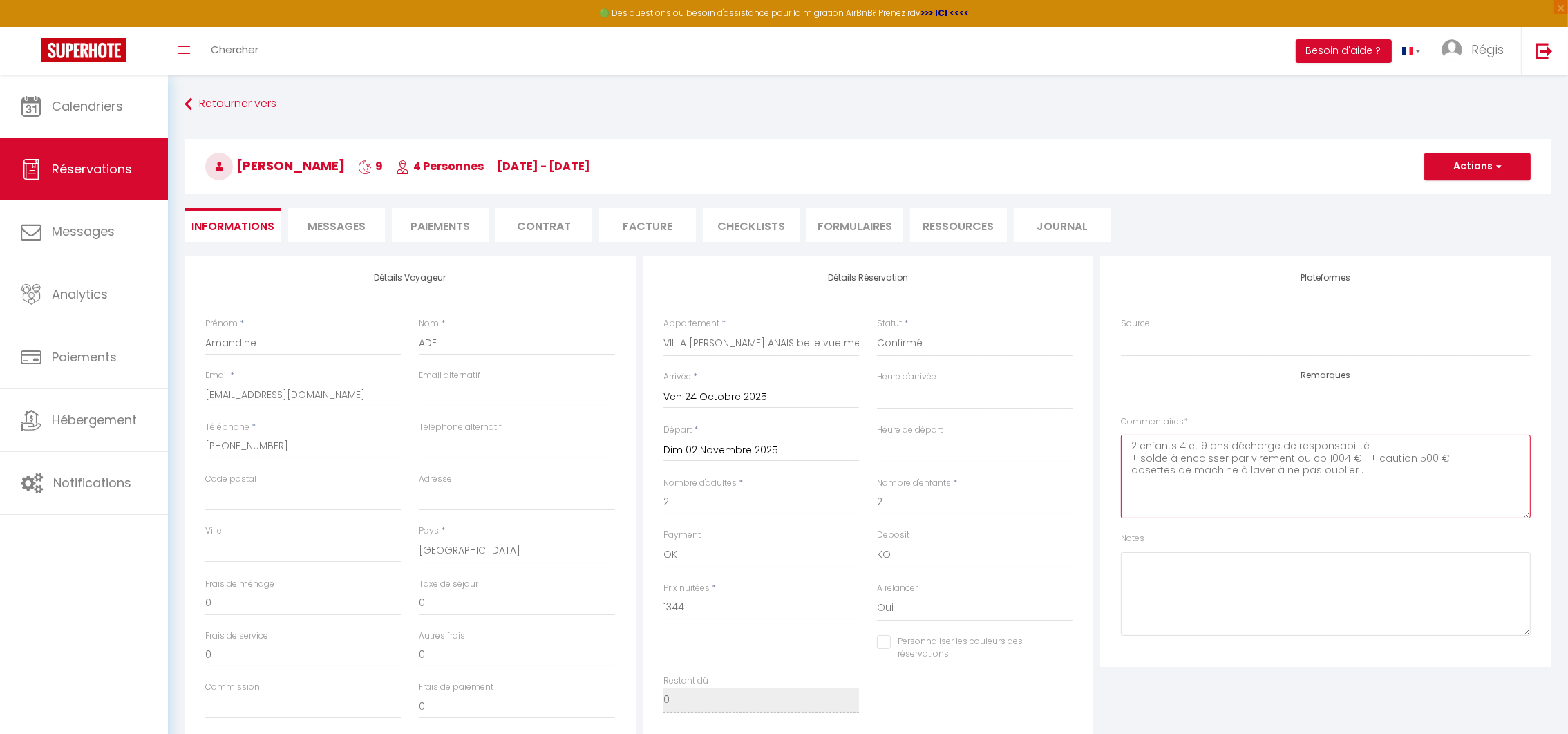
click at [1213, 489] on textarea "2 enfants 4 et 9 ans décharge de responsabilité + solde à encaisser par viremen…" at bounding box center [1326, 476] width 410 height 83
click at [1382, 468] on textarea "2 enfants 4 et 9 ans décharge de responsabilité + solde à encaisser par viremen…" at bounding box center [1326, 476] width 410 height 83
click at [1460, 165] on button "Actions" at bounding box center [1477, 167] width 106 height 28
click at [1434, 192] on link "Enregistrer" at bounding box center [1463, 197] width 109 height 18
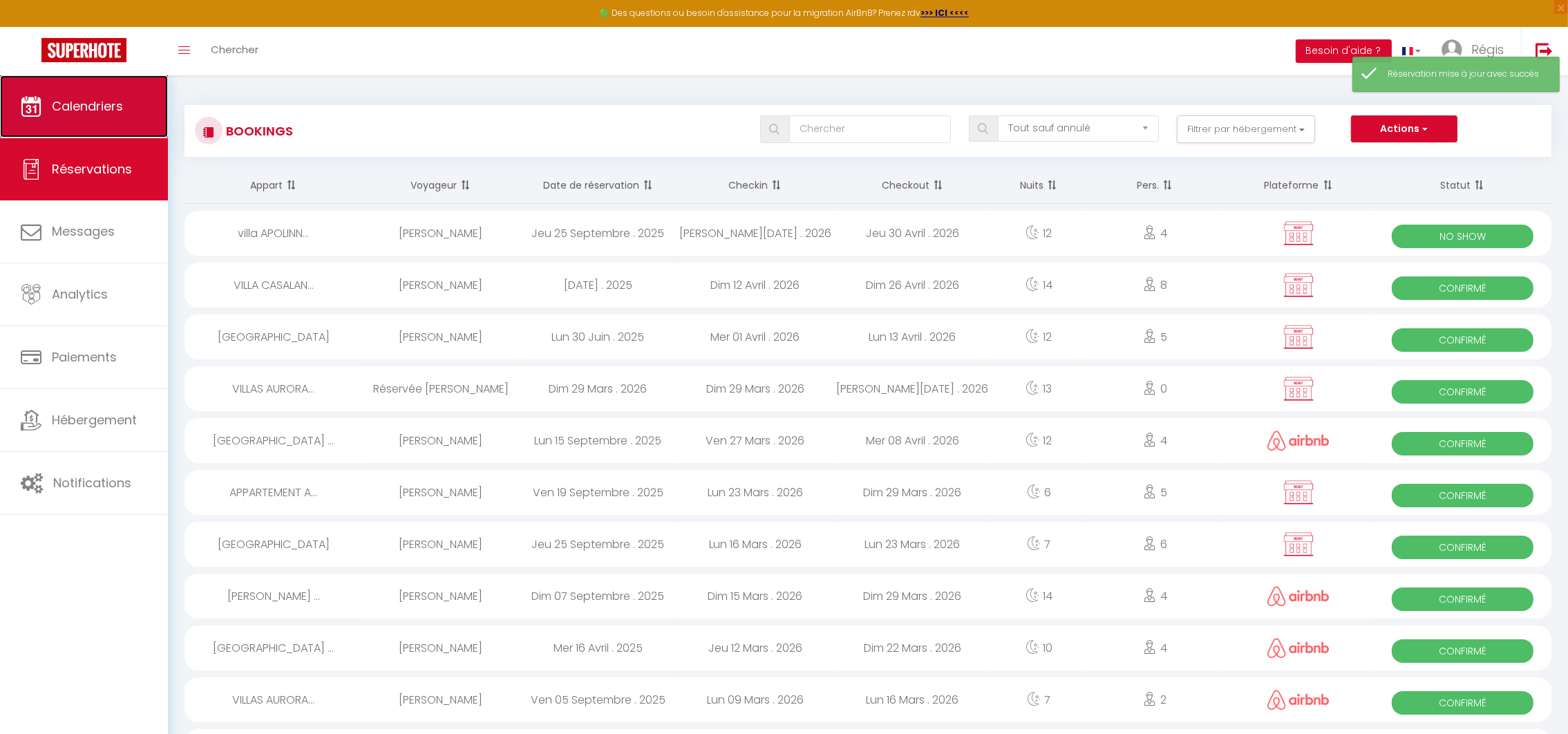
click at [94, 119] on link "Calendriers" at bounding box center [84, 106] width 168 height 62
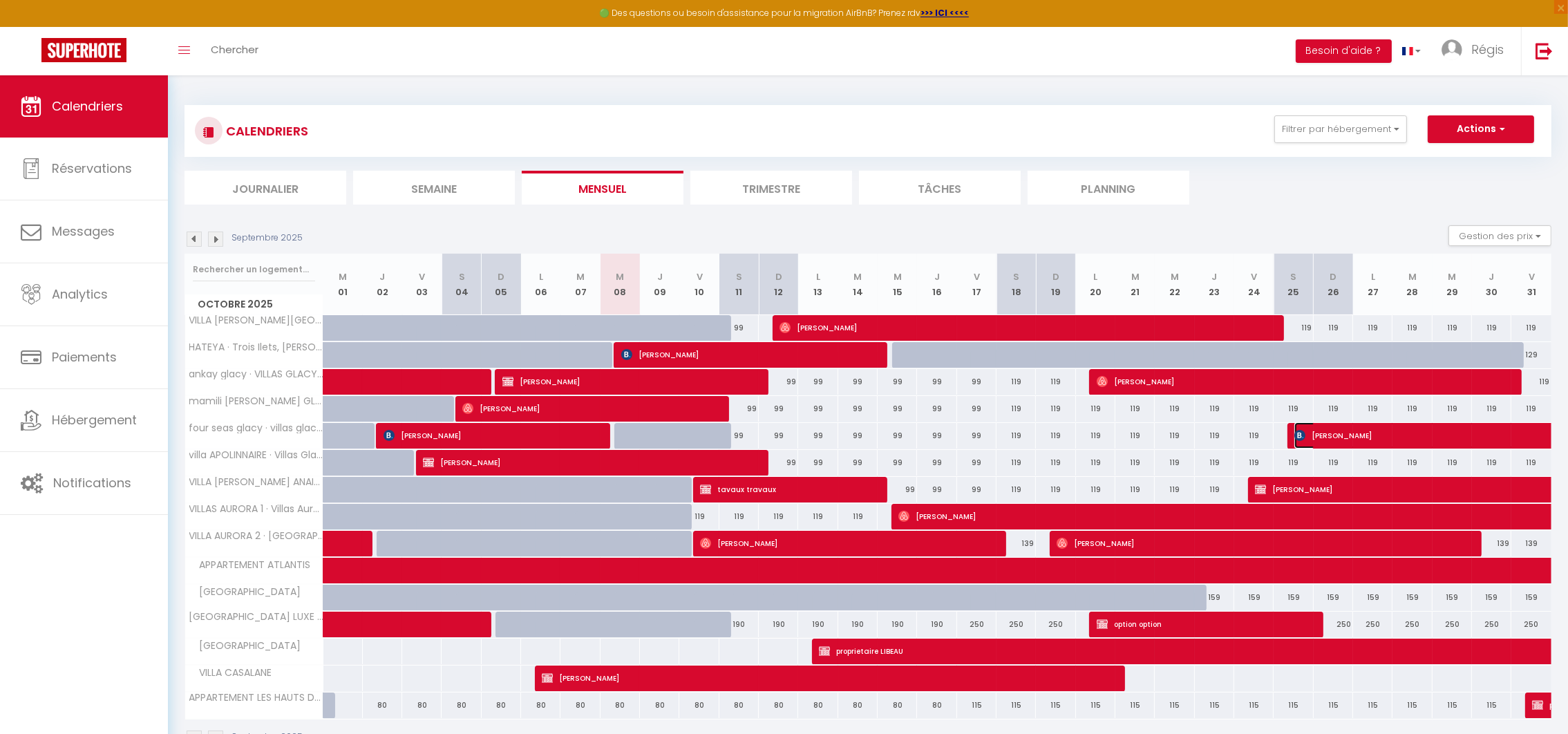
click at [1304, 435] on img at bounding box center [1299, 435] width 11 height 11
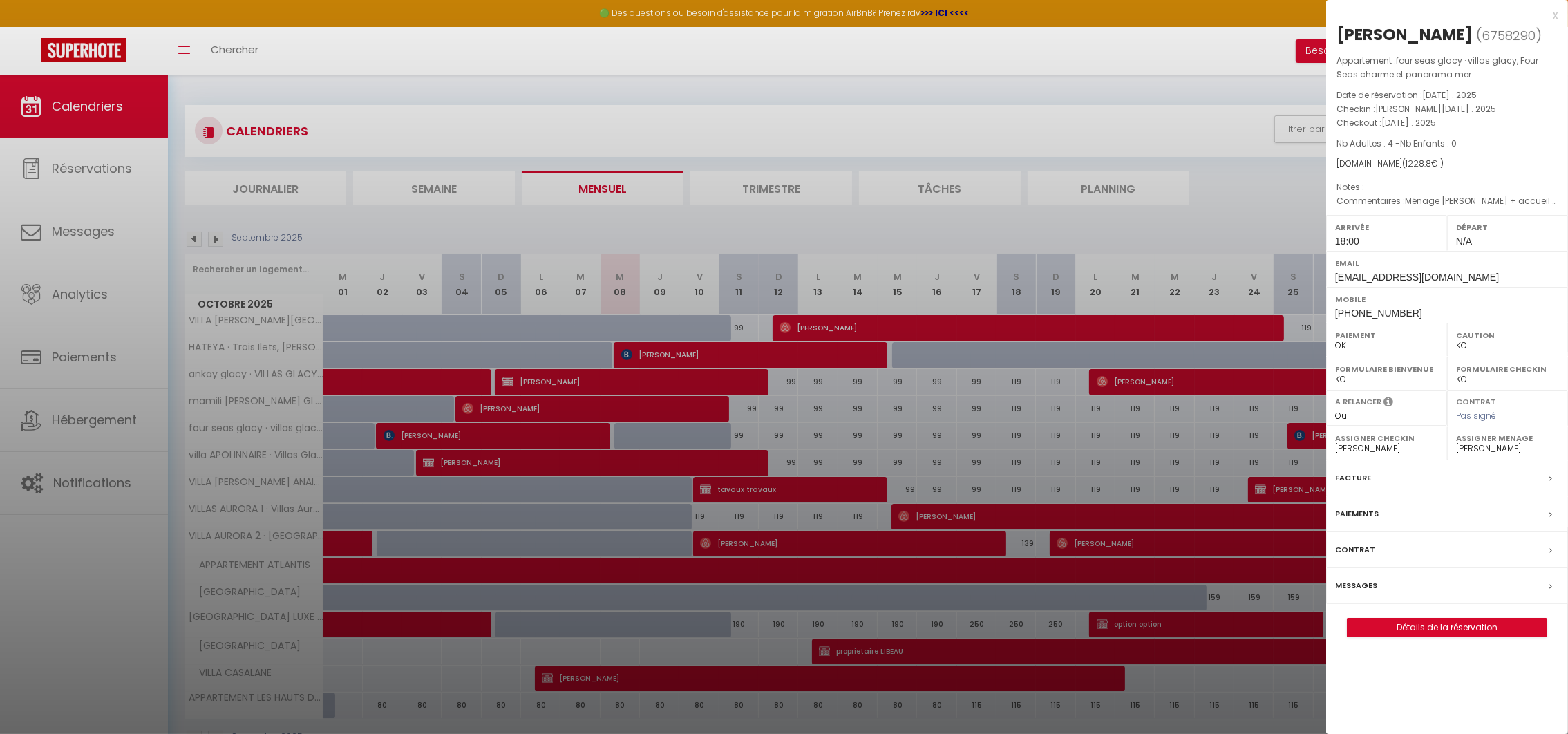
click at [1304, 435] on div at bounding box center [784, 367] width 1568 height 734
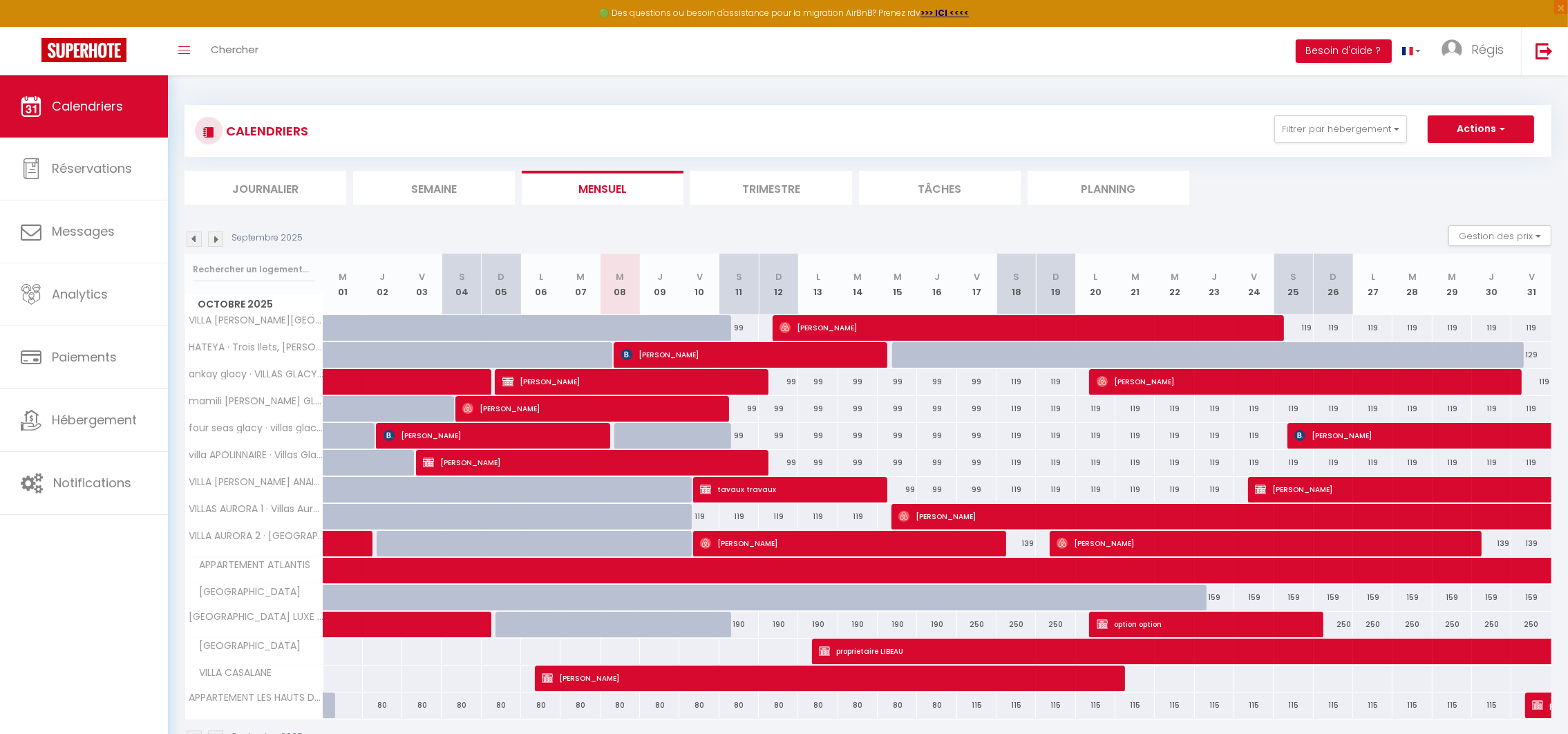
click at [1272, 327] on div at bounding box center [1253, 329] width 39 height 27
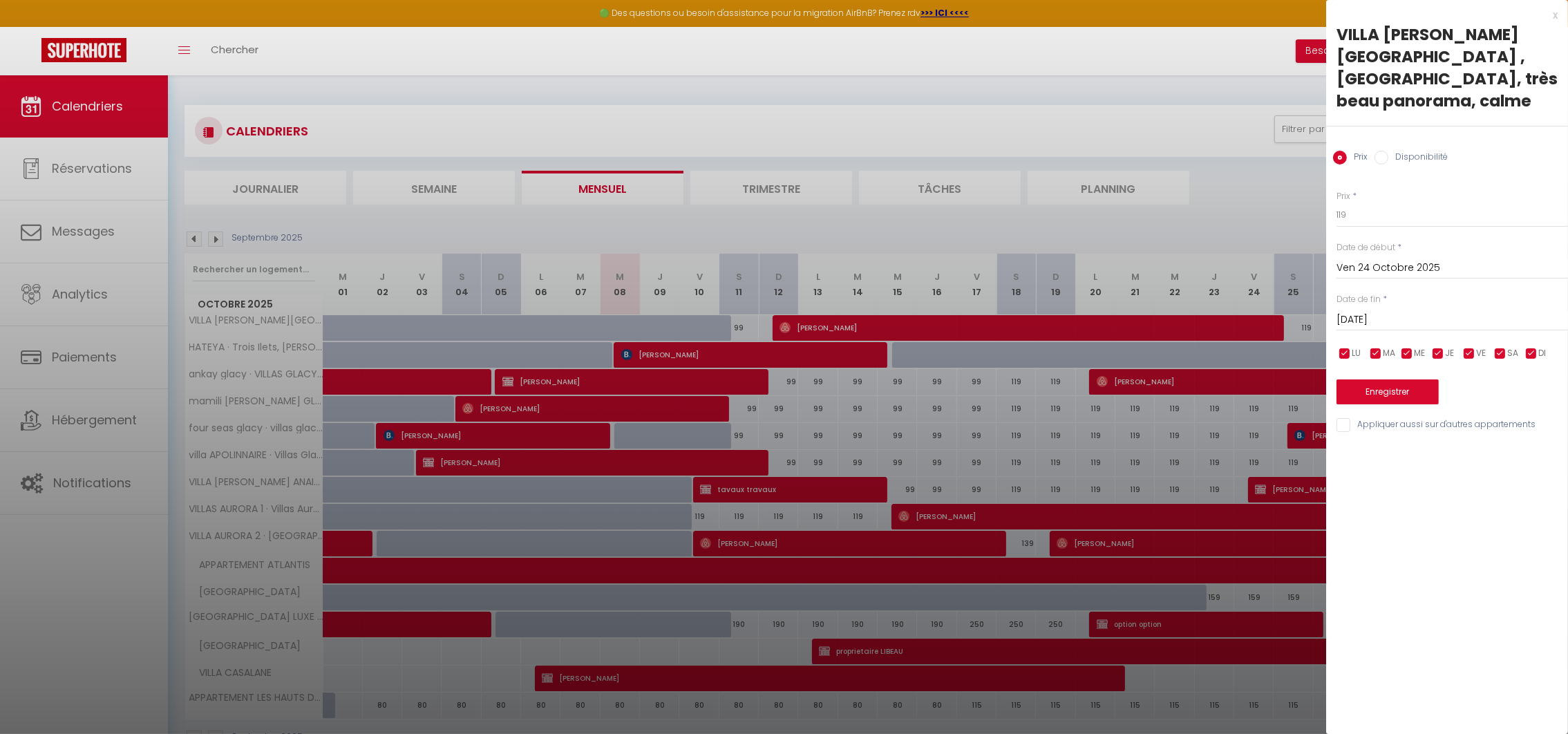
click at [1222, 322] on div at bounding box center [784, 367] width 1568 height 734
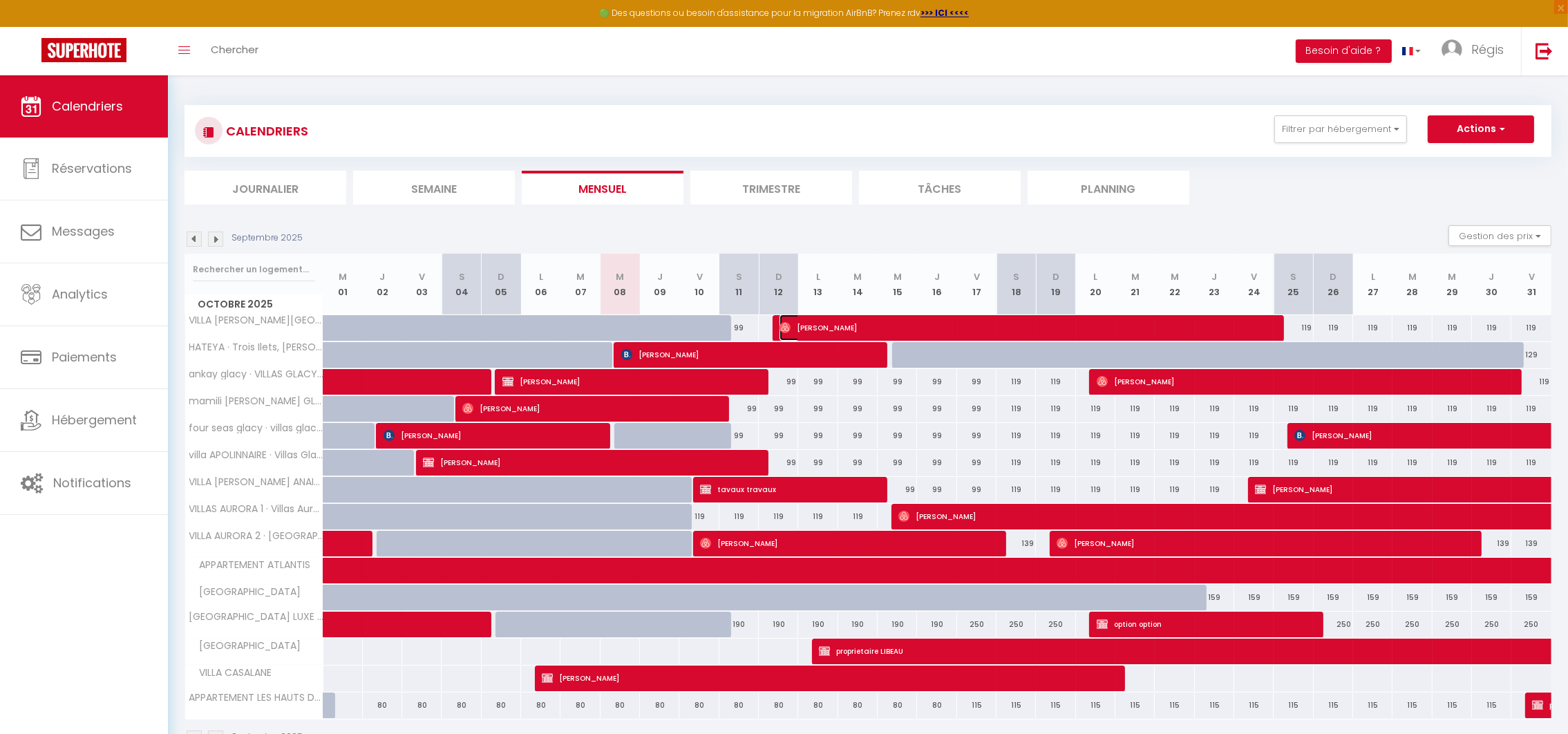
click at [1222, 322] on span "[PERSON_NAME]" at bounding box center [1022, 328] width 486 height 27
click at [0, 0] on div at bounding box center [0, 0] width 0 height 0
click at [1222, 322] on span "[PERSON_NAME]" at bounding box center [1022, 328] width 486 height 27
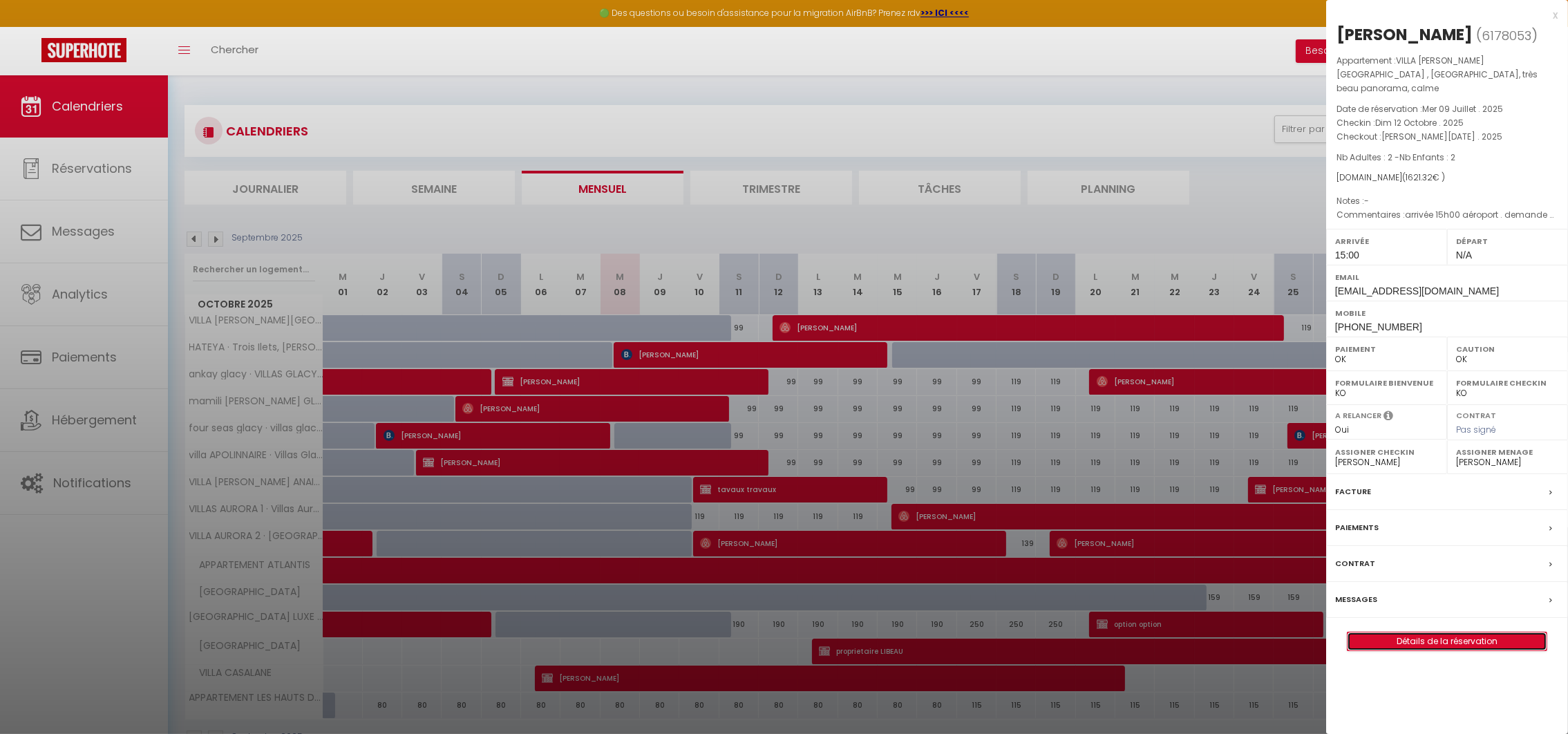
click at [1421, 632] on link "Détails de la réservation" at bounding box center [1447, 641] width 199 height 18
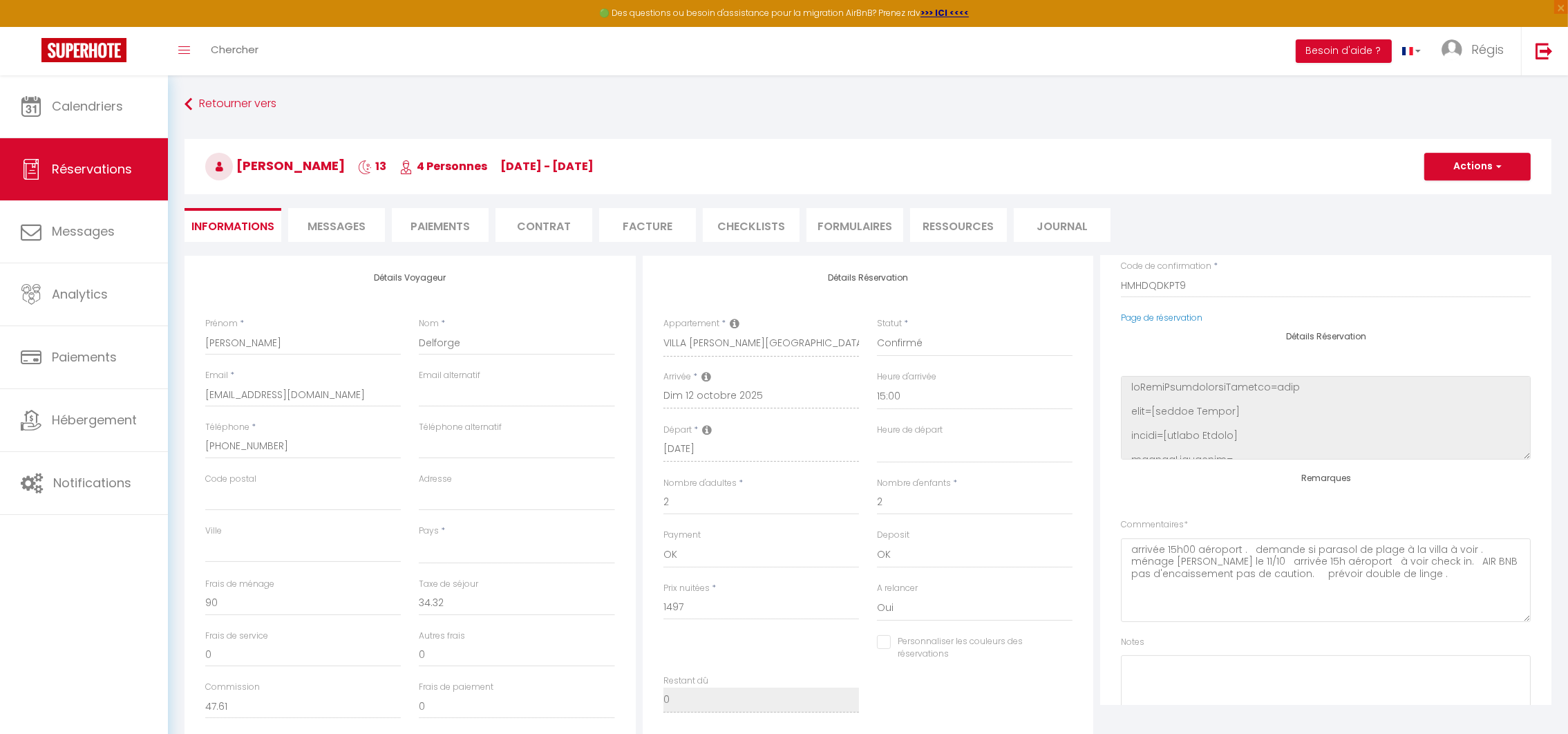
scroll to position [152, 0]
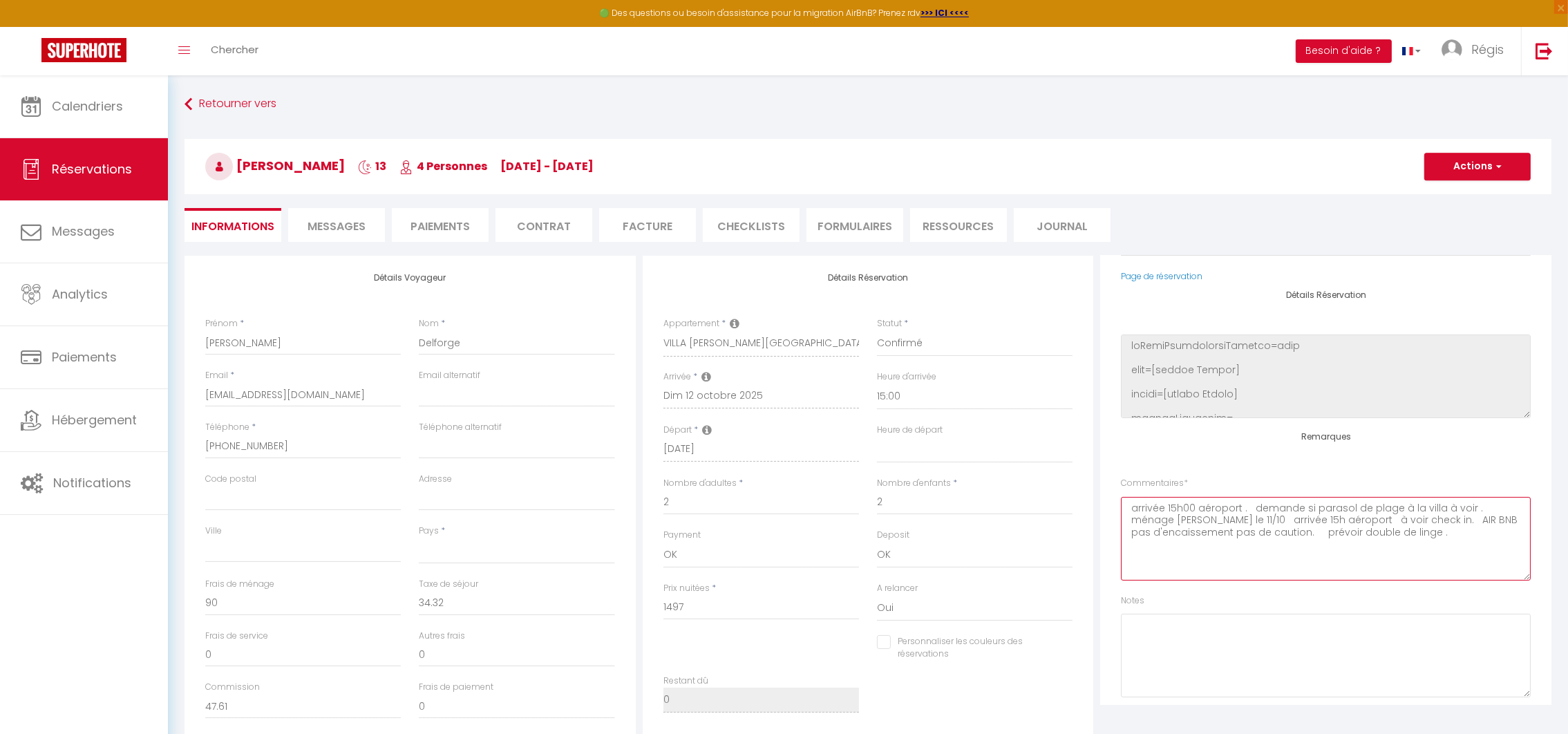
click at [1426, 536] on textarea "arrivée 15h00 aéroport . demande si parasol de plage à la villa à voir . ménage…" at bounding box center [1326, 538] width 410 height 83
click at [1481, 165] on button "Actions" at bounding box center [1477, 167] width 106 height 28
click at [1441, 190] on link "Enregistrer" at bounding box center [1463, 197] width 109 height 18
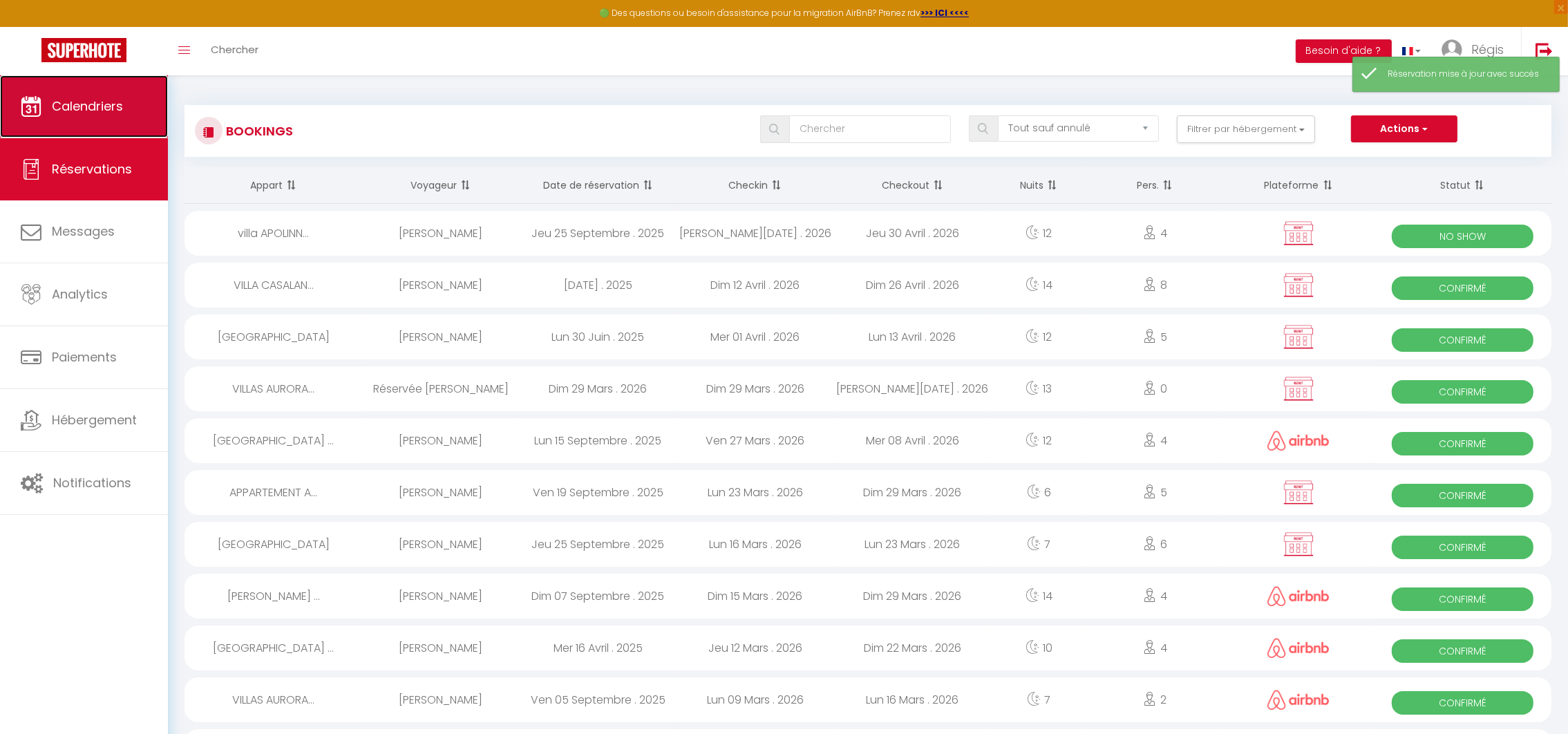
click at [107, 105] on span "Calendriers" at bounding box center [87, 105] width 71 height 17
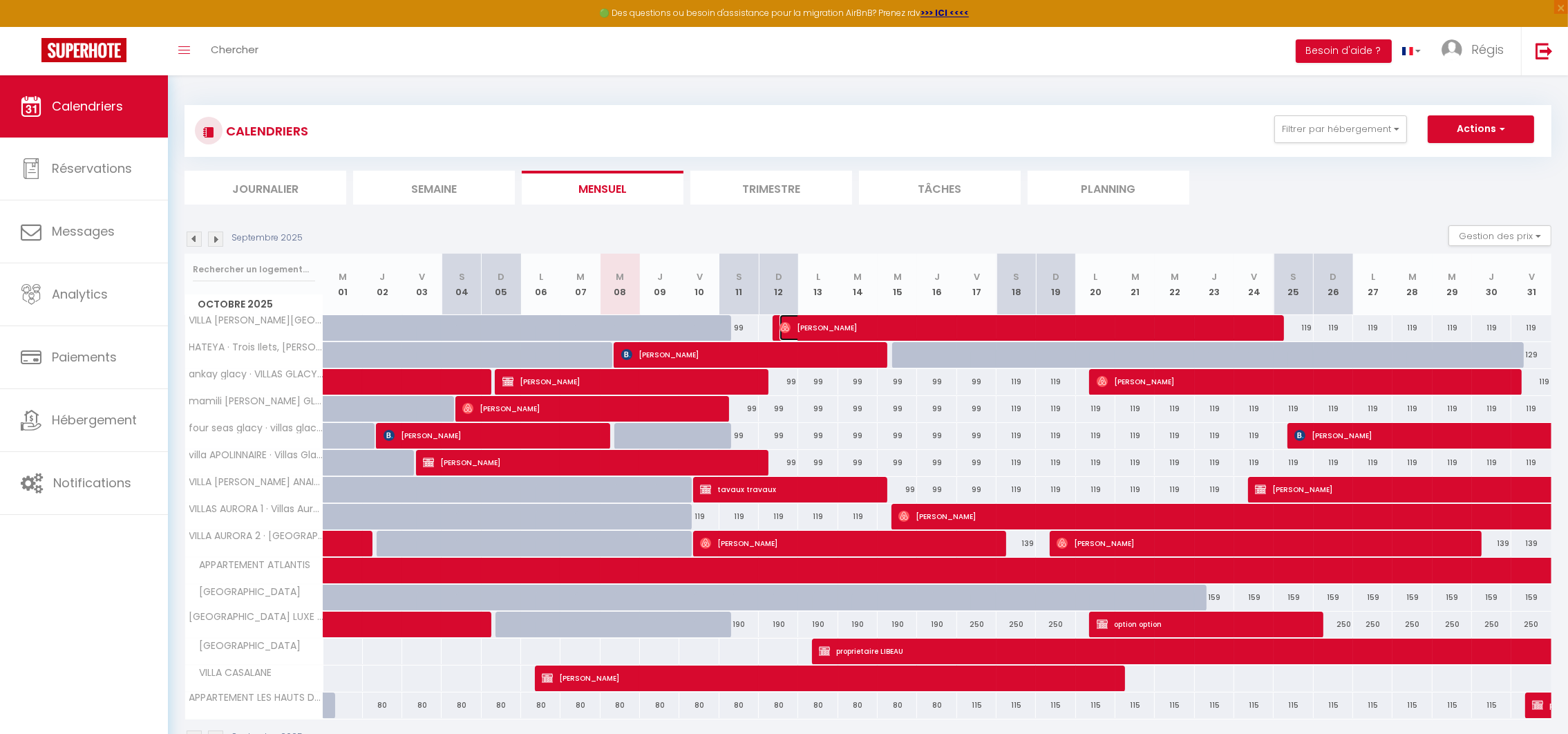
click at [805, 327] on span "[PERSON_NAME]" at bounding box center [1022, 328] width 486 height 27
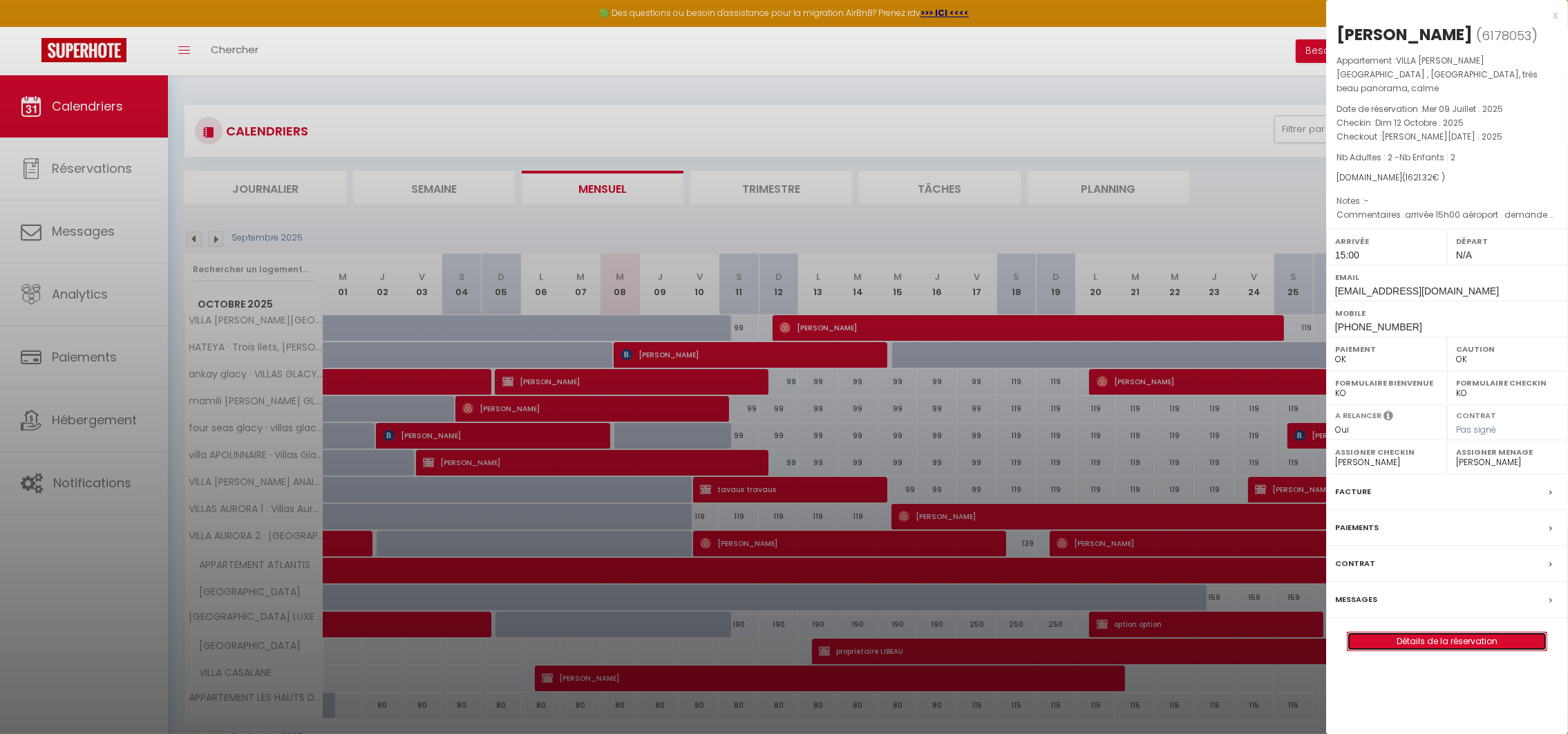
click at [1432, 632] on link "Détails de la réservation" at bounding box center [1447, 641] width 199 height 18
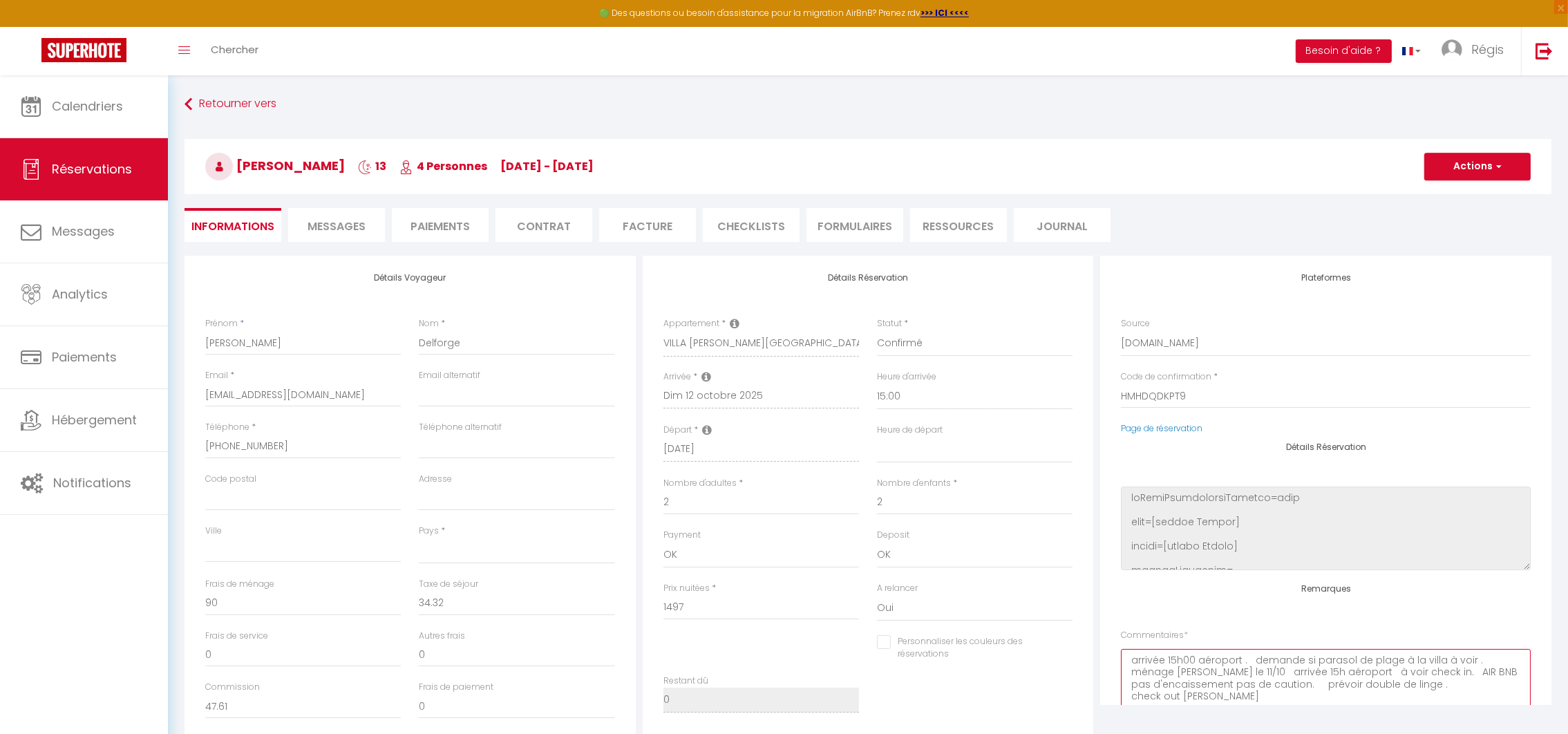
click at [1429, 674] on textarea "arrivée 15h00 aéroport . demande si parasol de plage à la villa à voir . ménage…" at bounding box center [1326, 691] width 410 height 83
click at [1458, 670] on textarea "arrivée 15h00 aéroport . demande si parasol de plage à la villa à voir . ménage…" at bounding box center [1326, 691] width 410 height 83
click at [1463, 162] on button "Actions" at bounding box center [1477, 167] width 106 height 28
click at [1446, 190] on link "Enregistrer" at bounding box center [1463, 197] width 109 height 18
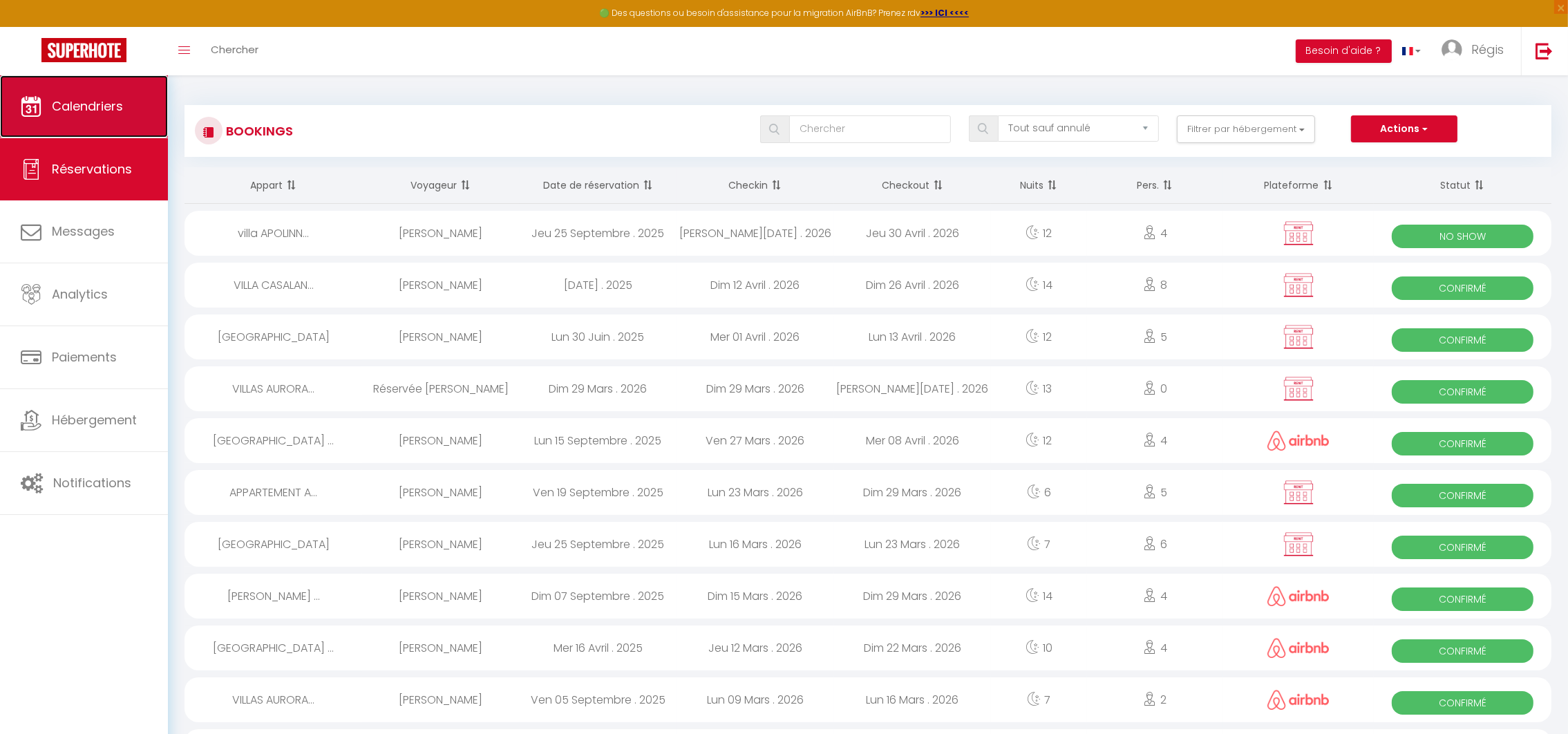
click at [97, 106] on span "Calendriers" at bounding box center [87, 105] width 71 height 17
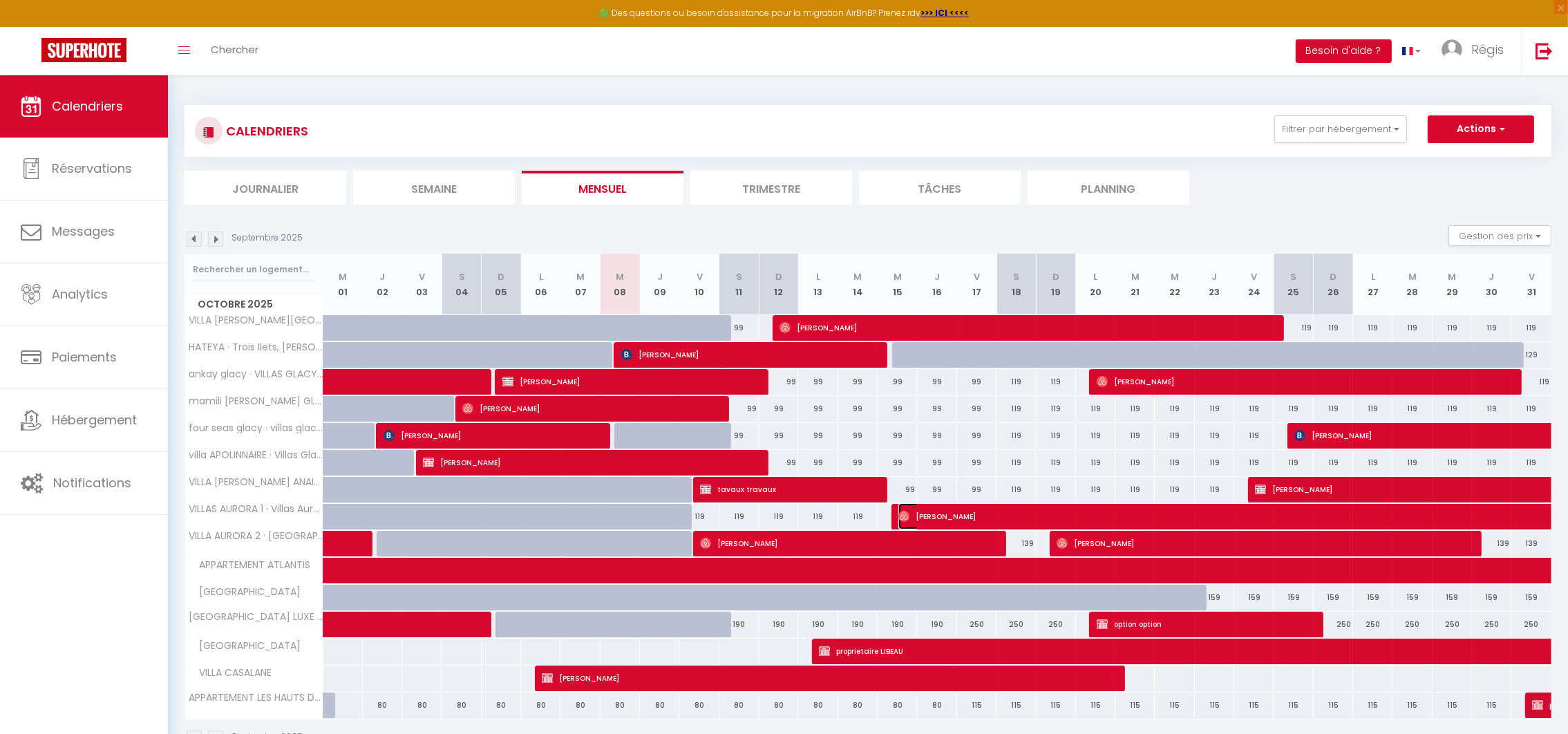
click at [927, 517] on span "[PERSON_NAME]" at bounding box center [1184, 517] width 572 height 27
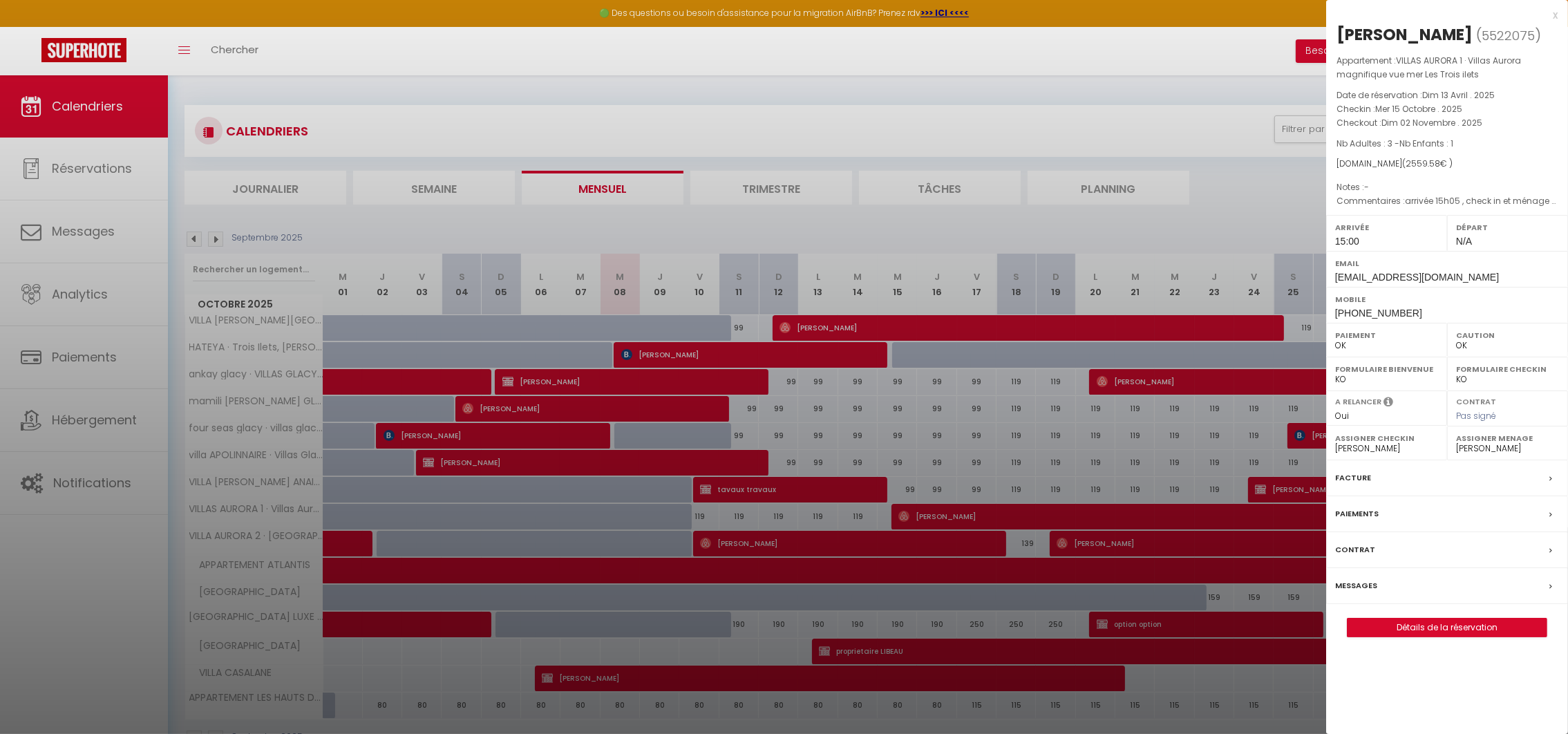
click at [1183, 475] on div at bounding box center [784, 367] width 1568 height 734
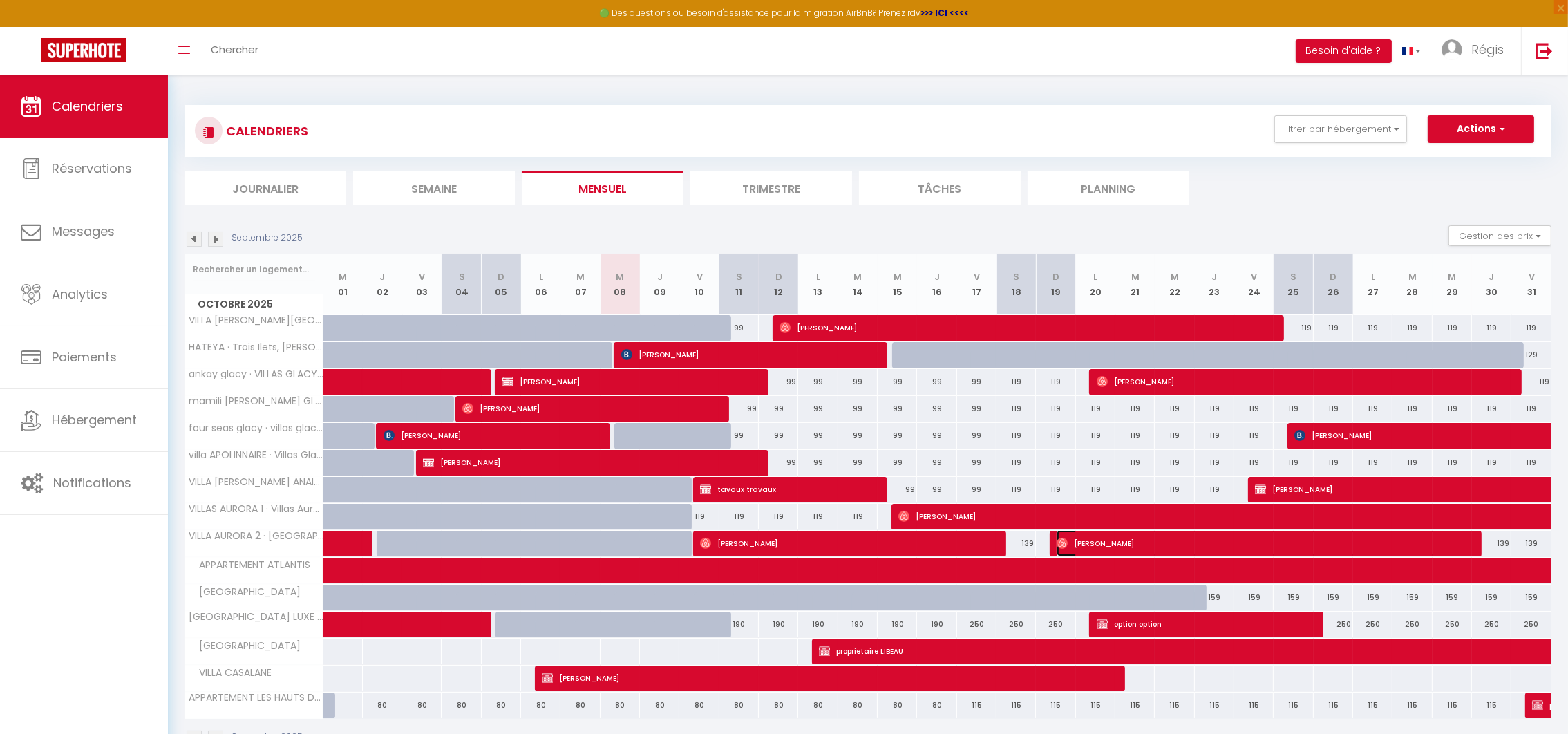
click at [1088, 544] on span "[PERSON_NAME]" at bounding box center [1260, 543] width 407 height 27
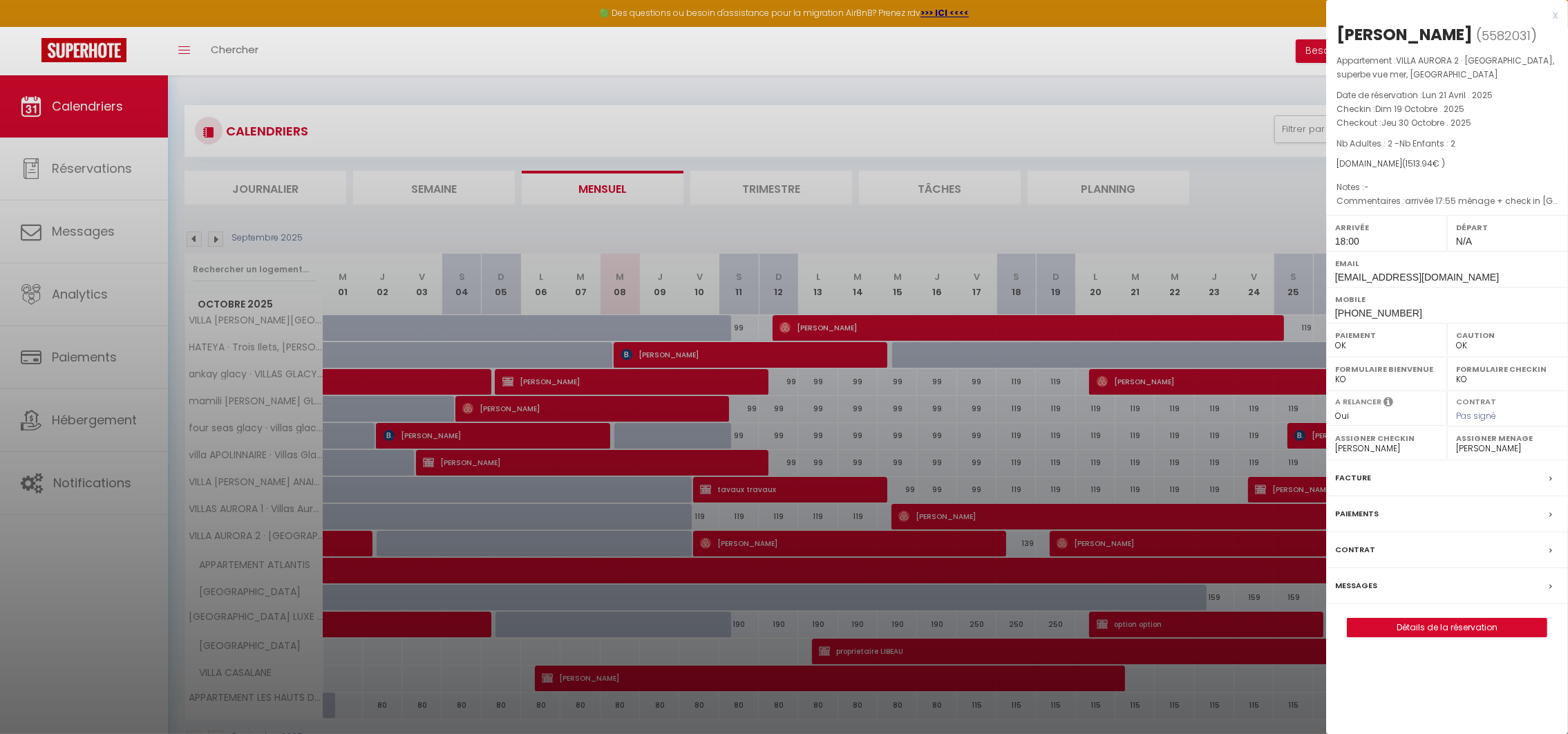
click at [1071, 434] on div at bounding box center [784, 367] width 1568 height 734
